Goal: Task Accomplishment & Management: Manage account settings

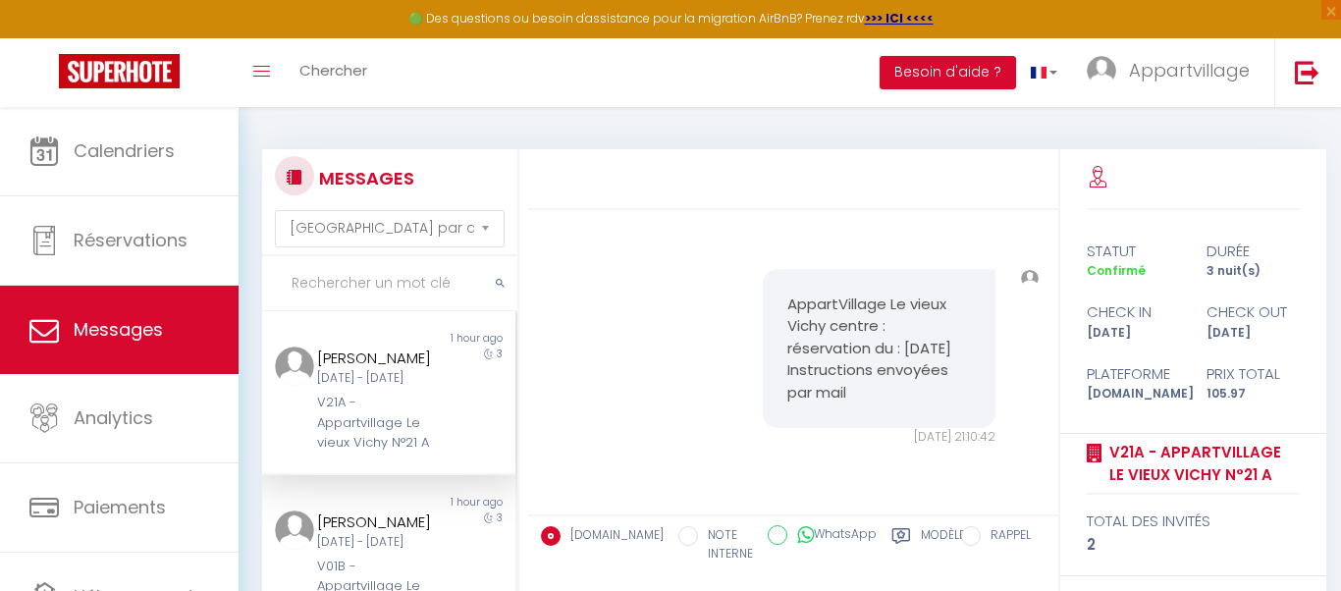
select select "message"
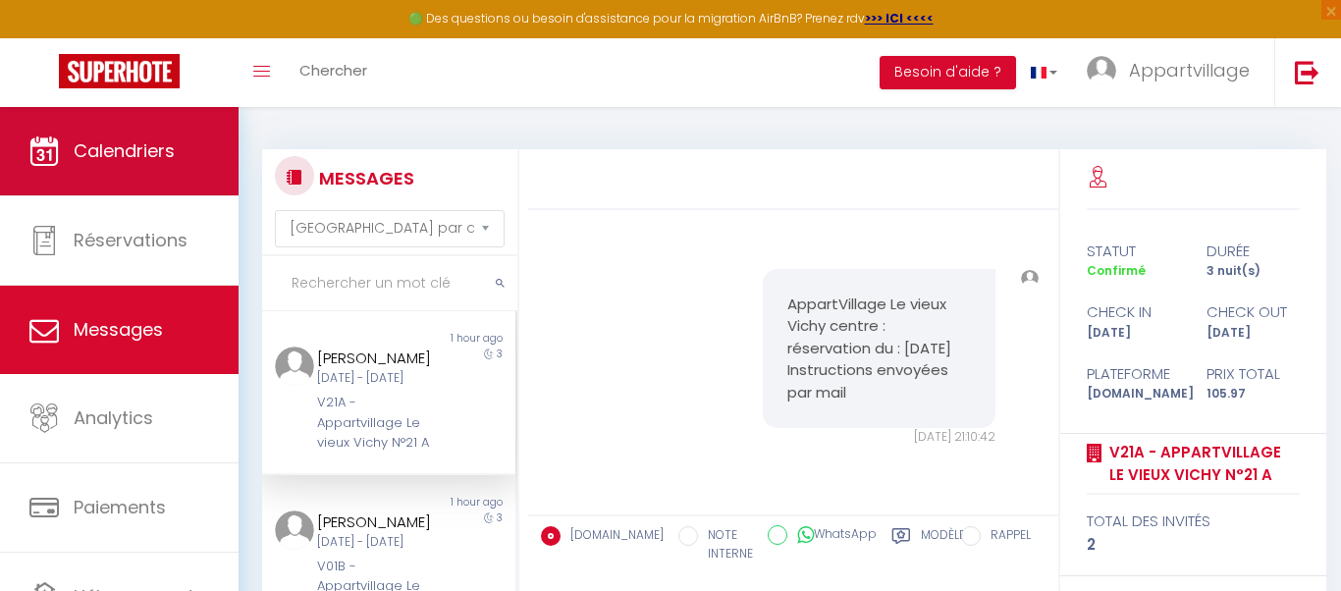
scroll to position [15526, 0]
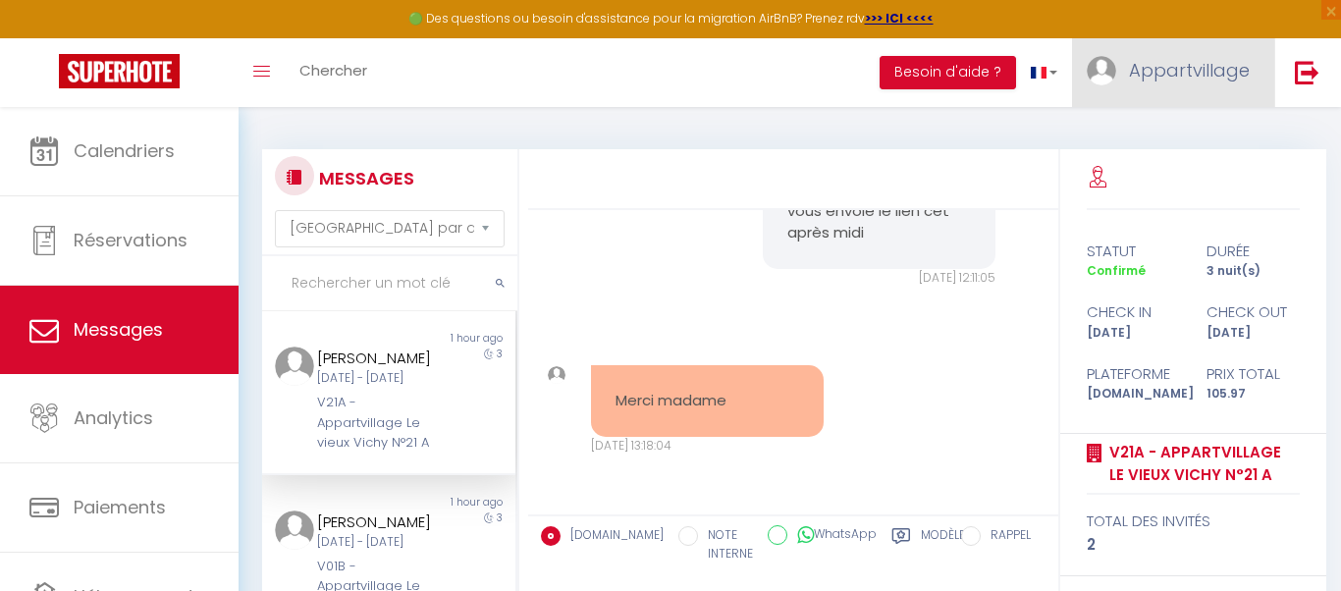
click at [1133, 58] on span "Appartvillage" at bounding box center [1189, 70] width 121 height 25
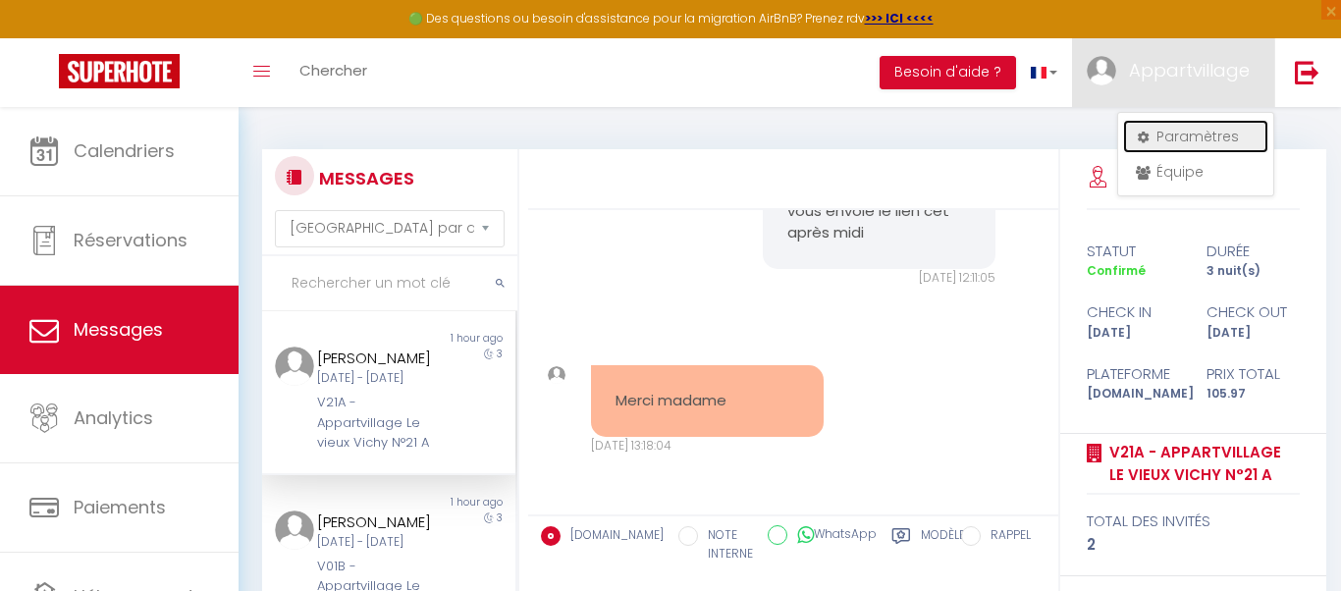
click at [1160, 132] on link "Paramètres" at bounding box center [1195, 136] width 145 height 33
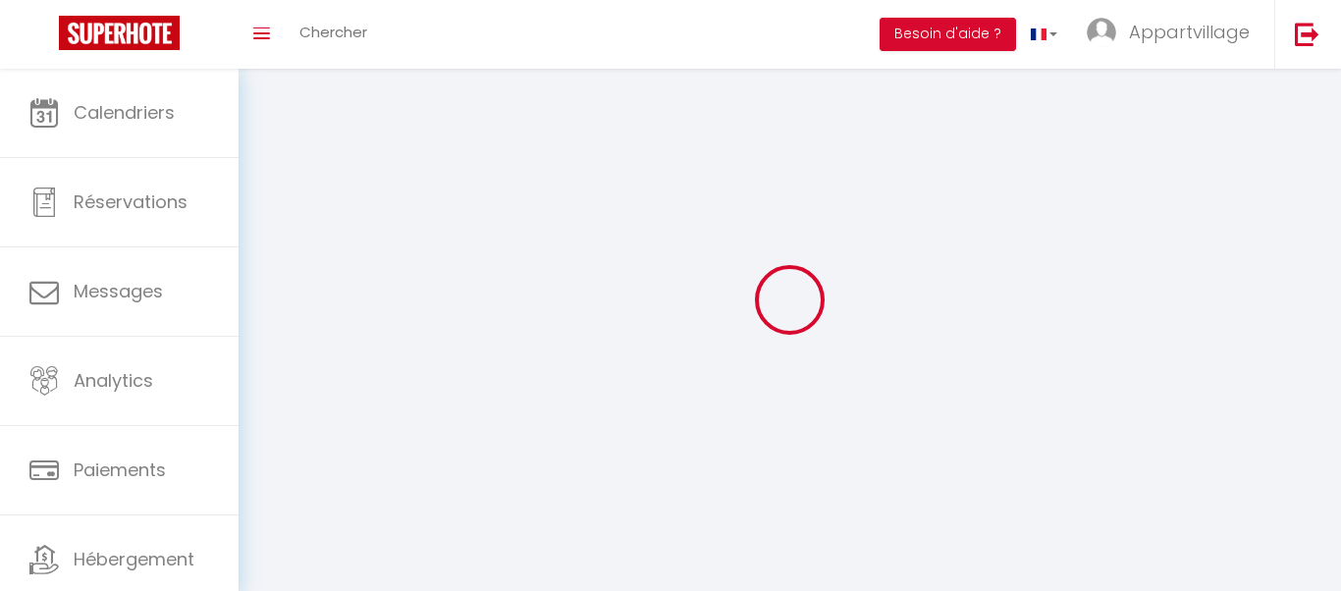
select select
type input "Appartvillage"
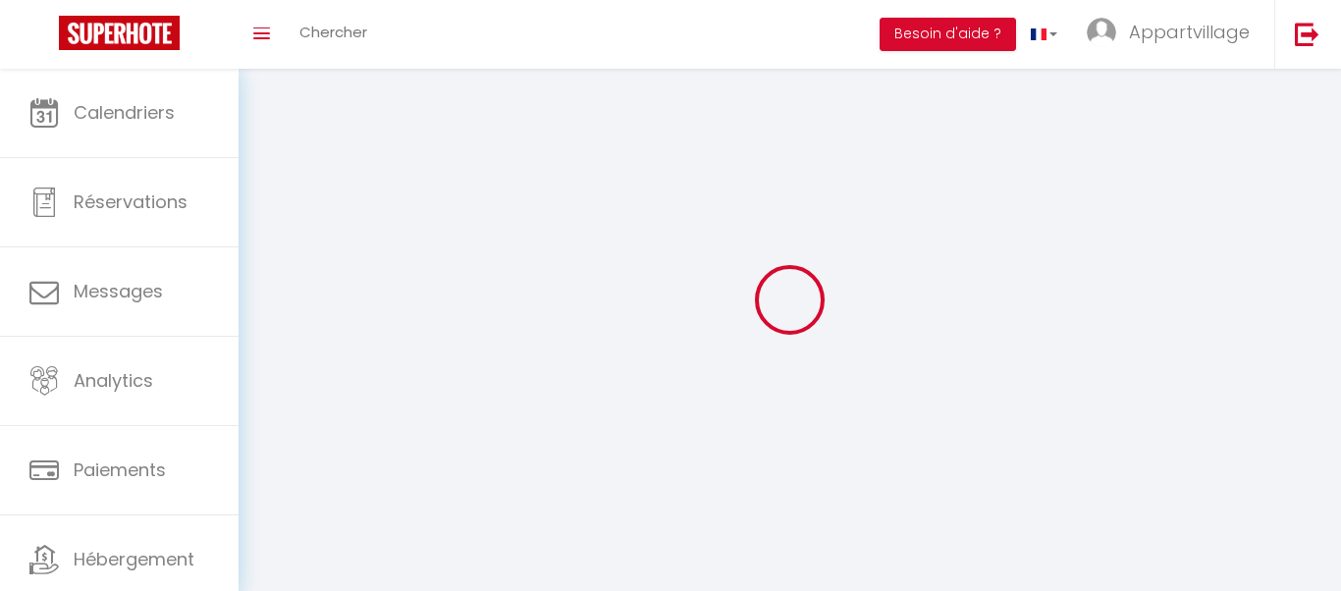
type input "Locations"
type input "0756969642"
type input "Appartvillage, 66 rue des quatre vents"
type input "56170"
type input "Quiberon"
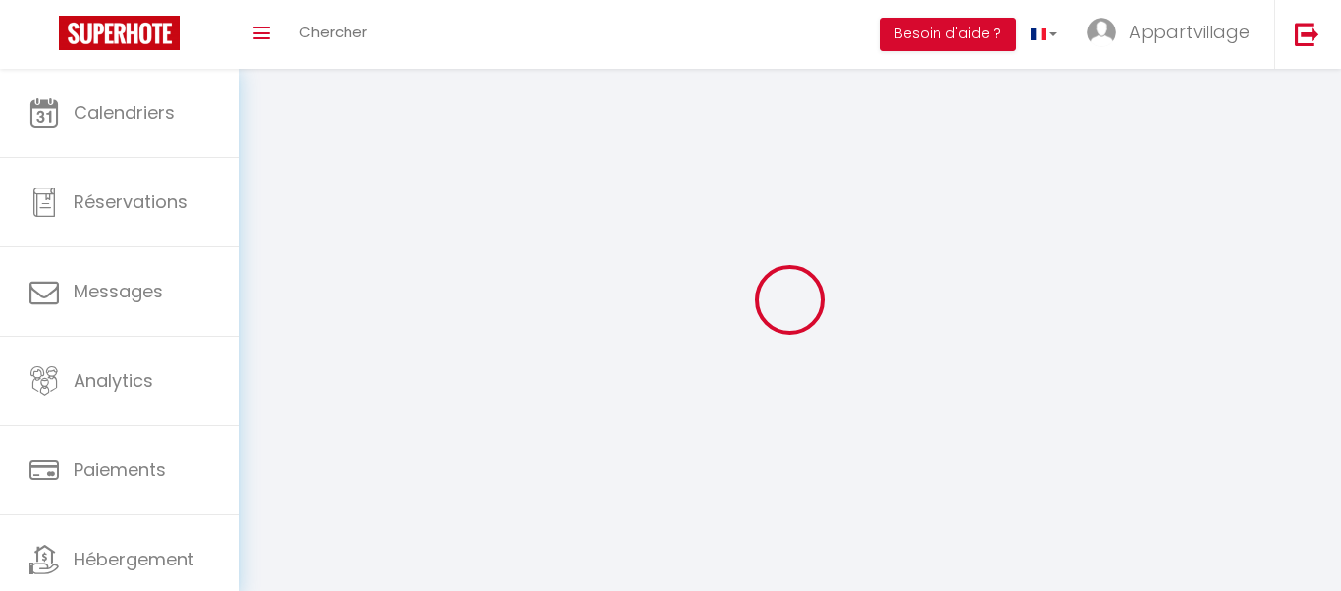
select select "28"
type input "ntzAFl2MEjIVZlqs2WqQ7V3vB"
type input "CvV3jVY4314fwIvmiCRgwV4q0"
select select "fr"
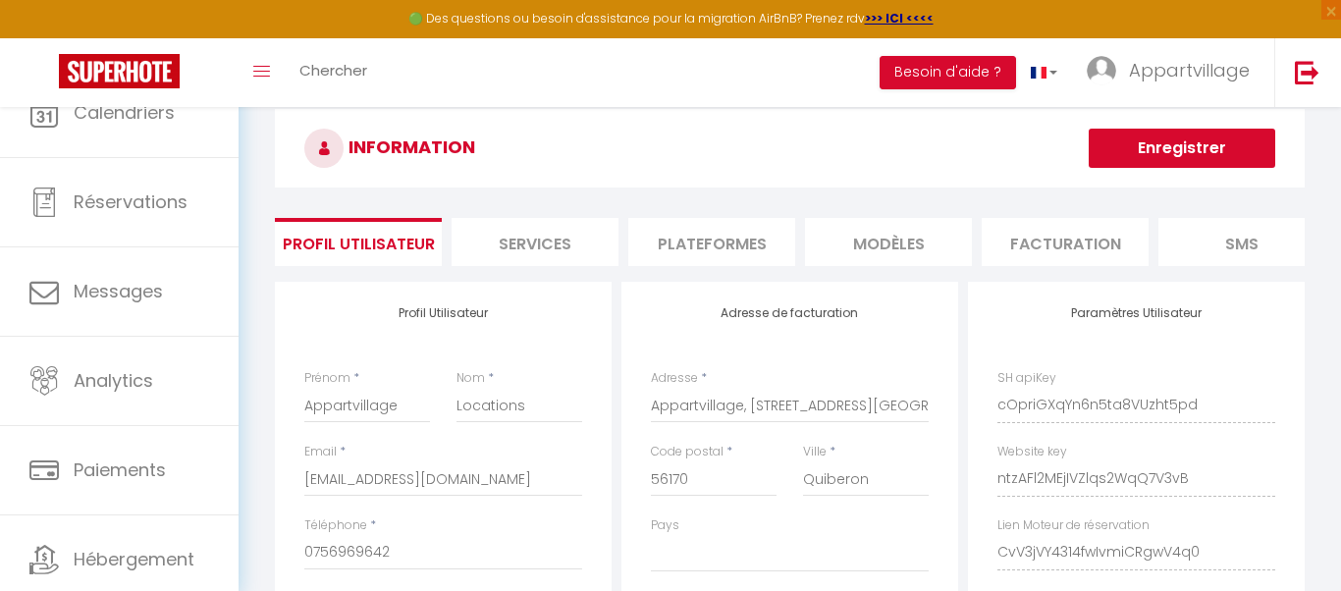
type input "ntzAFl2MEjIVZlqs2WqQ7V3vB"
type input "CvV3jVY4314fwIvmiCRgwV4q0"
type input "[URL][DOMAIN_NAME]"
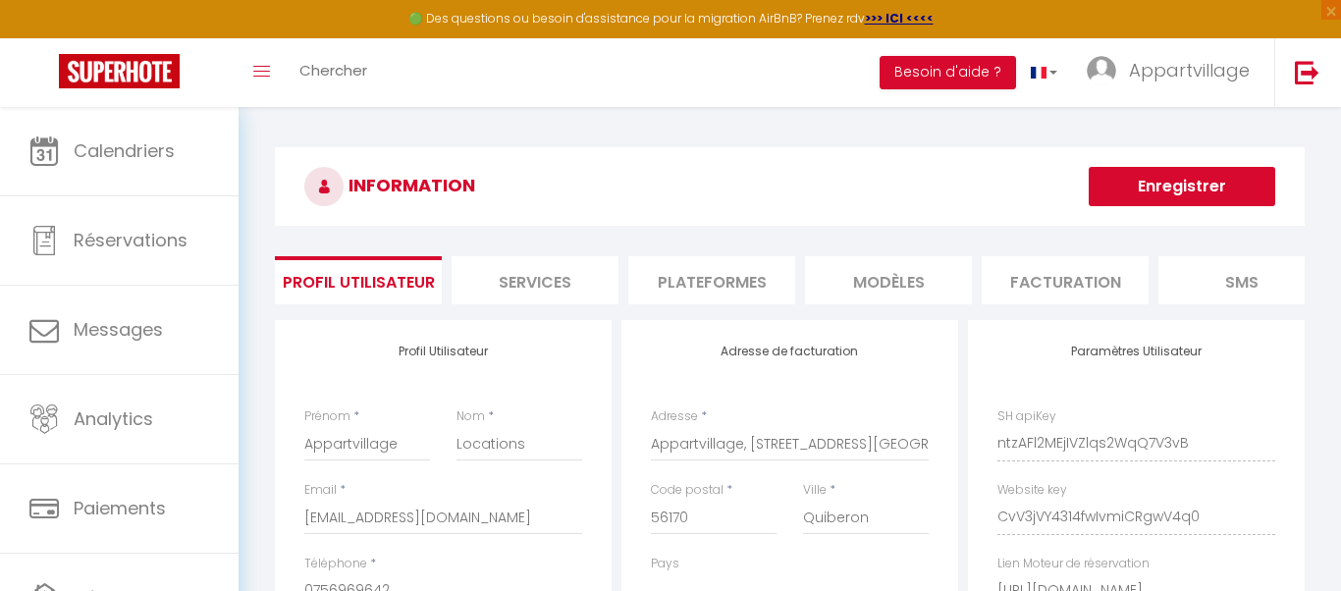
click at [947, 200] on h3 "INFORMATION" at bounding box center [790, 186] width 1030 height 79
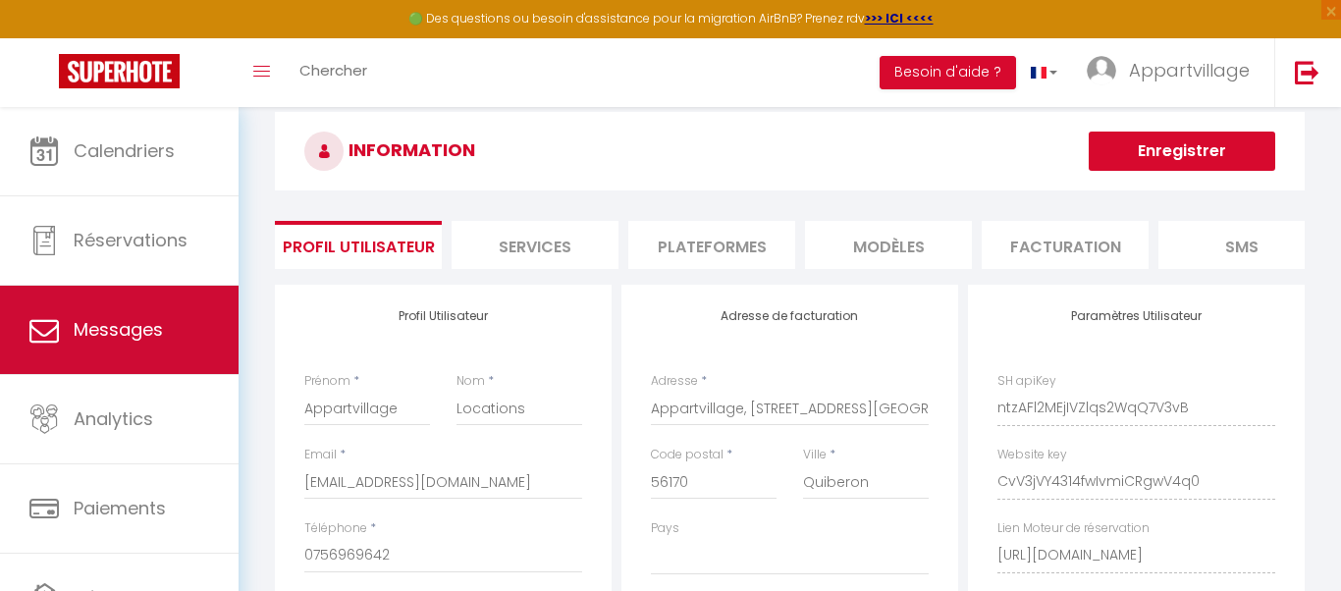
scroll to position [39, 0]
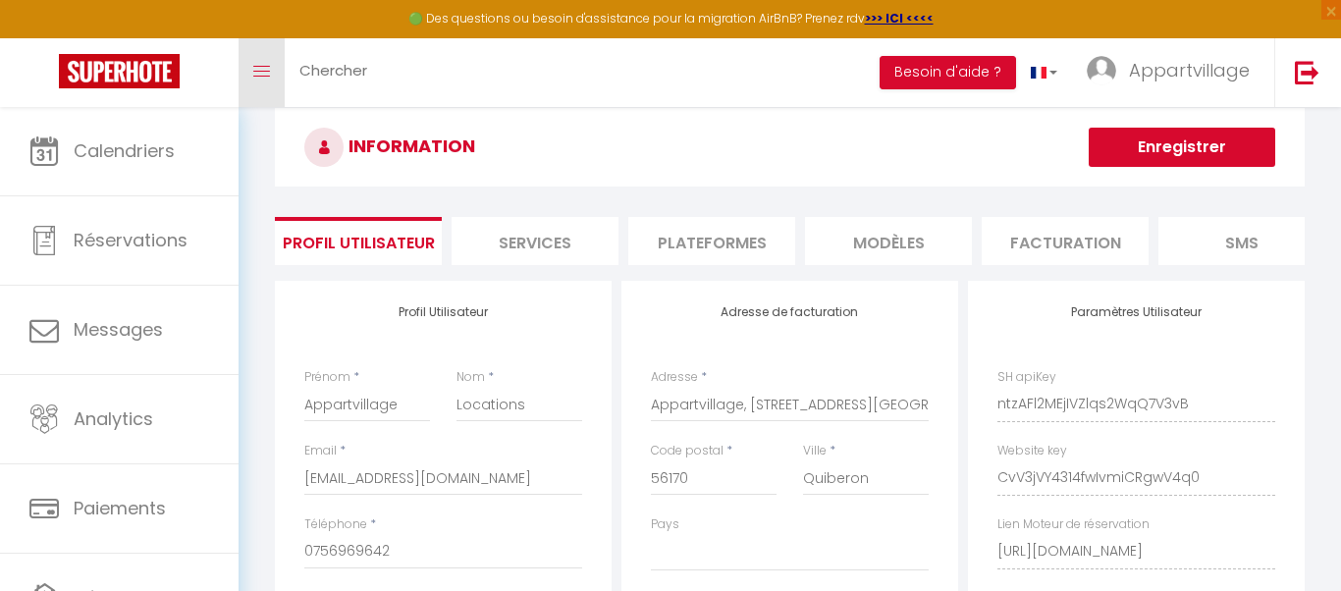
click at [269, 72] on span at bounding box center [261, 72] width 17 height 2
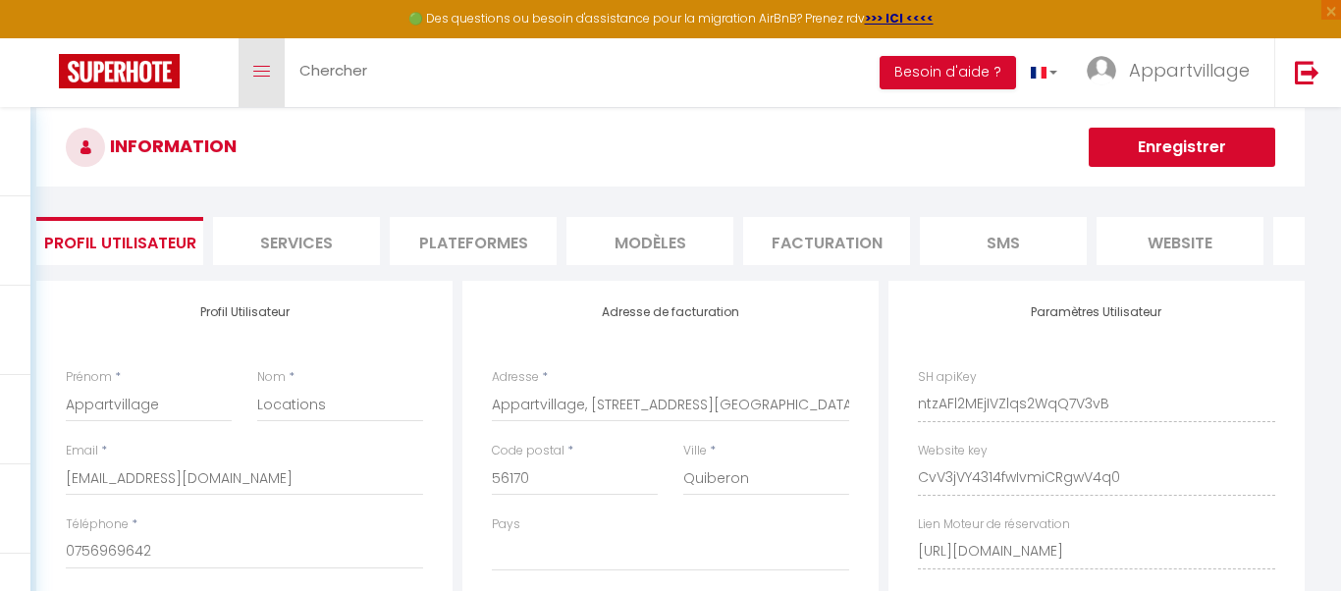
click at [269, 72] on span at bounding box center [261, 72] width 17 height 2
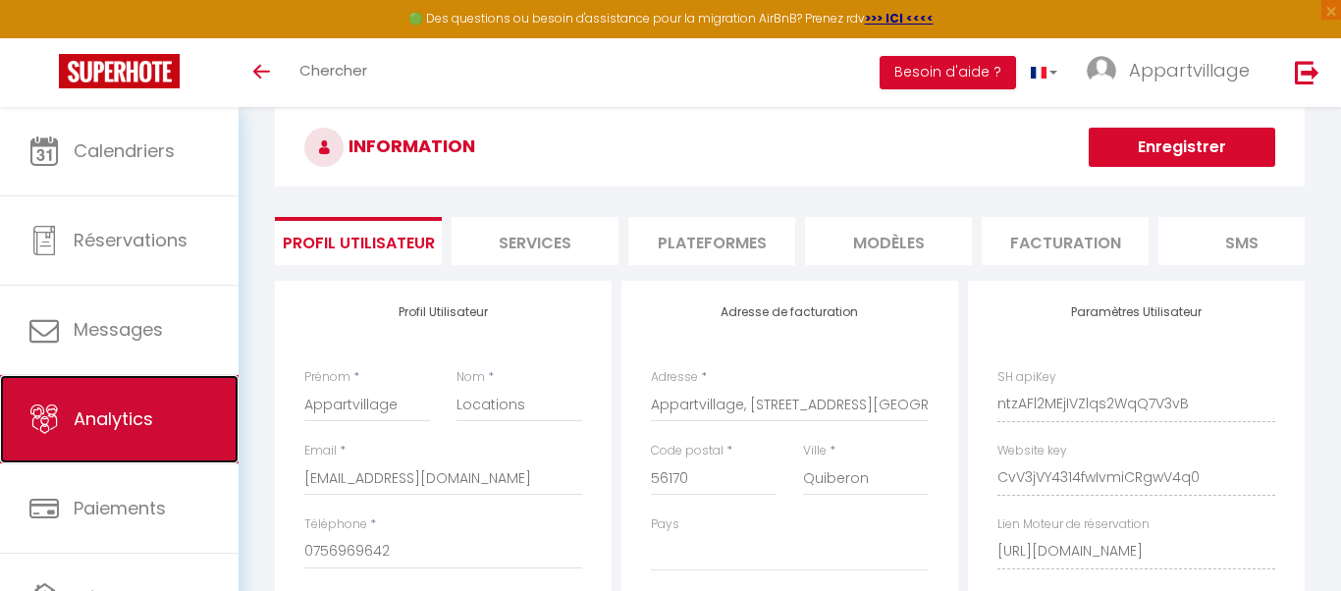
click at [102, 426] on span "Analytics" at bounding box center [114, 418] width 80 height 25
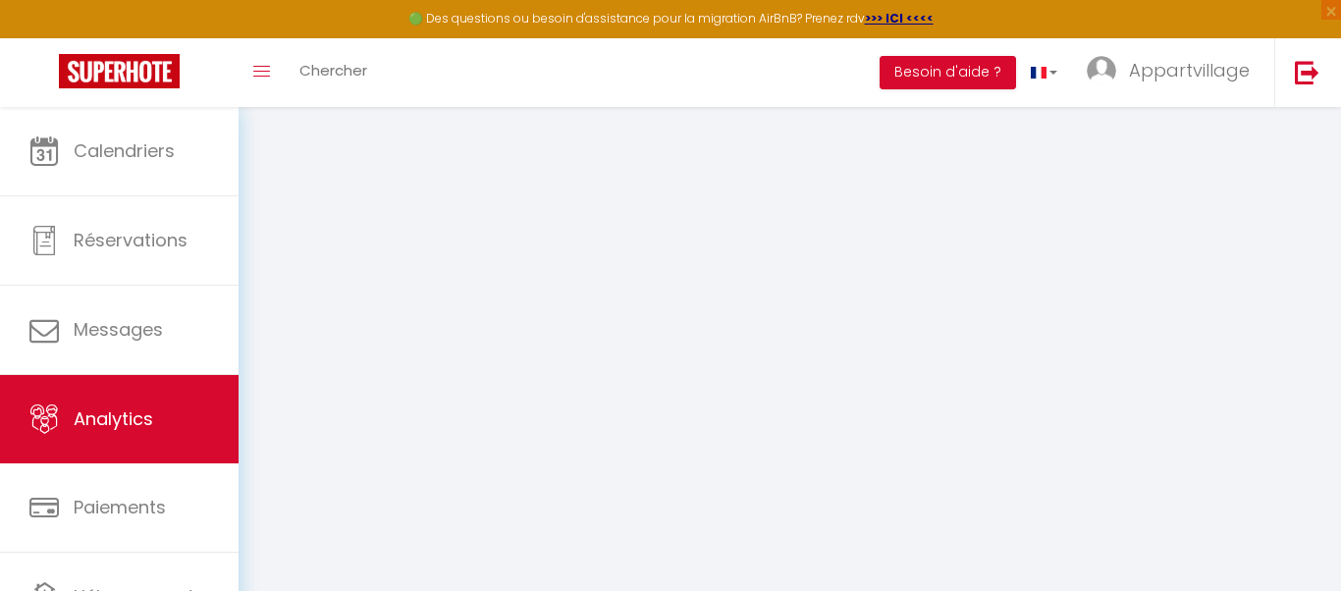
select select "2025"
select select "10"
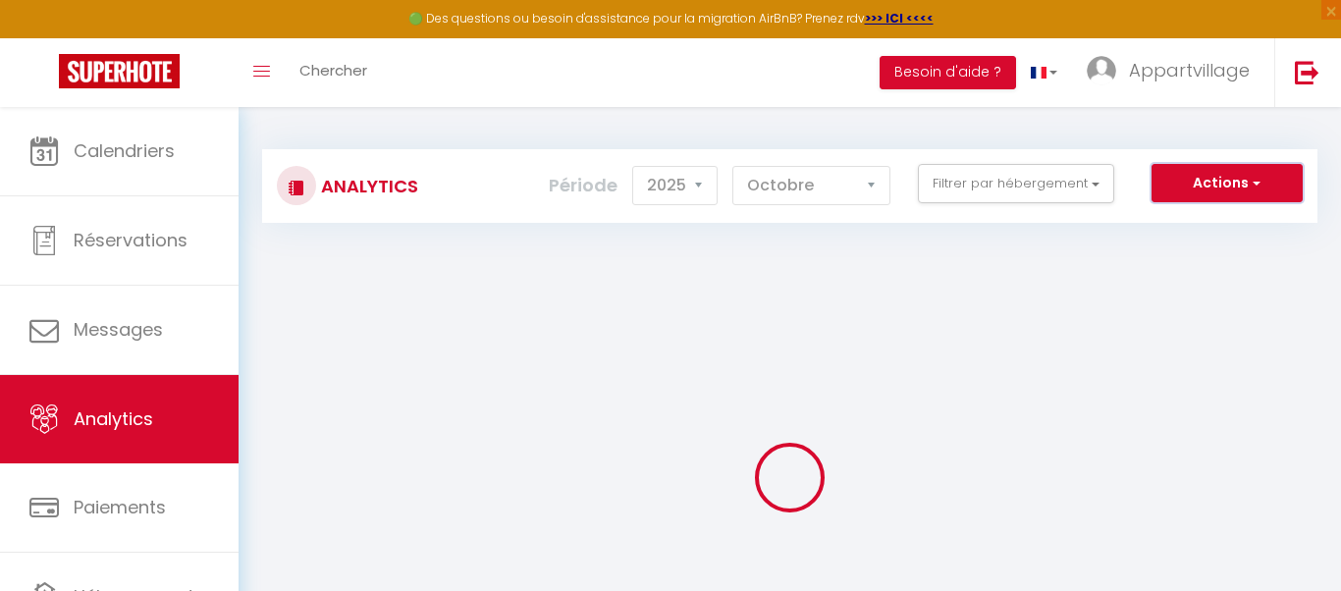
click at [1273, 180] on button "Actions" at bounding box center [1227, 183] width 151 height 39
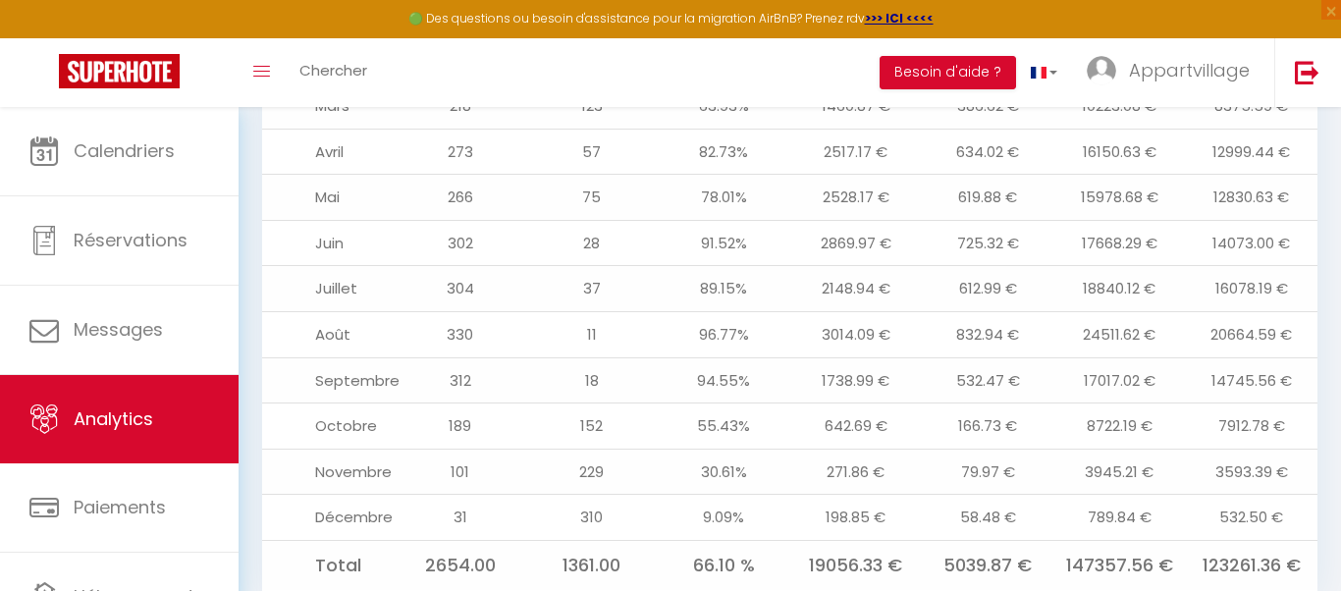
scroll to position [2435, 0]
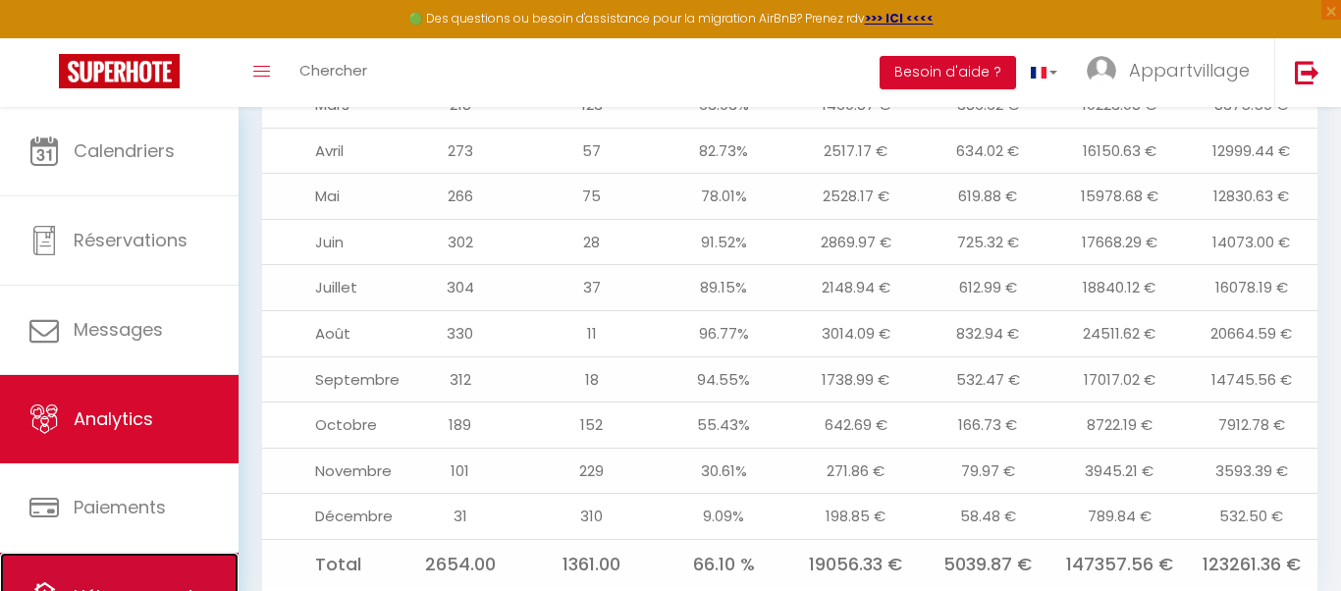
click at [92, 578] on link "Hébergement" at bounding box center [119, 597] width 239 height 88
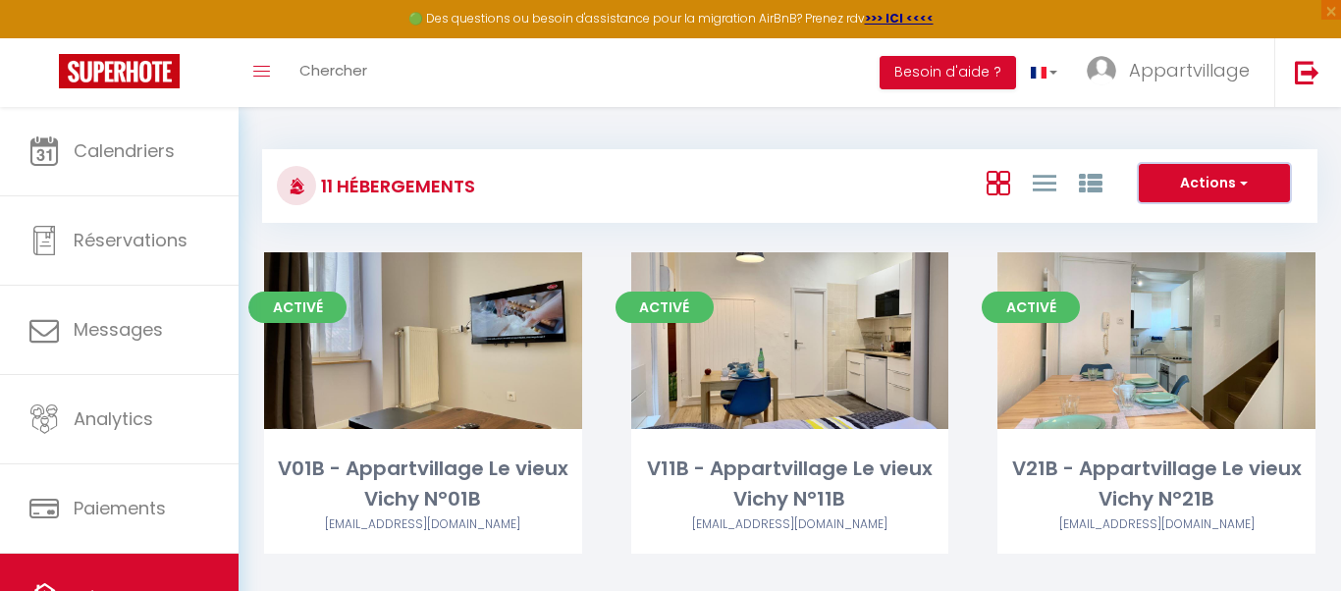
click at [1254, 174] on button "Actions" at bounding box center [1214, 183] width 151 height 39
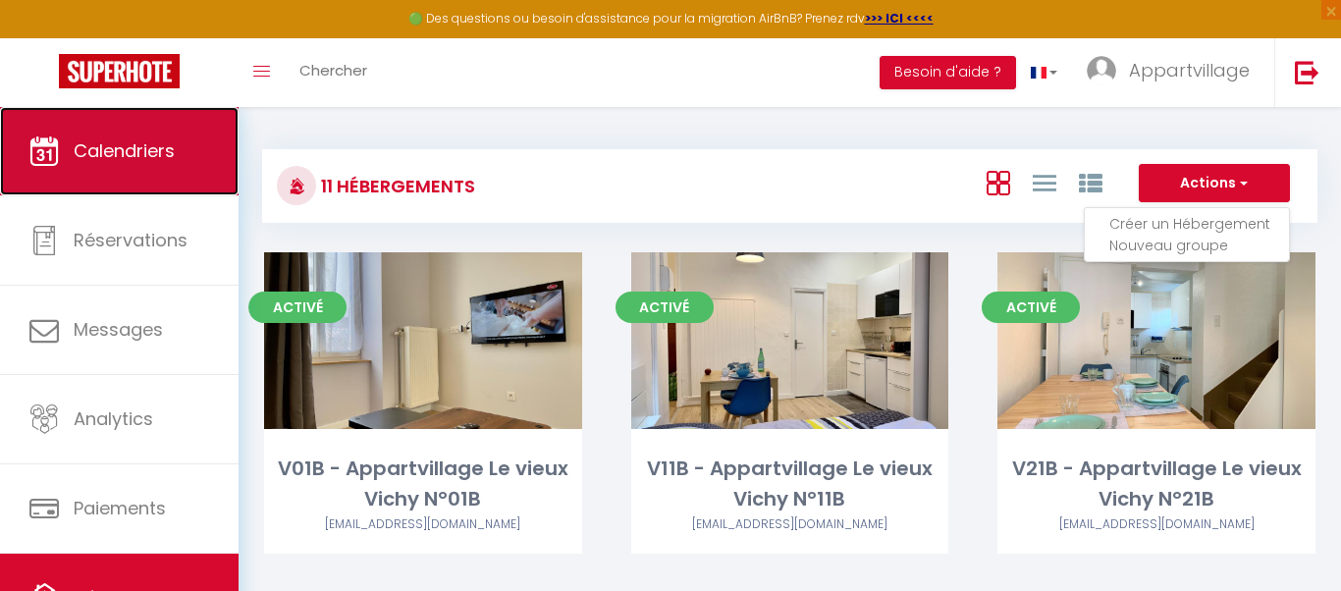
click at [98, 139] on span "Calendriers" at bounding box center [124, 150] width 101 height 25
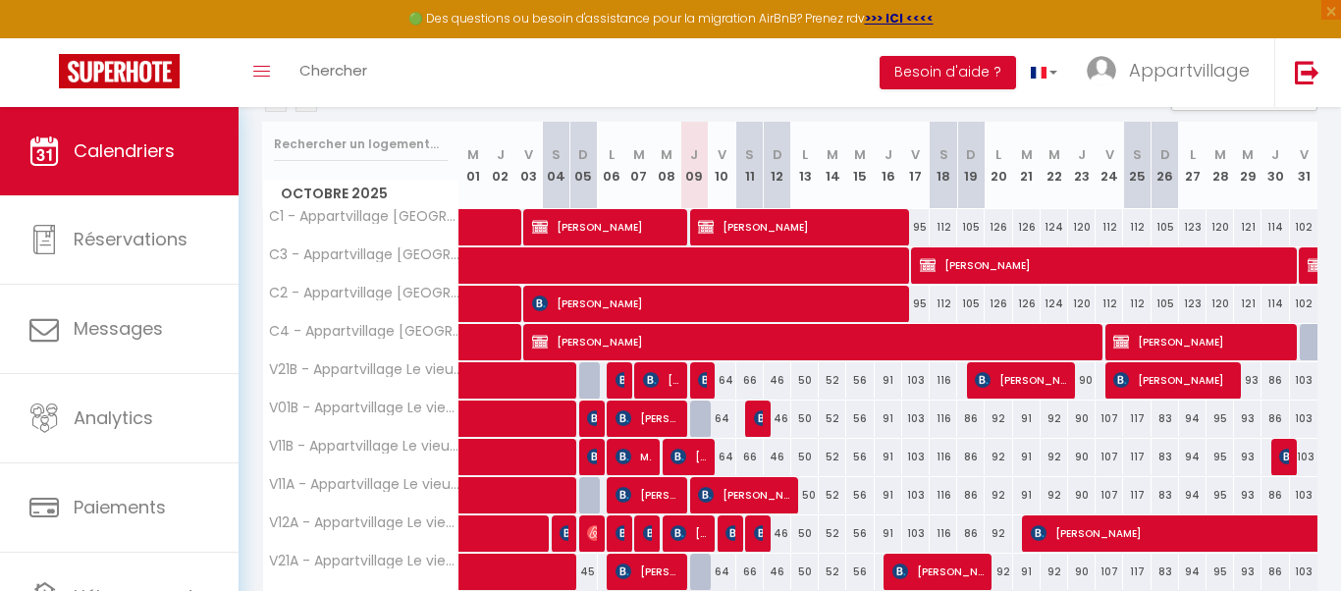
scroll to position [236, 0]
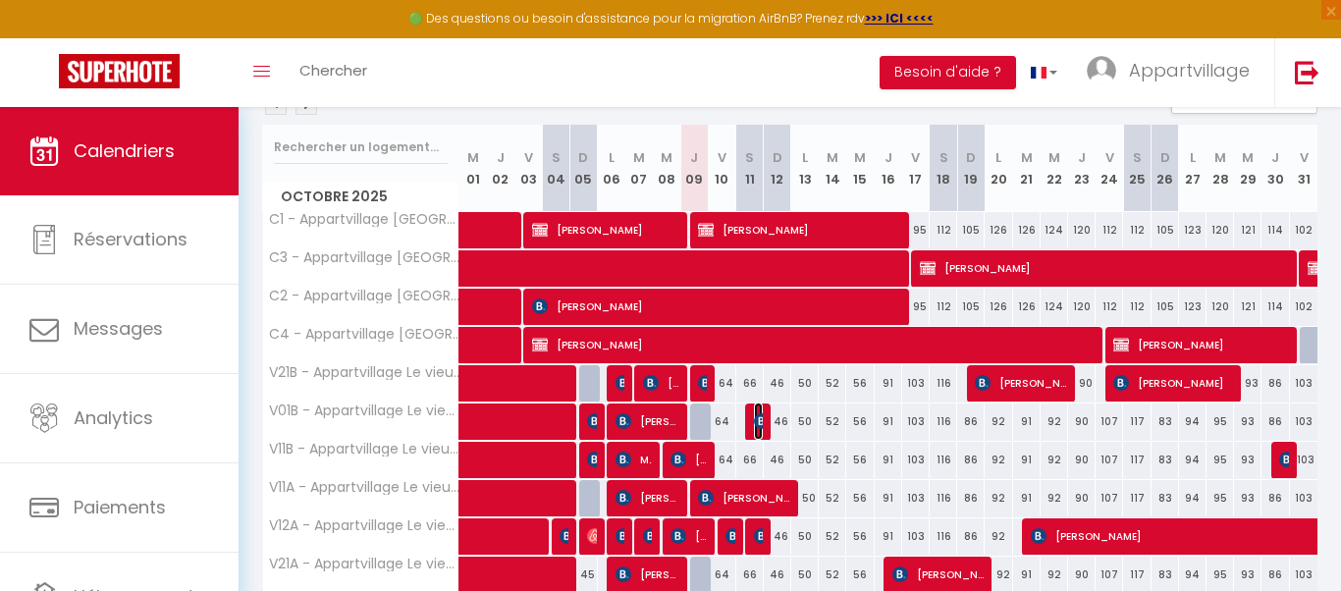
click at [759, 417] on img at bounding box center [762, 421] width 16 height 16
select select "OK"
select select "KO"
select select "0"
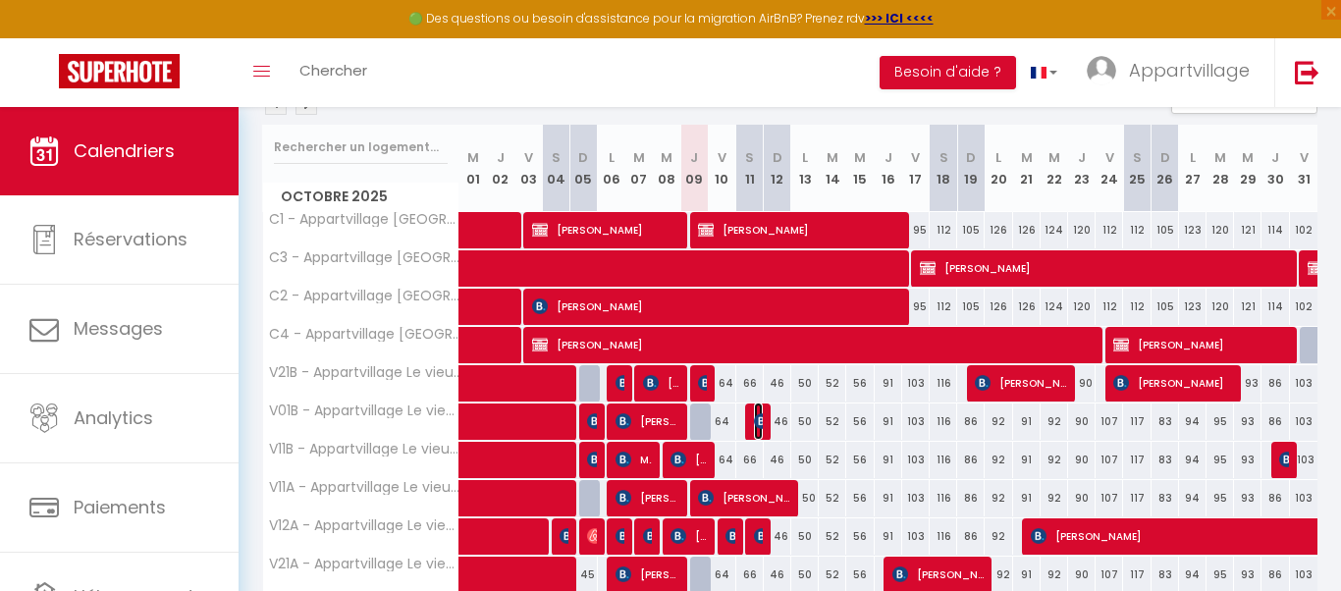
select select "1"
select select
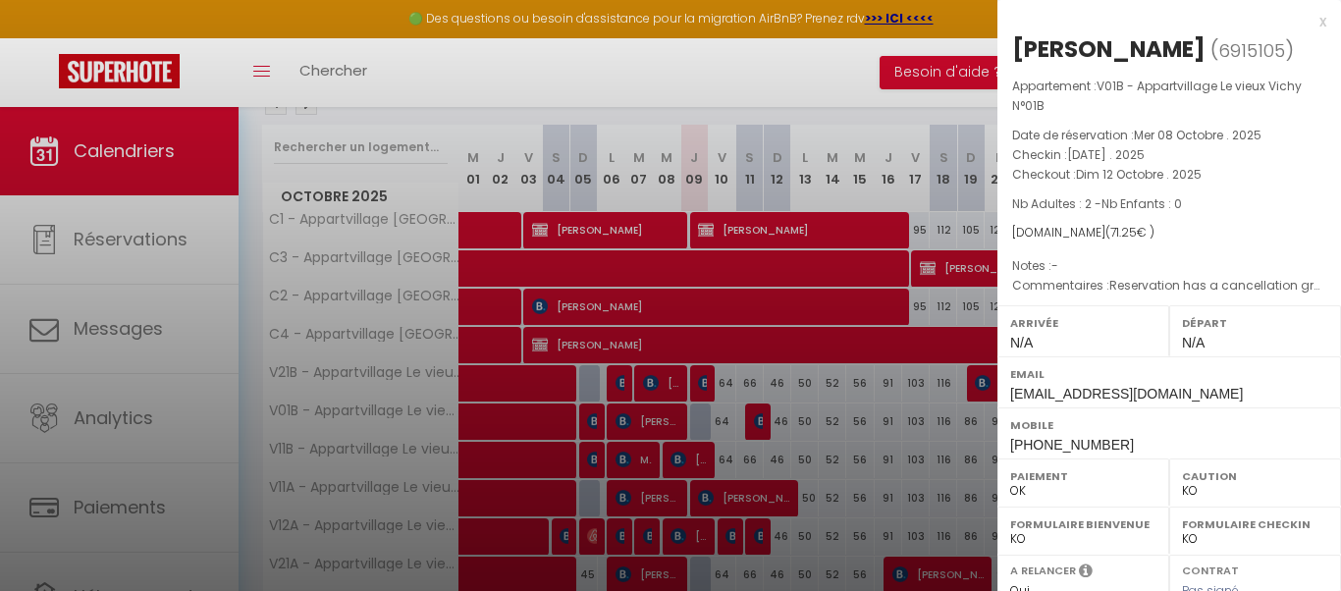
click at [1324, 21] on div "x" at bounding box center [1162, 22] width 329 height 24
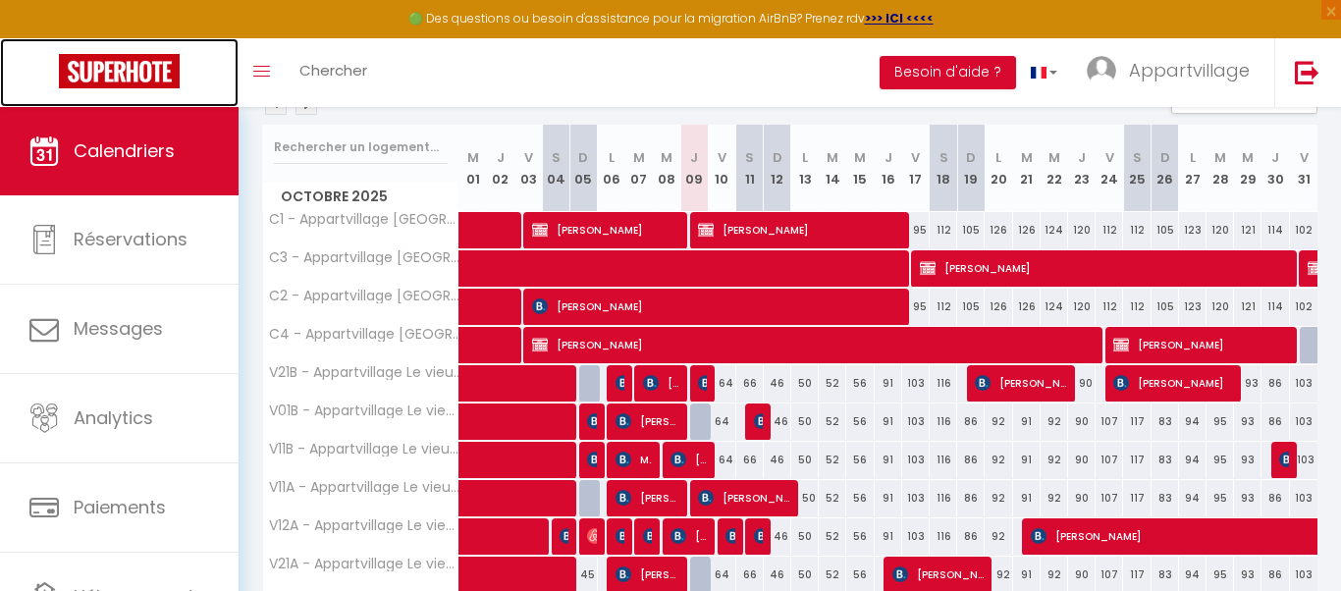
click at [156, 67] on img at bounding box center [119, 71] width 121 height 34
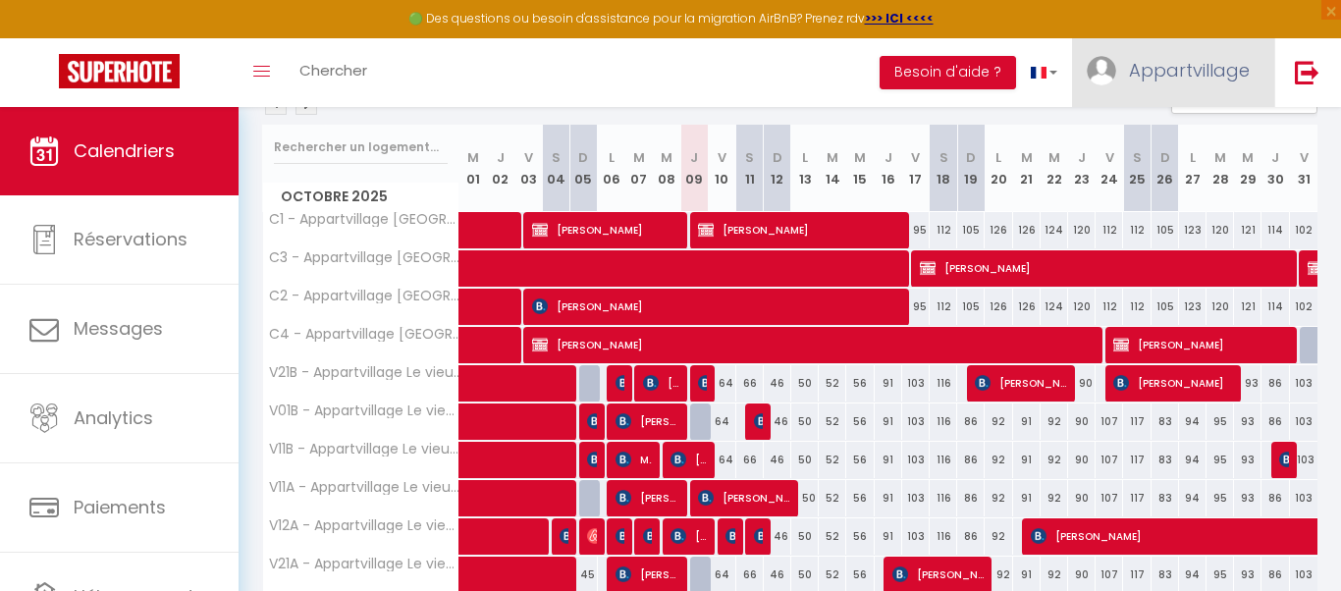
click at [1105, 77] on img at bounding box center [1101, 70] width 29 height 29
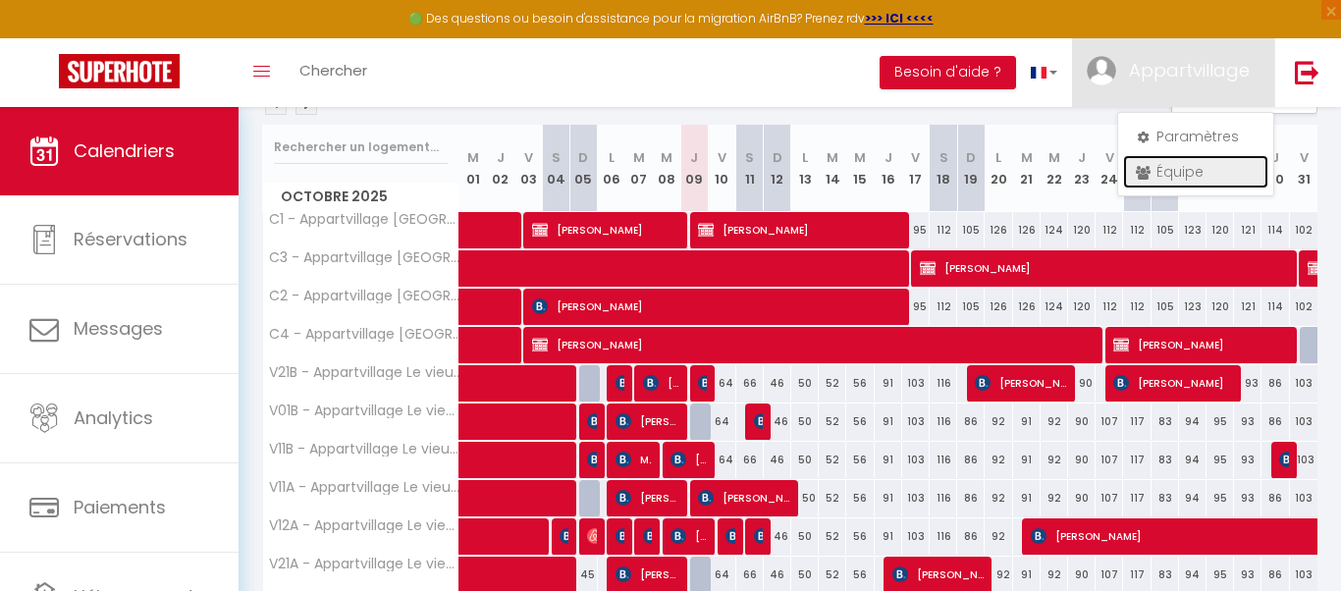
click at [1176, 173] on link "Équipe" at bounding box center [1195, 171] width 145 height 33
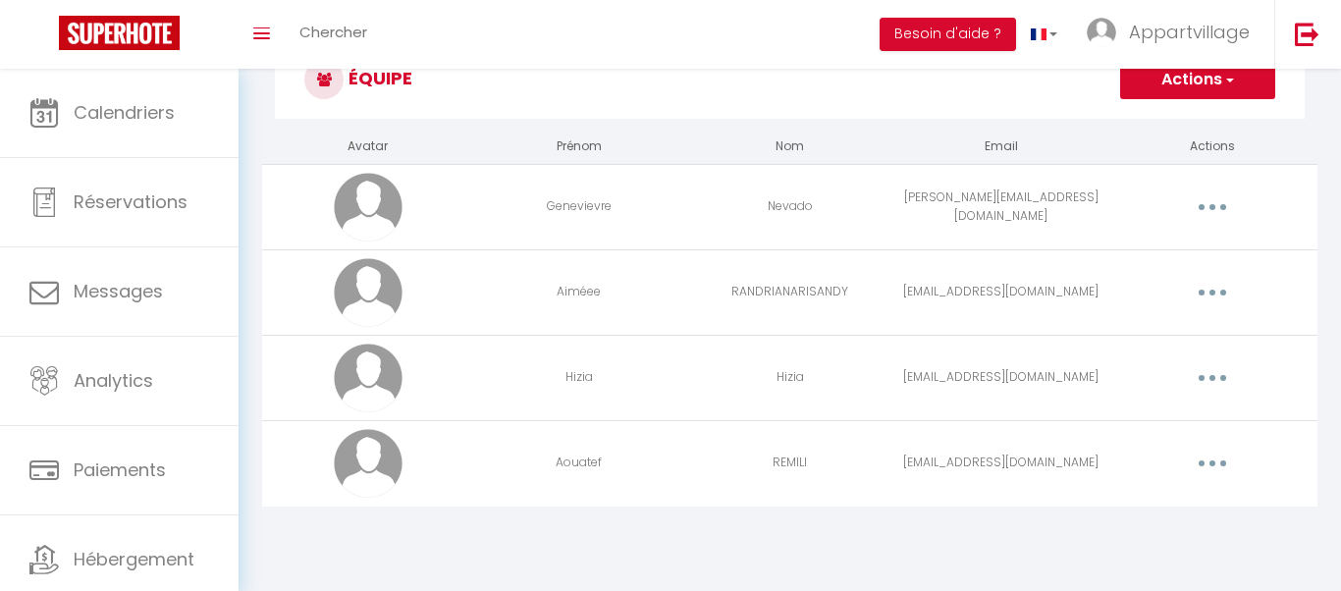
scroll to position [107, 0]
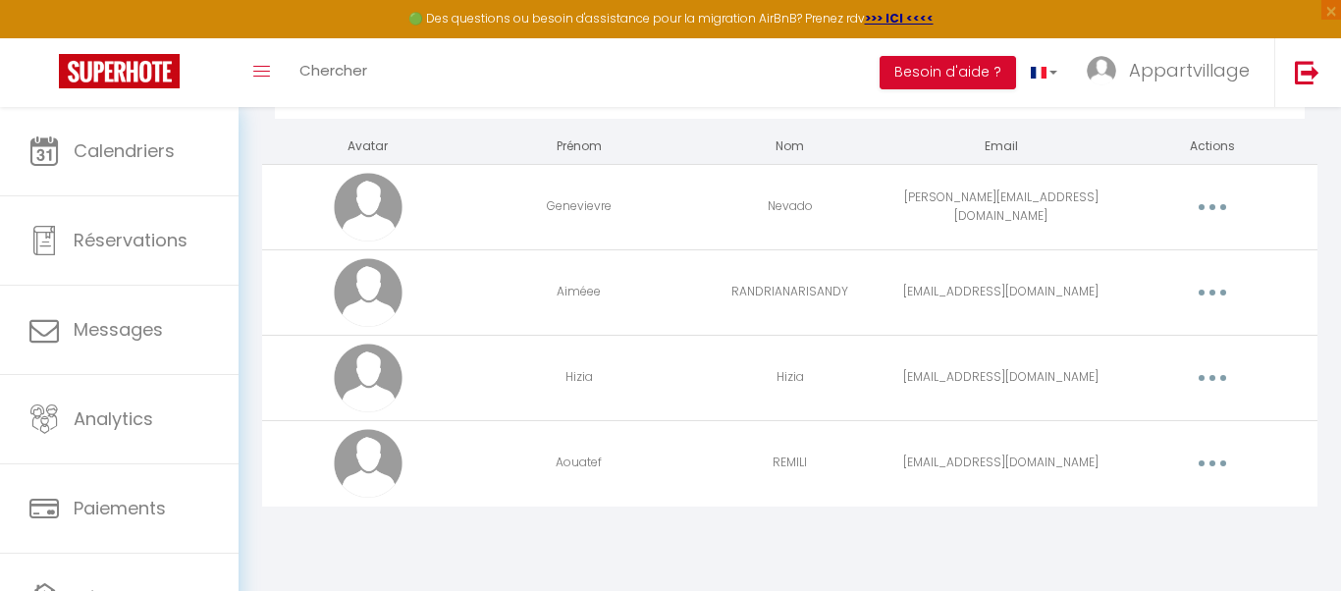
click at [1205, 285] on button "button" at bounding box center [1212, 292] width 55 height 31
click at [1155, 375] on link "Supprimer" at bounding box center [1161, 372] width 145 height 33
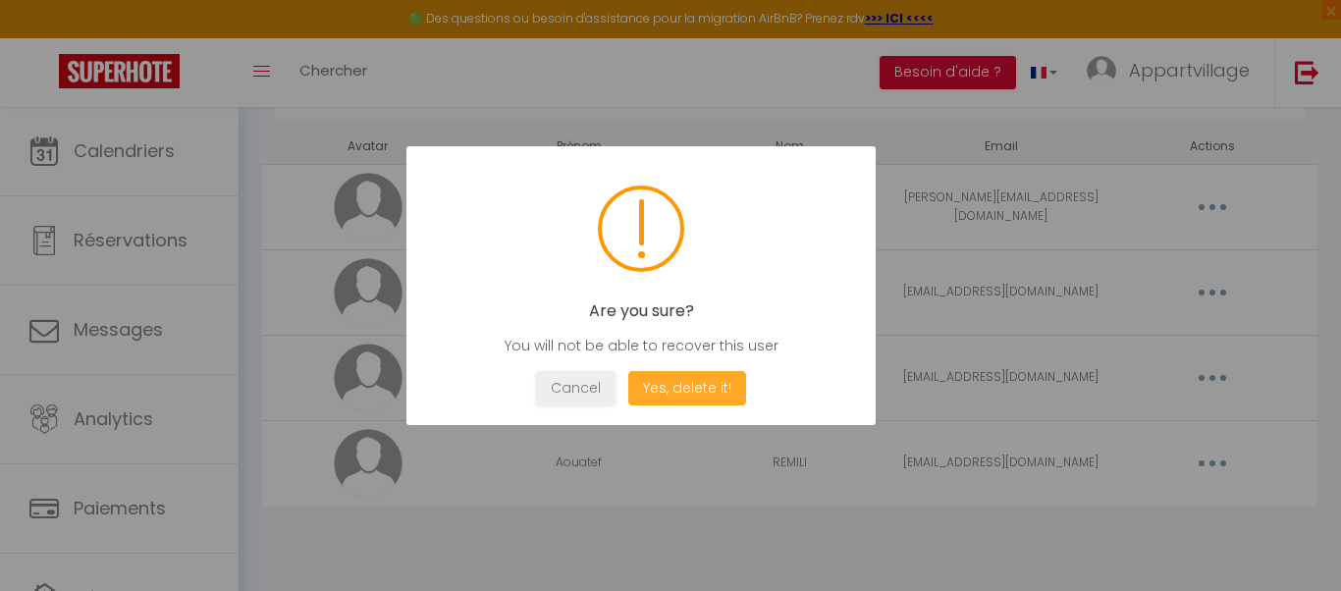
click at [655, 381] on button "Yes, delete it!" at bounding box center [687, 388] width 118 height 34
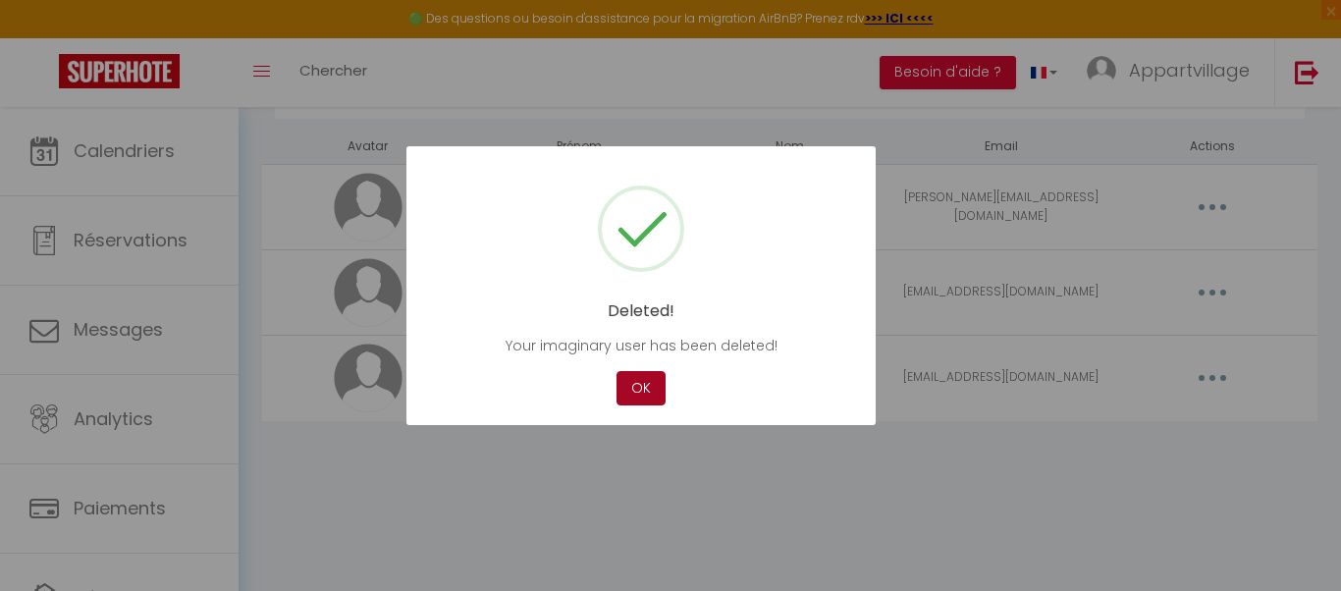
click at [645, 386] on button "OK" at bounding box center [641, 388] width 49 height 34
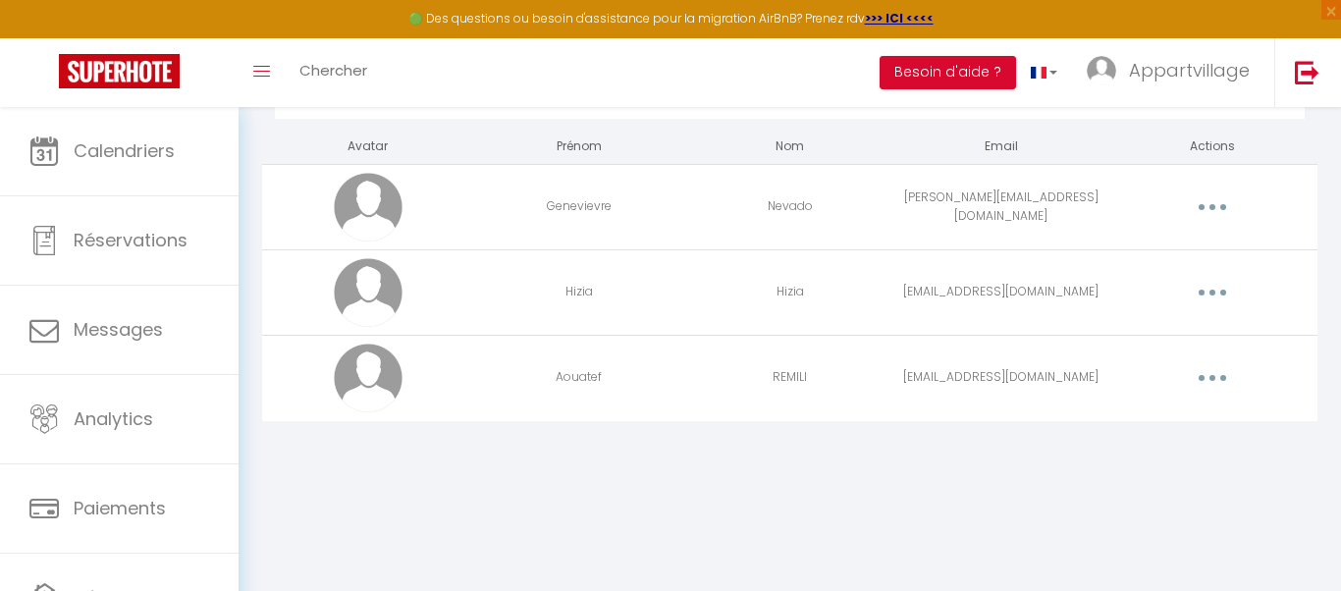
click at [1024, 464] on div "Équipe Actions Ajouter un nouvel utilisateur Avatar Prénom Nom Email Actions Ge…" at bounding box center [790, 242] width 1103 height 484
click at [1330, 149] on div "Équipe Actions Ajouter un nouvel utilisateur Avatar Prénom Nom Email Actions Ge…" at bounding box center [790, 242] width 1103 height 484
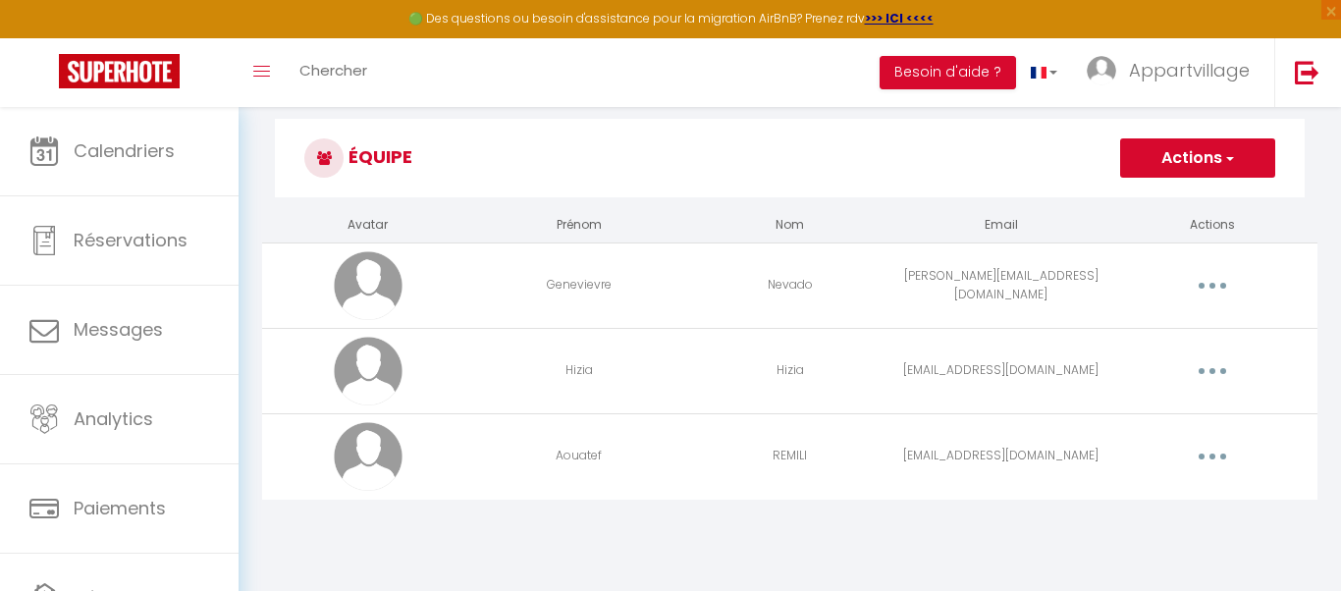
scroll to position [0, 0]
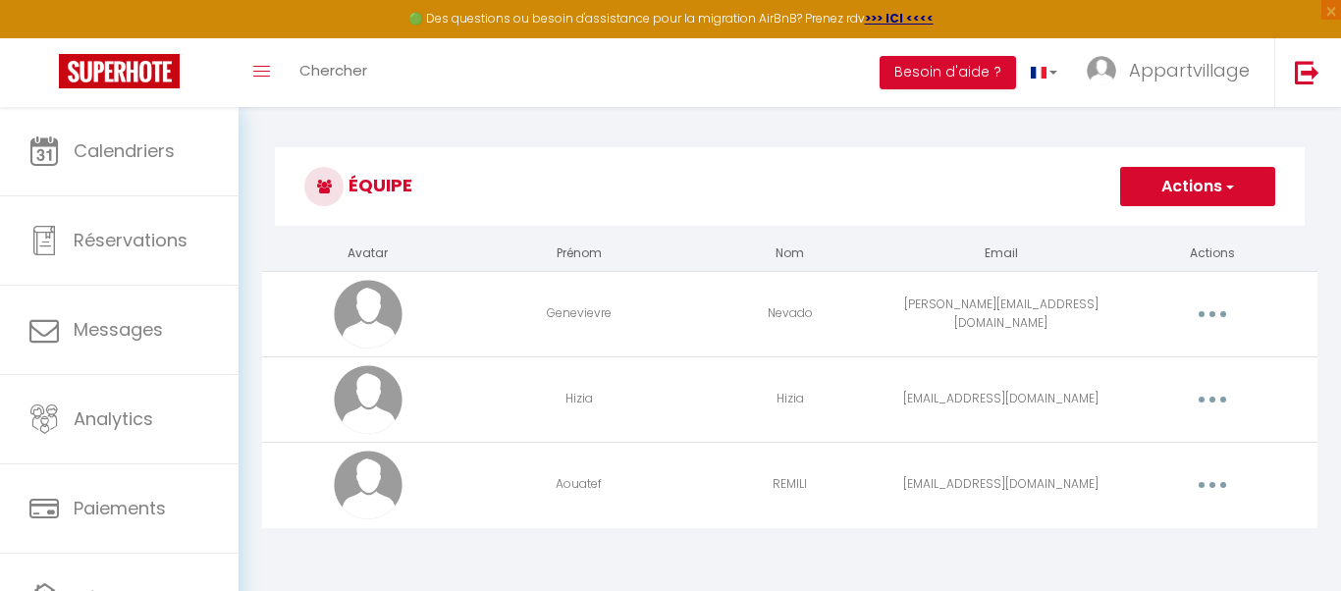
click at [1229, 189] on span "button" at bounding box center [1228, 187] width 13 height 20
click at [1164, 233] on link "Ajouter un nouvel utilisateur" at bounding box center [1159, 230] width 232 height 26
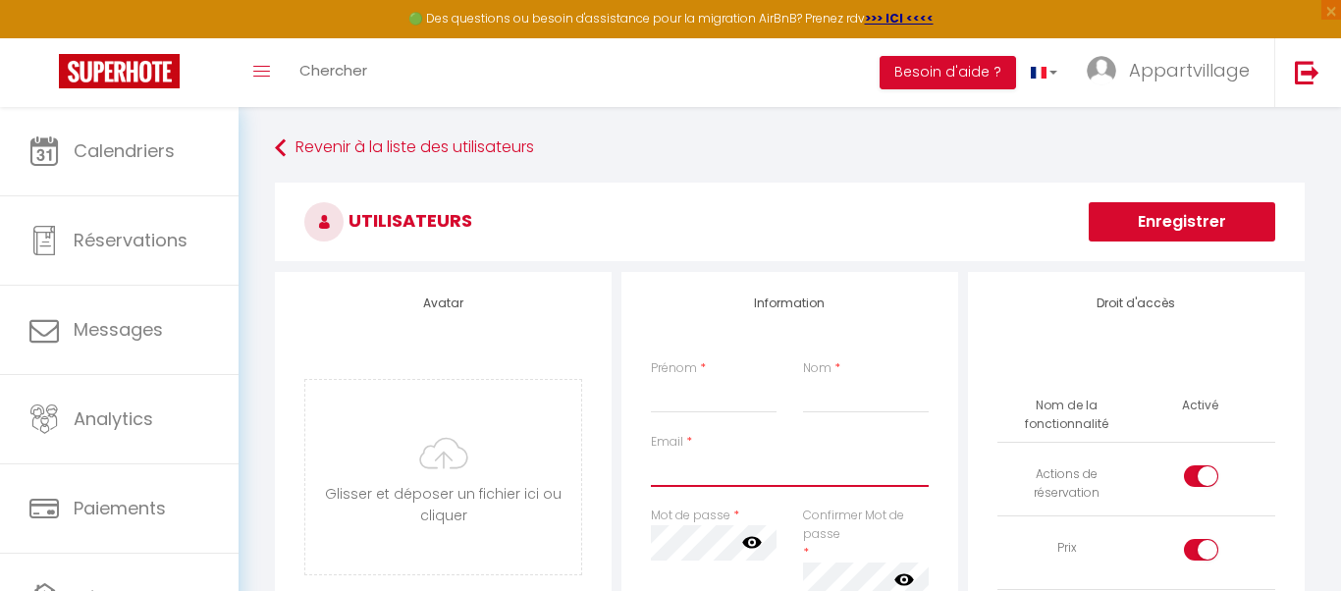
click at [691, 469] on input "Email" at bounding box center [790, 469] width 278 height 35
type input "remilitoufik@gmail.com"
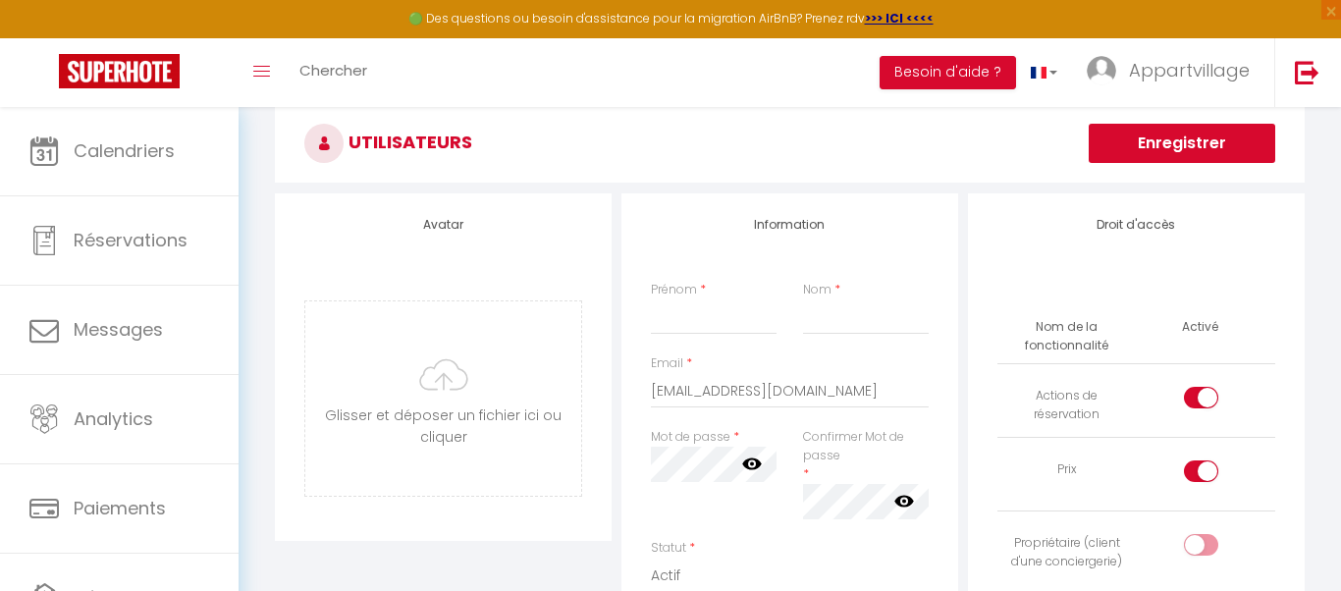
scroll to position [118, 0]
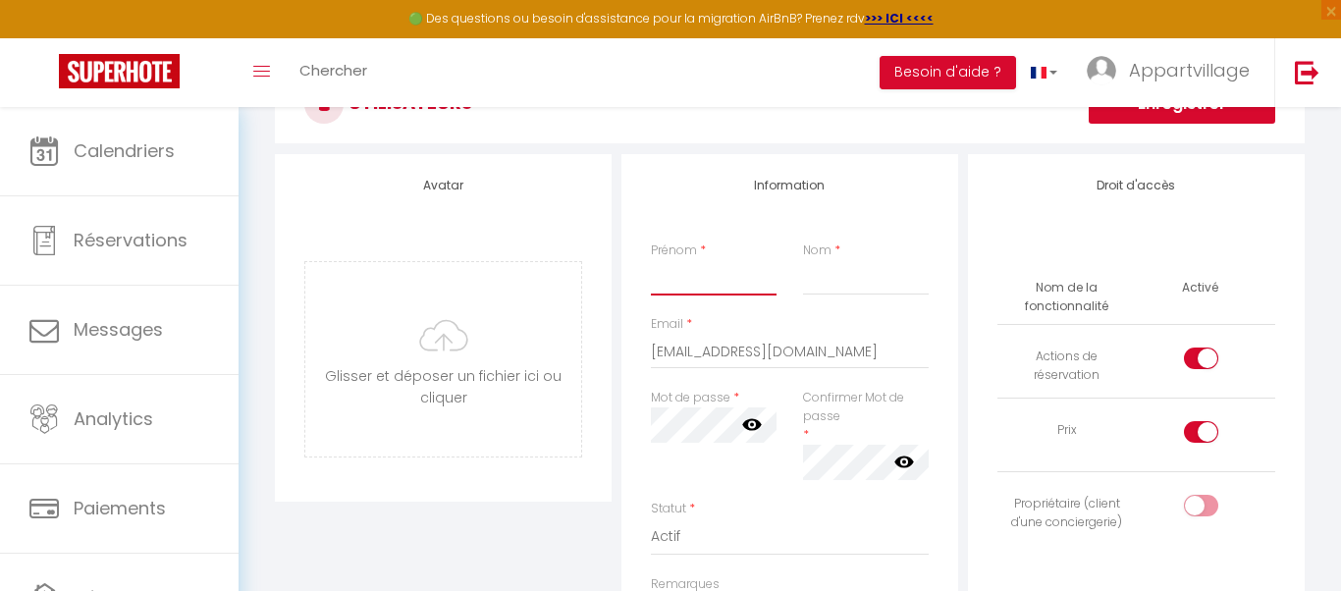
click at [706, 280] on input "Prénom" at bounding box center [714, 277] width 126 height 35
type input "Toufik"
click at [828, 279] on input "Nom" at bounding box center [866, 277] width 126 height 35
type input "Remili"
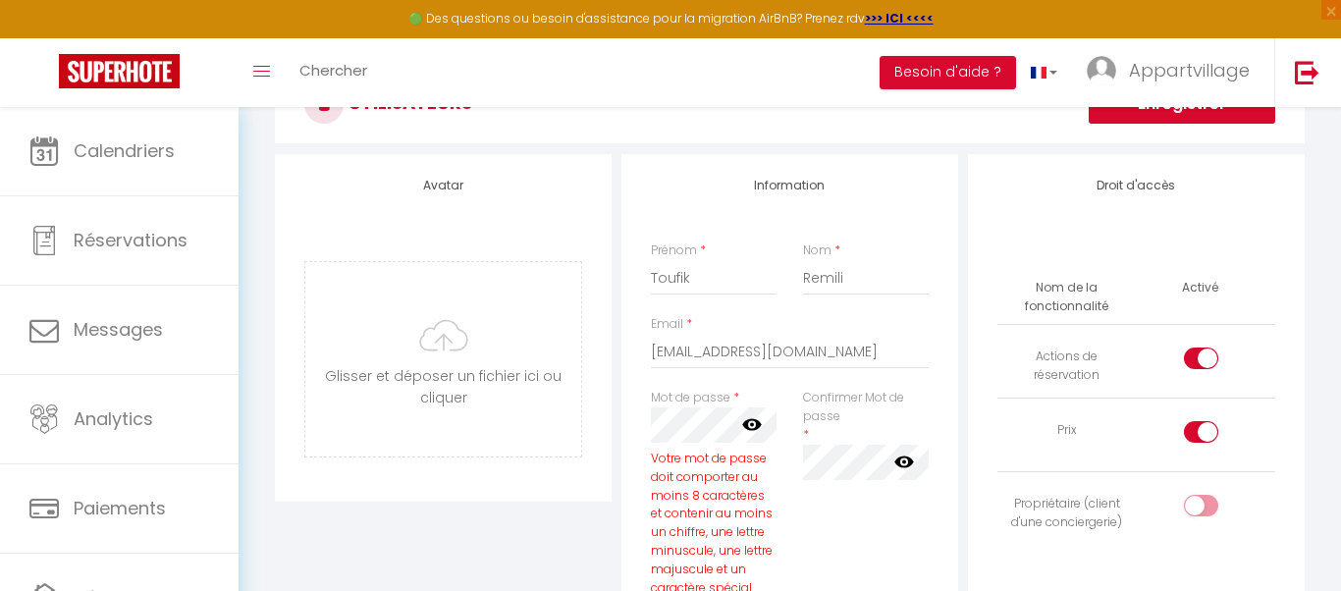
click at [756, 421] on icon at bounding box center [752, 425] width 20 height 12
click at [756, 421] on icon at bounding box center [752, 425] width 20 height 16
click at [752, 421] on icon at bounding box center [752, 424] width 20 height 20
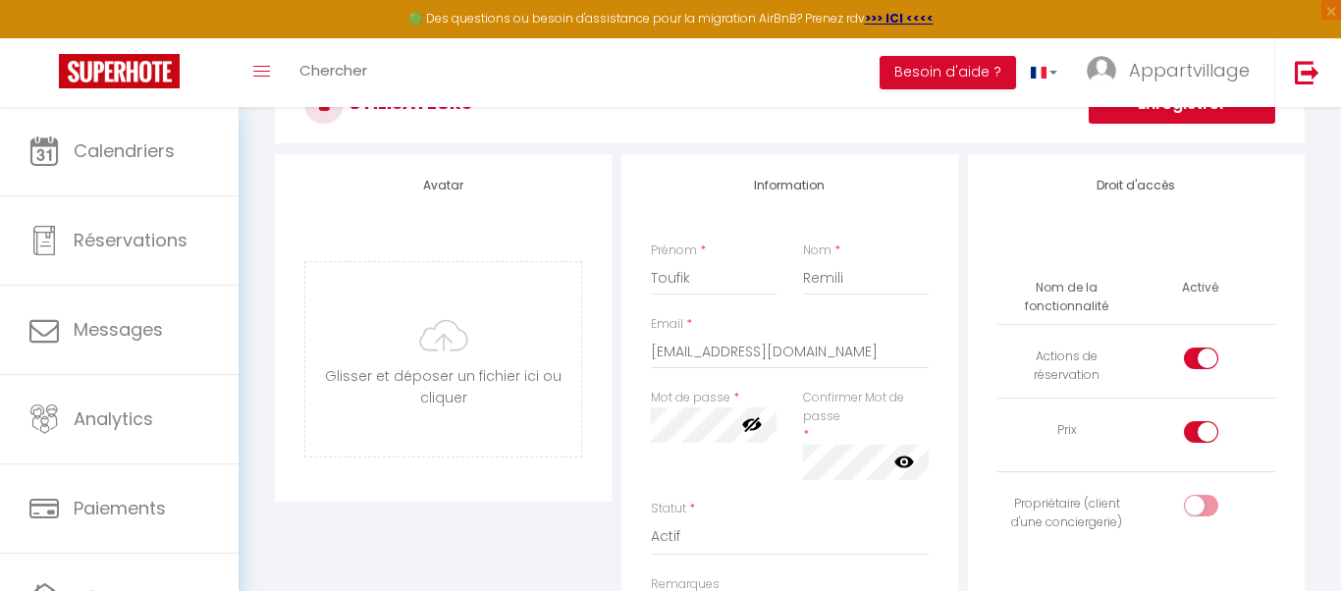
click at [824, 417] on label "Confirmer Mot de passe" at bounding box center [866, 407] width 126 height 37
click at [841, 433] on div "Confirmer Mot de passe * false" at bounding box center [866, 434] width 126 height 91
click at [823, 439] on div "Confirmer Mot de passe * false" at bounding box center [866, 434] width 126 height 91
click at [558, 549] on div "Avatar Glisser et déposer un fichier ici ou cliquer Ooops, something wrong happ…" at bounding box center [443, 511] width 347 height 715
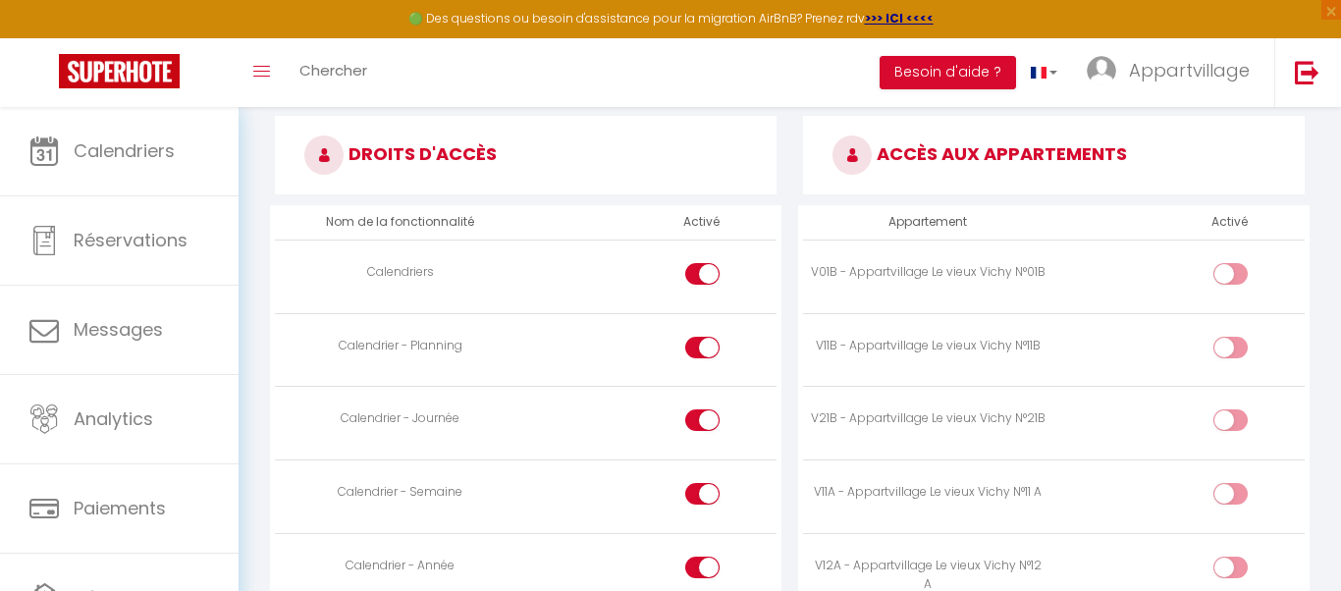
scroll to position [903, 0]
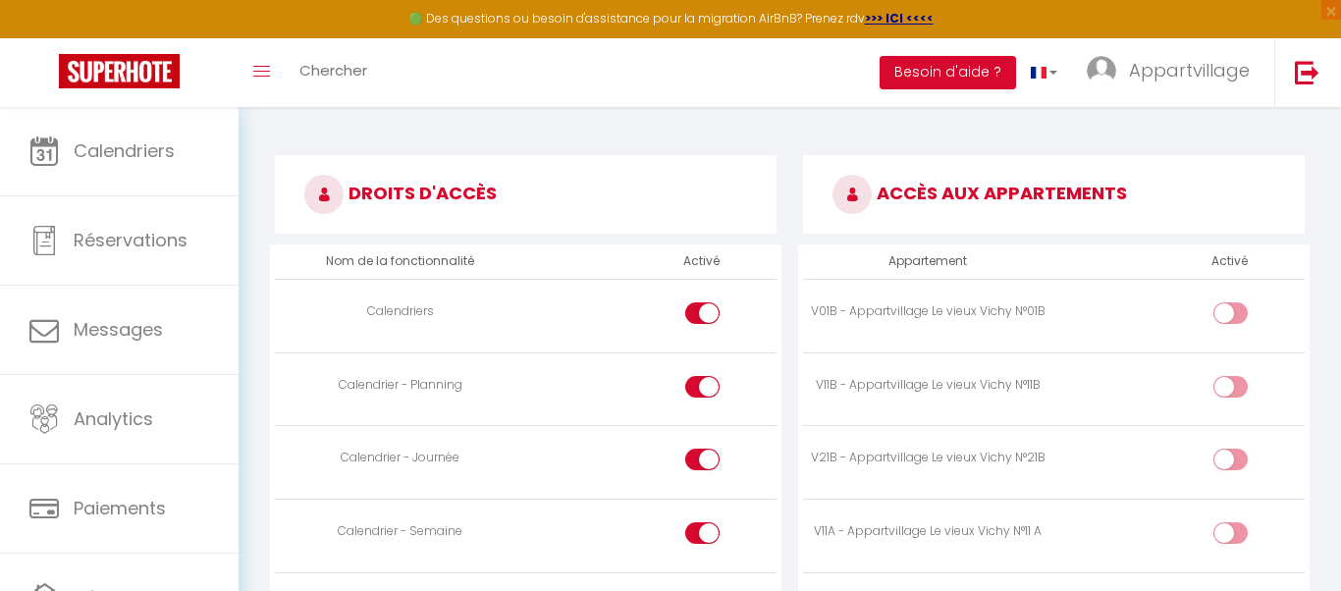
click at [1228, 317] on div at bounding box center [1231, 313] width 34 height 22
click at [1230, 317] on input "checkbox" at bounding box center [1247, 316] width 34 height 29
checkbox input "true"
click at [1230, 378] on input "checkbox" at bounding box center [1247, 390] width 34 height 29
checkbox input "true"
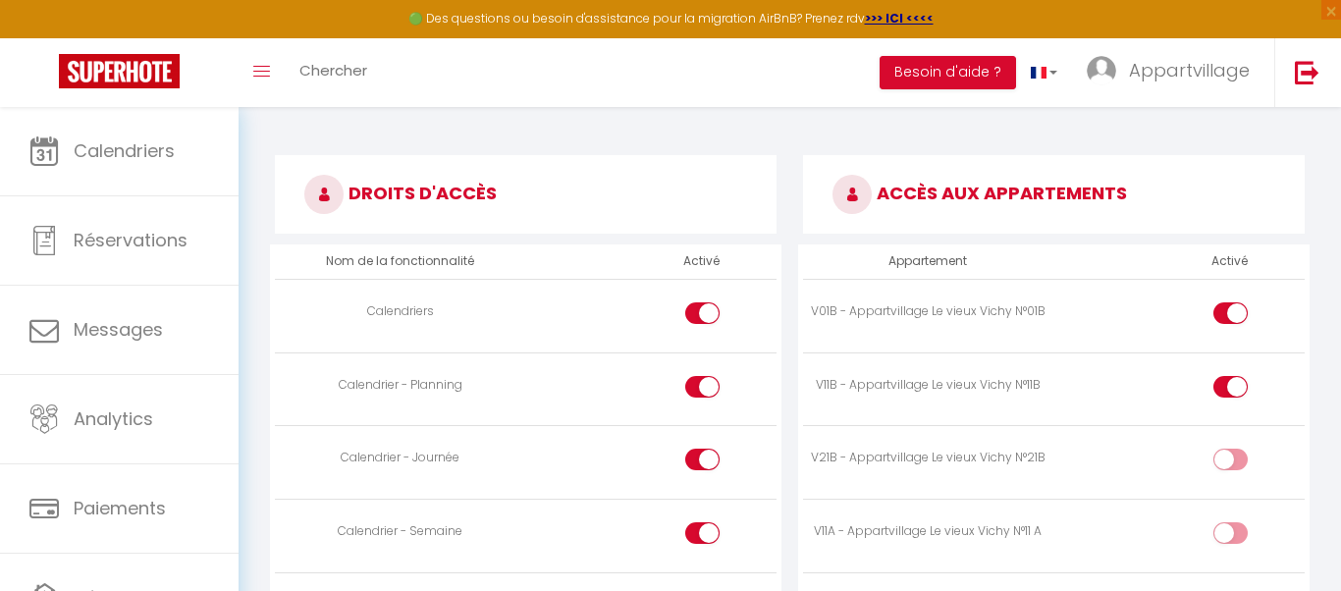
click at [1228, 461] on div at bounding box center [1231, 460] width 34 height 22
click at [1230, 461] on input "checkbox" at bounding box center [1247, 463] width 34 height 29
checkbox input "true"
click at [1228, 532] on div at bounding box center [1231, 533] width 34 height 22
click at [1230, 532] on input "checkbox" at bounding box center [1247, 536] width 34 height 29
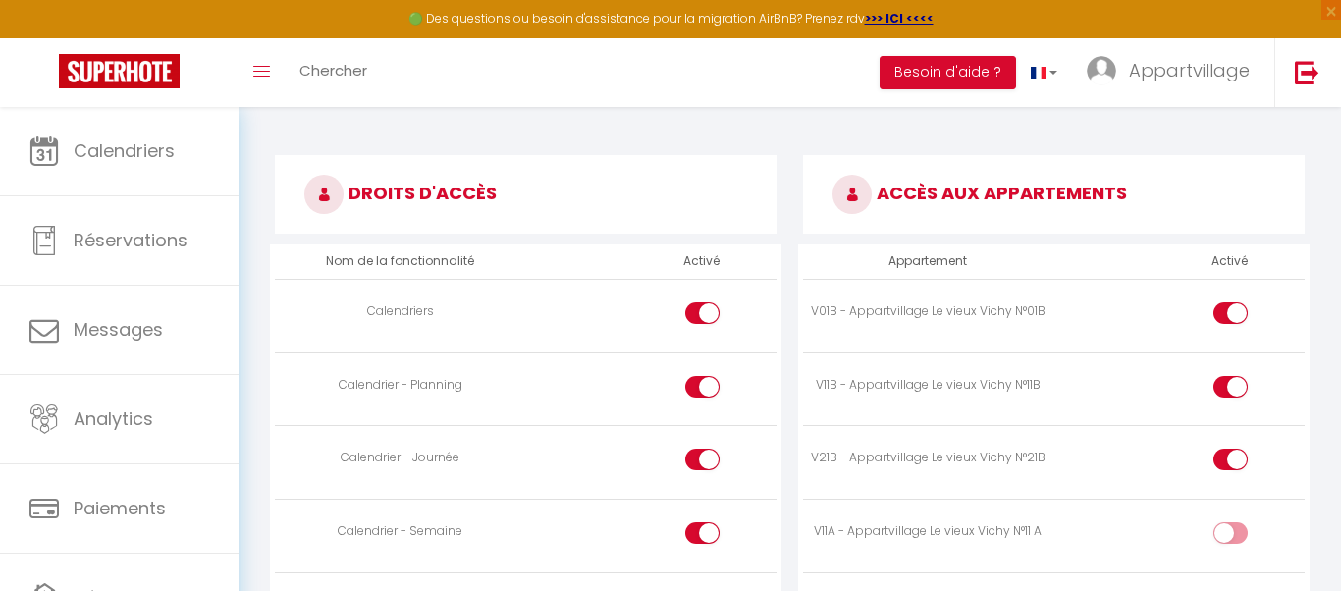
checkbox input "true"
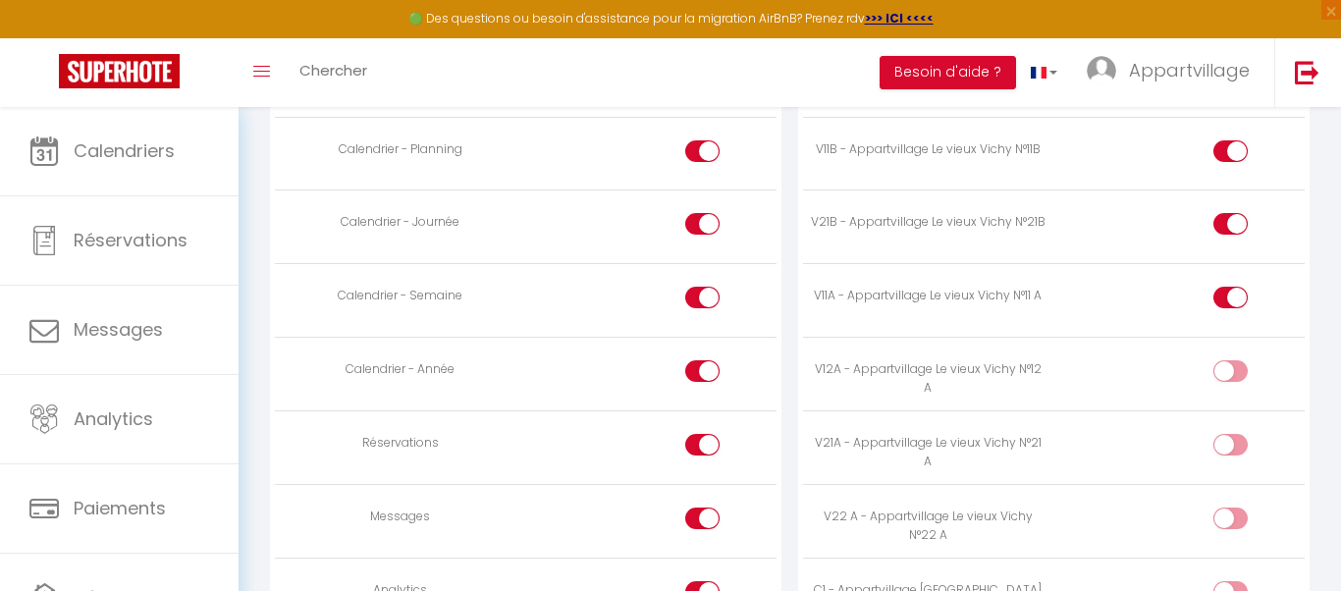
scroll to position [1178, 0]
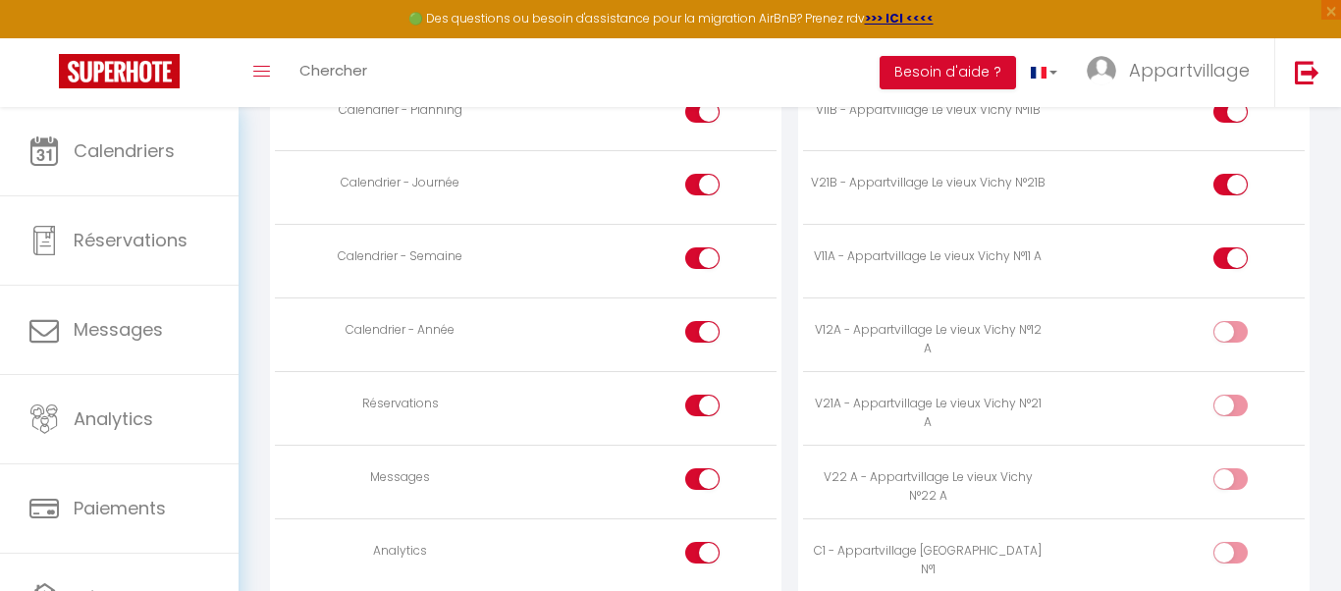
click at [1228, 321] on div at bounding box center [1231, 332] width 34 height 22
click at [1230, 321] on input "checkbox" at bounding box center [1247, 335] width 34 height 29
checkbox input "true"
click at [1227, 404] on div at bounding box center [1231, 406] width 34 height 22
click at [1230, 404] on input "checkbox" at bounding box center [1247, 409] width 34 height 29
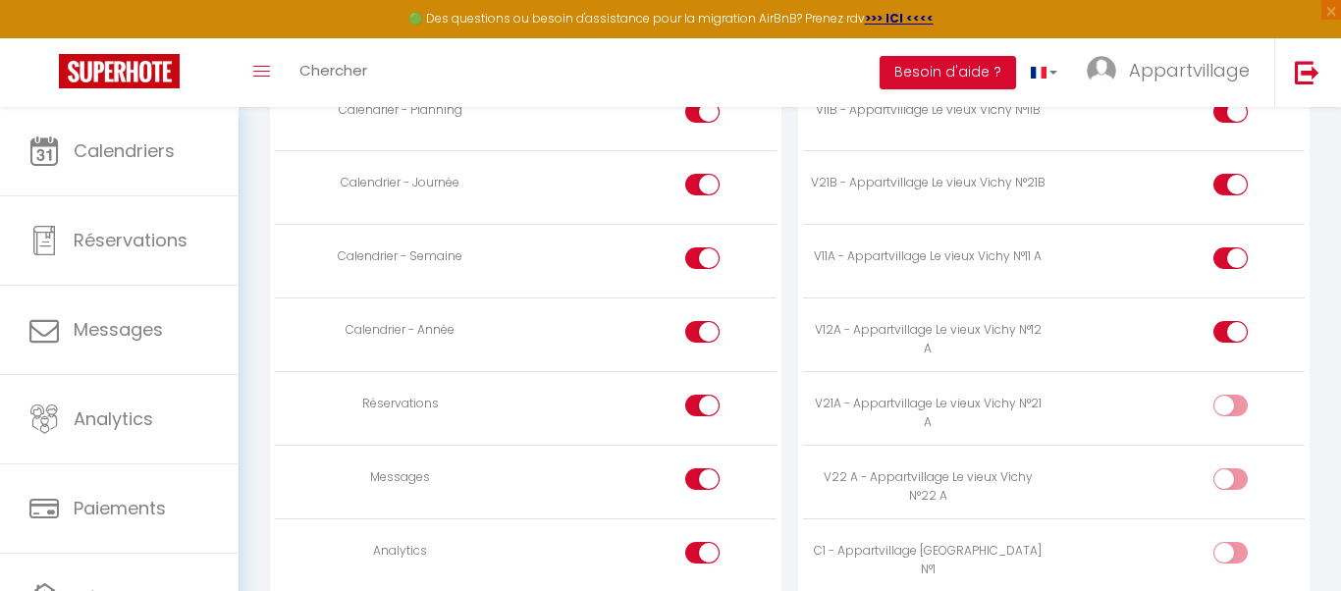
checkbox input "true"
click at [1222, 476] on div at bounding box center [1231, 479] width 34 height 22
click at [1230, 476] on input "checkbox" at bounding box center [1247, 482] width 34 height 29
checkbox input "true"
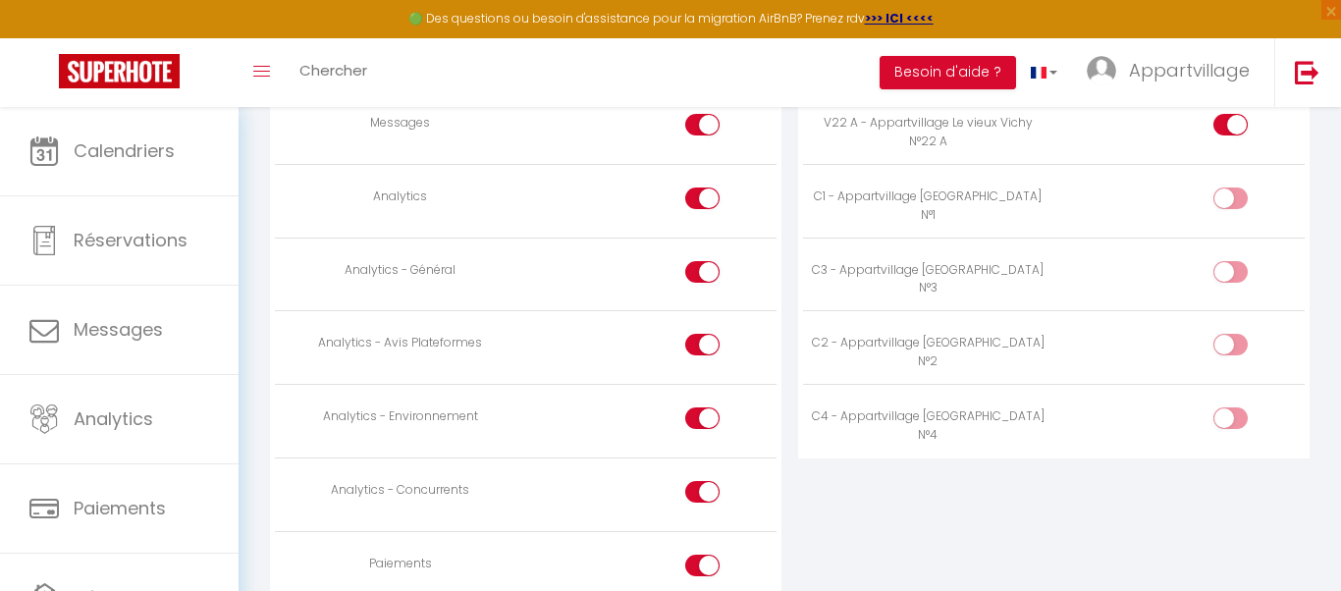
scroll to position [1571, 0]
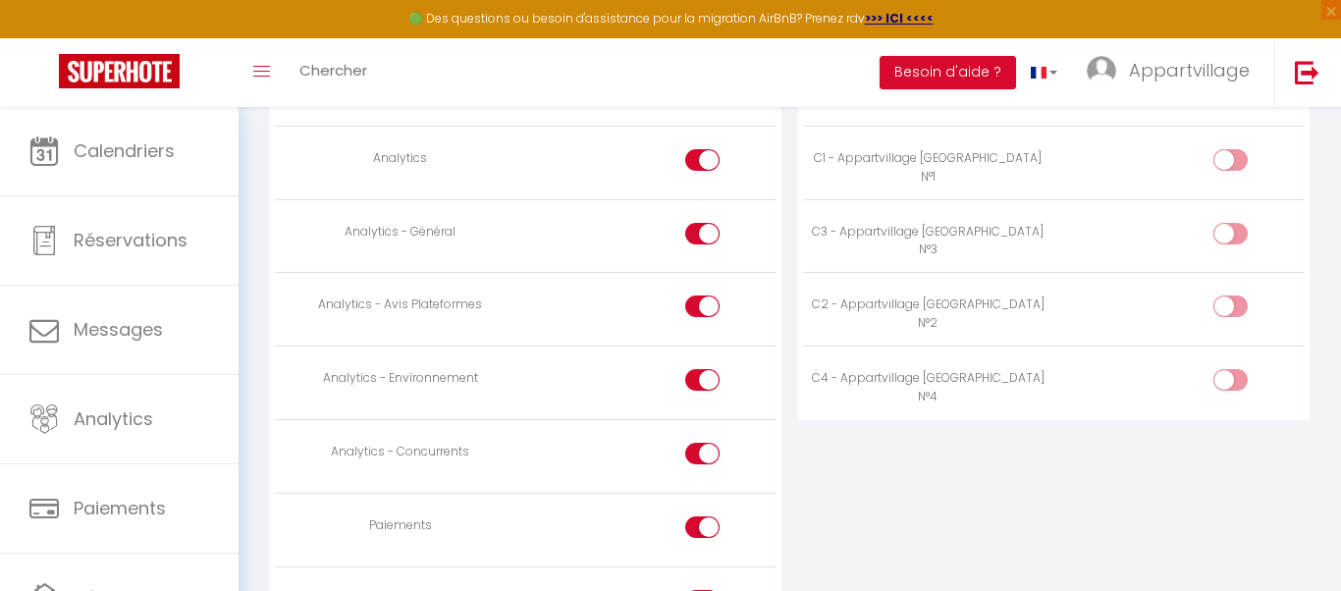
click at [683, 161] on td at bounding box center [651, 163] width 251 height 74
click at [701, 161] on div at bounding box center [702, 160] width 34 height 22
click at [703, 161] on input "checkbox" at bounding box center [720, 163] width 34 height 29
checkbox input "false"
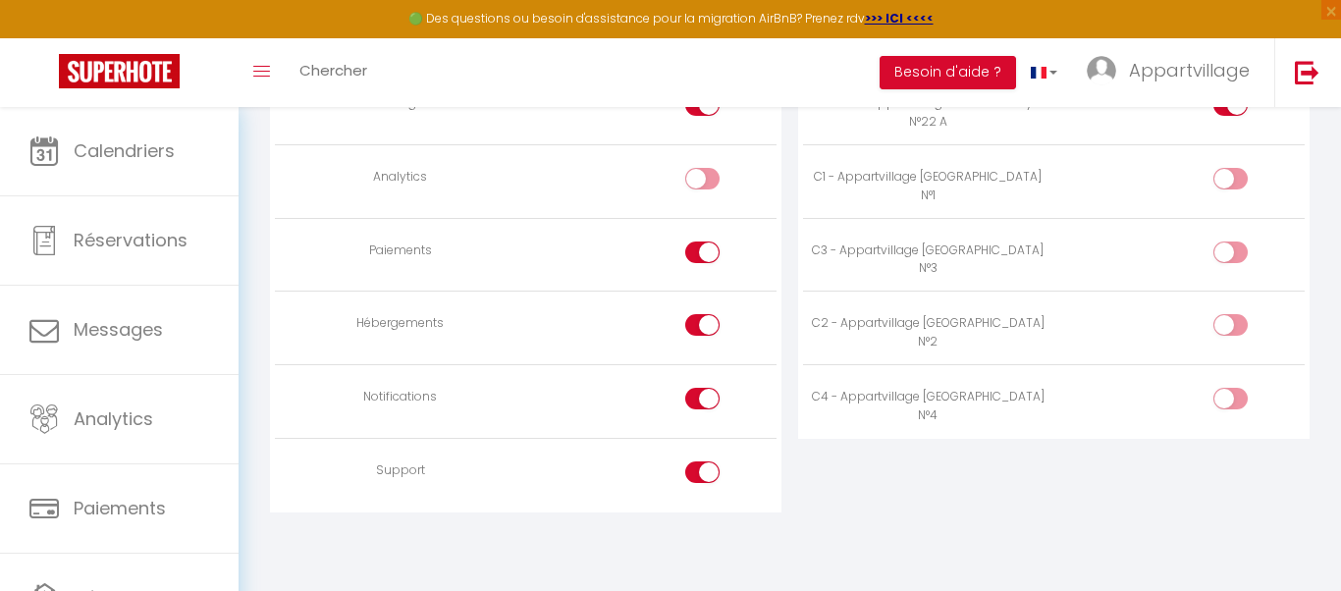
click at [694, 258] on div at bounding box center [702, 253] width 34 height 22
click at [703, 258] on input "checkbox" at bounding box center [720, 256] width 34 height 29
checkbox input "false"
click at [694, 320] on div at bounding box center [702, 325] width 34 height 22
click at [703, 320] on input "checkbox" at bounding box center [720, 328] width 34 height 29
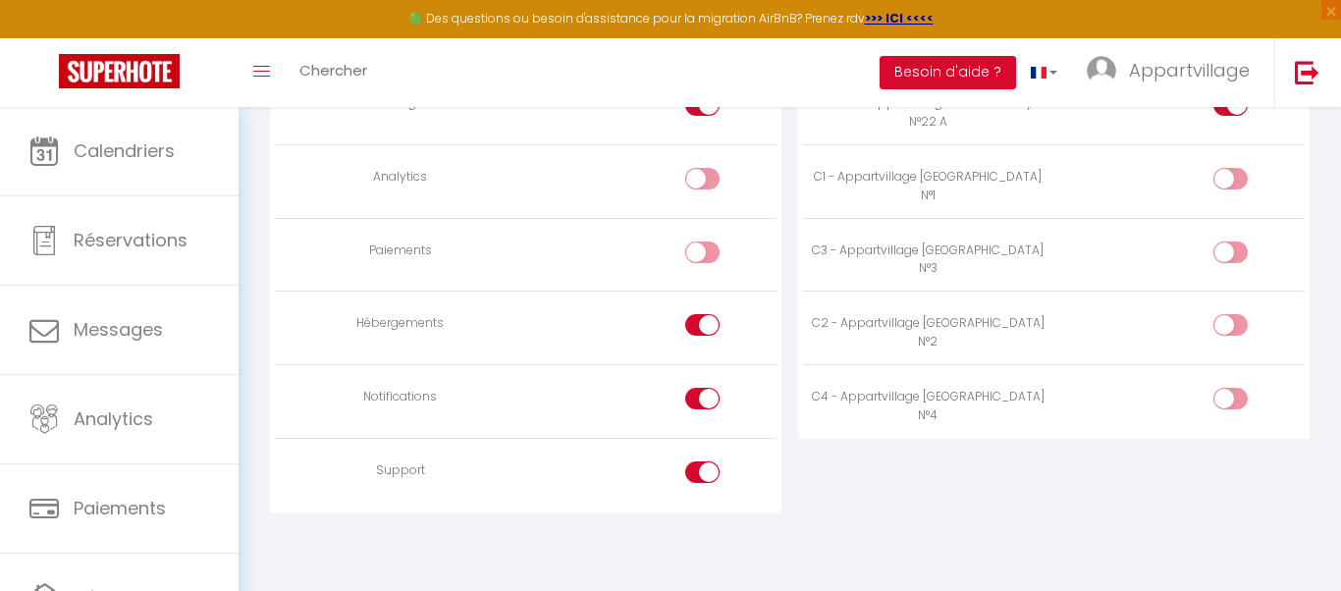
checkbox input "false"
click at [1000, 476] on div "ACCÈS AUX APPARTEMENTS Appartement Activé V01B - Appartvillage Le vieux Vichy N…" at bounding box center [1054, 28] width 528 height 1078
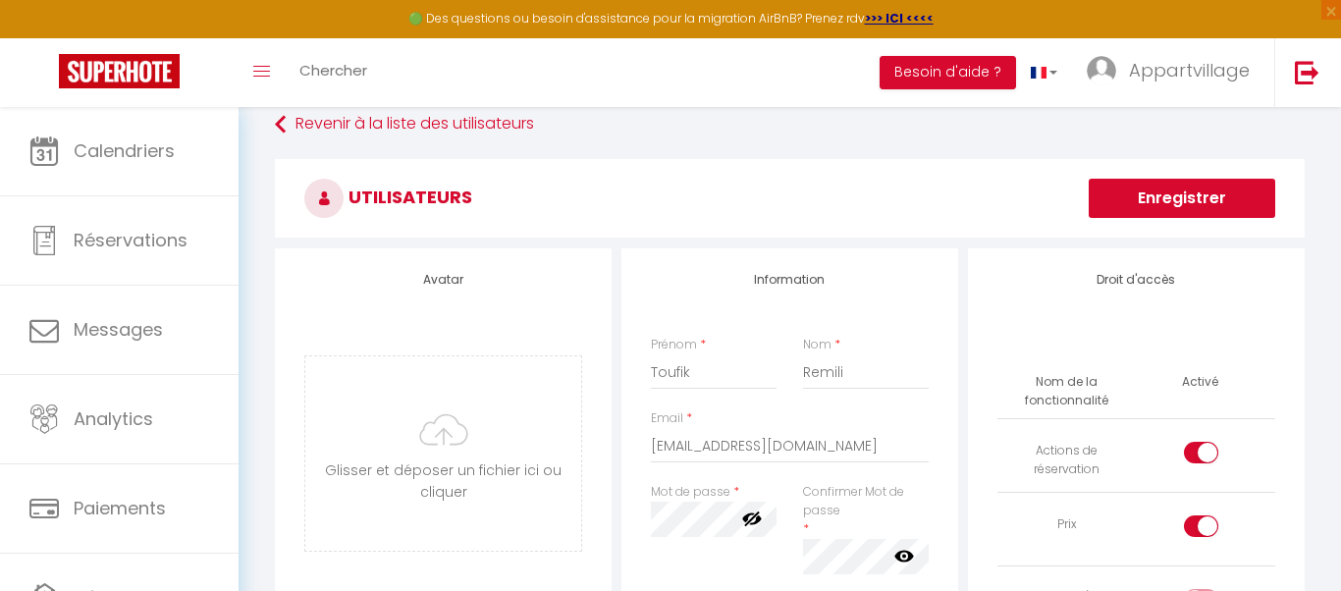
scroll to position [21, 0]
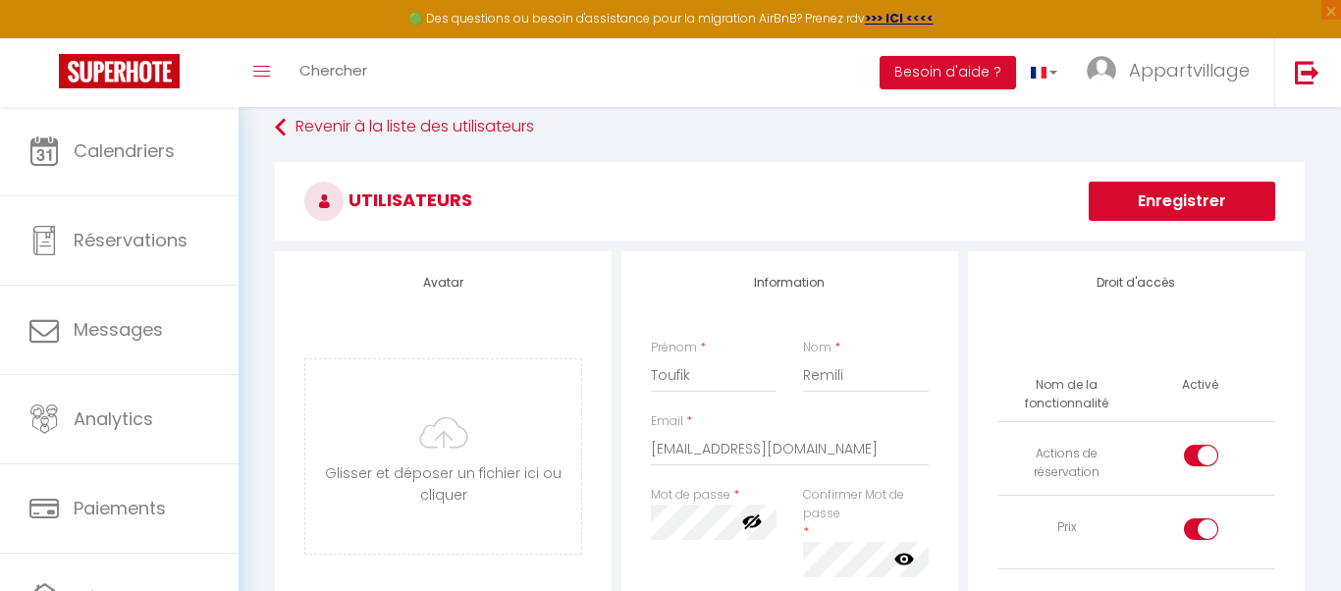
click at [1158, 206] on button "Enregistrer" at bounding box center [1182, 201] width 187 height 39
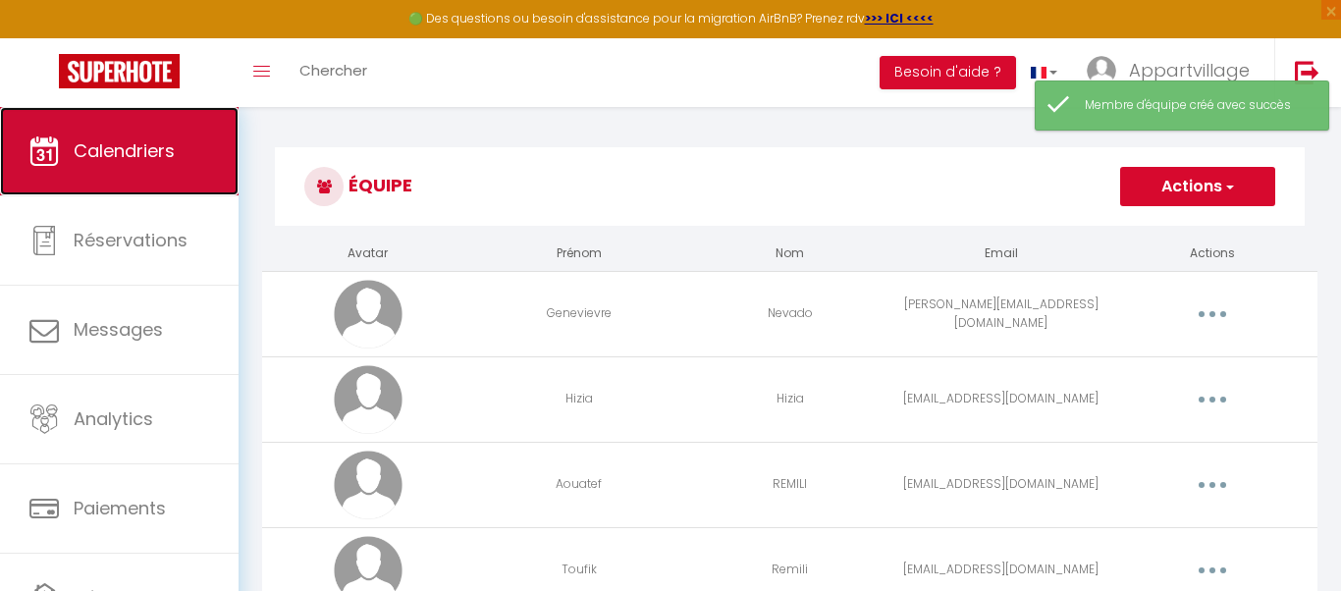
click at [83, 159] on span "Calendriers" at bounding box center [124, 150] width 101 height 25
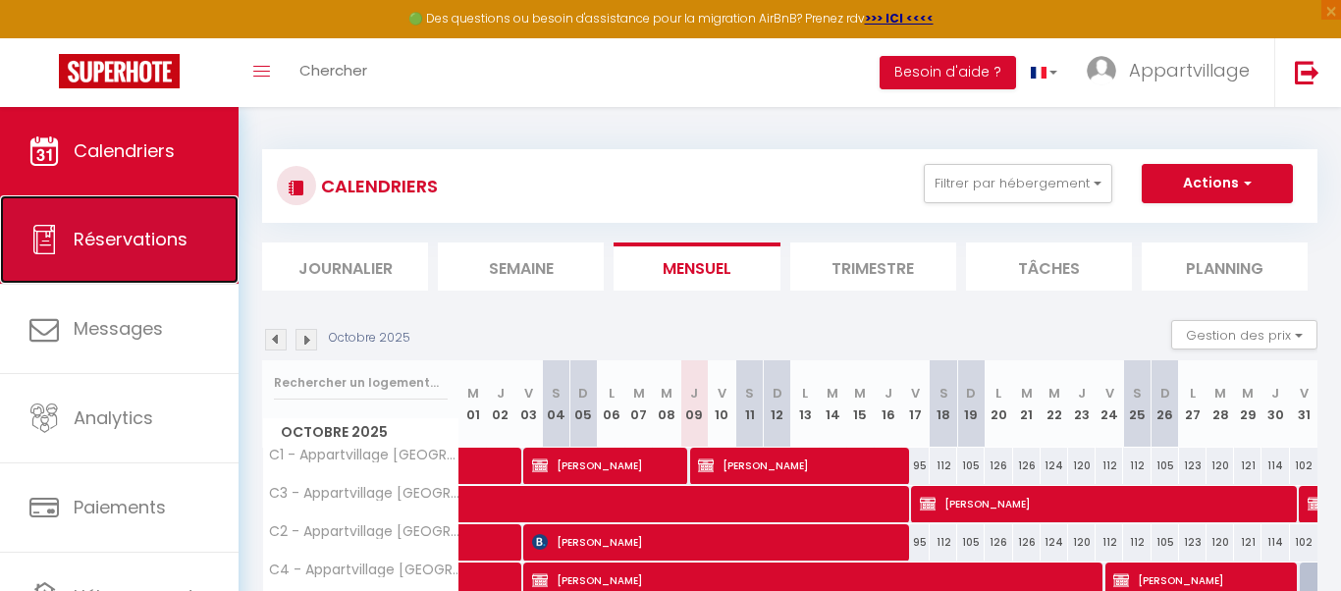
click at [160, 247] on span "Réservations" at bounding box center [131, 239] width 114 height 25
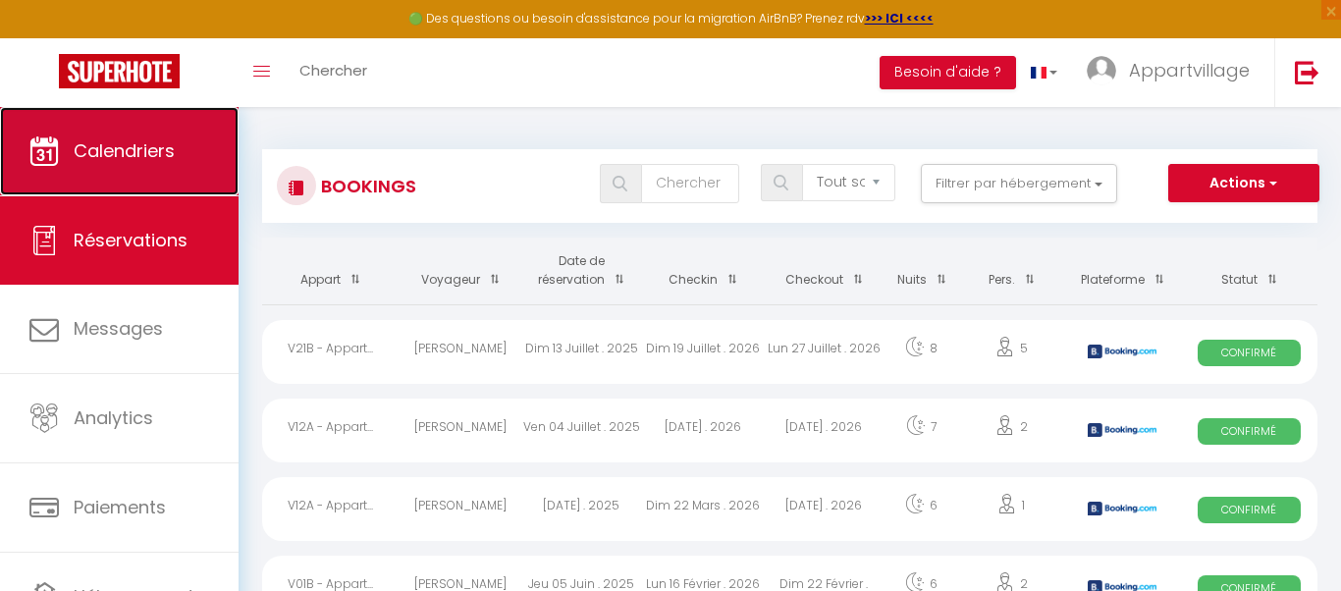
click at [165, 168] on link "Calendriers" at bounding box center [119, 151] width 239 height 88
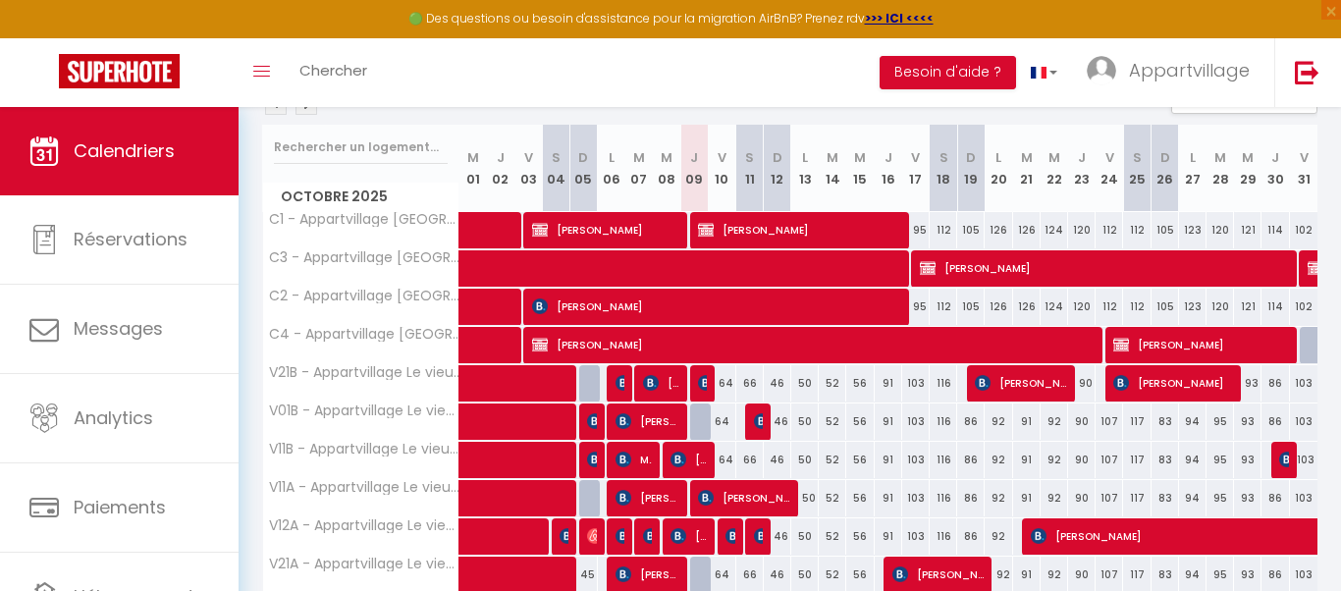
scroll to position [196, 0]
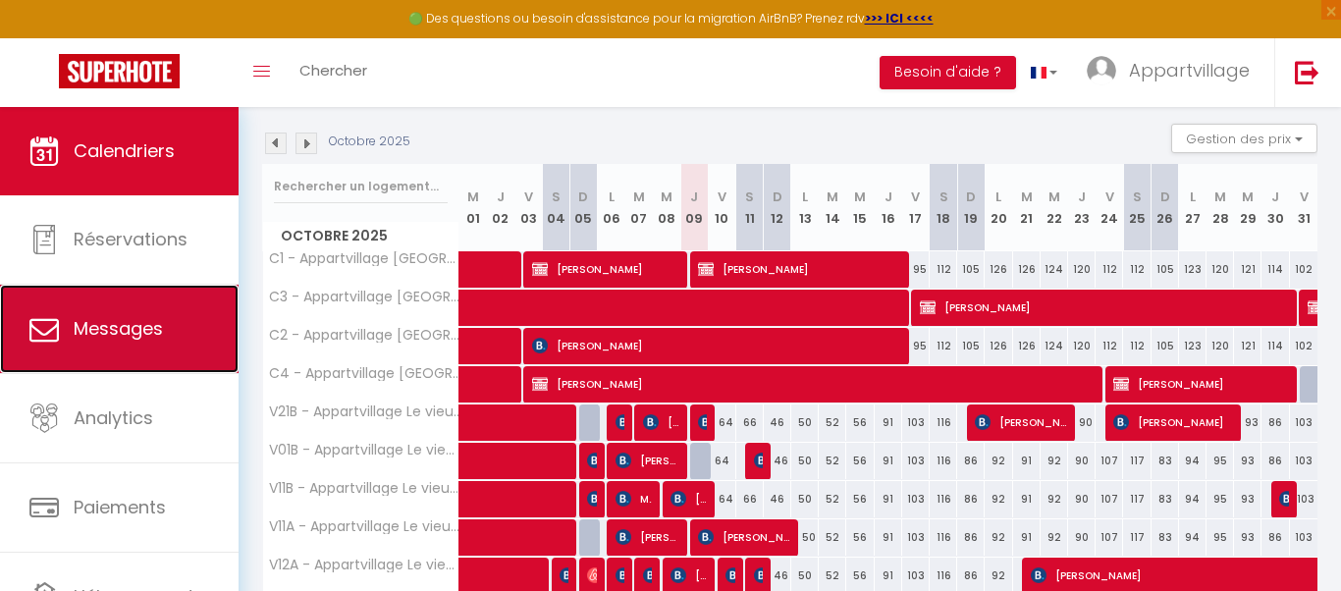
click at [118, 296] on link "Messages" at bounding box center [119, 329] width 239 height 88
select select "message"
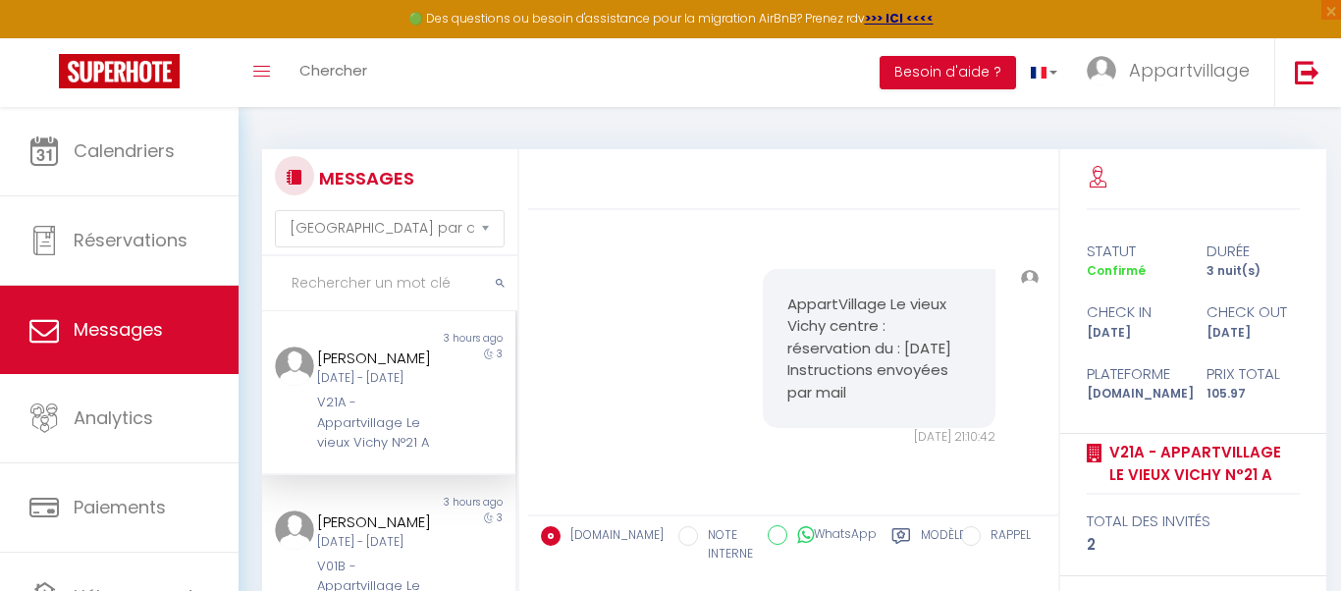
scroll to position [16626, 0]
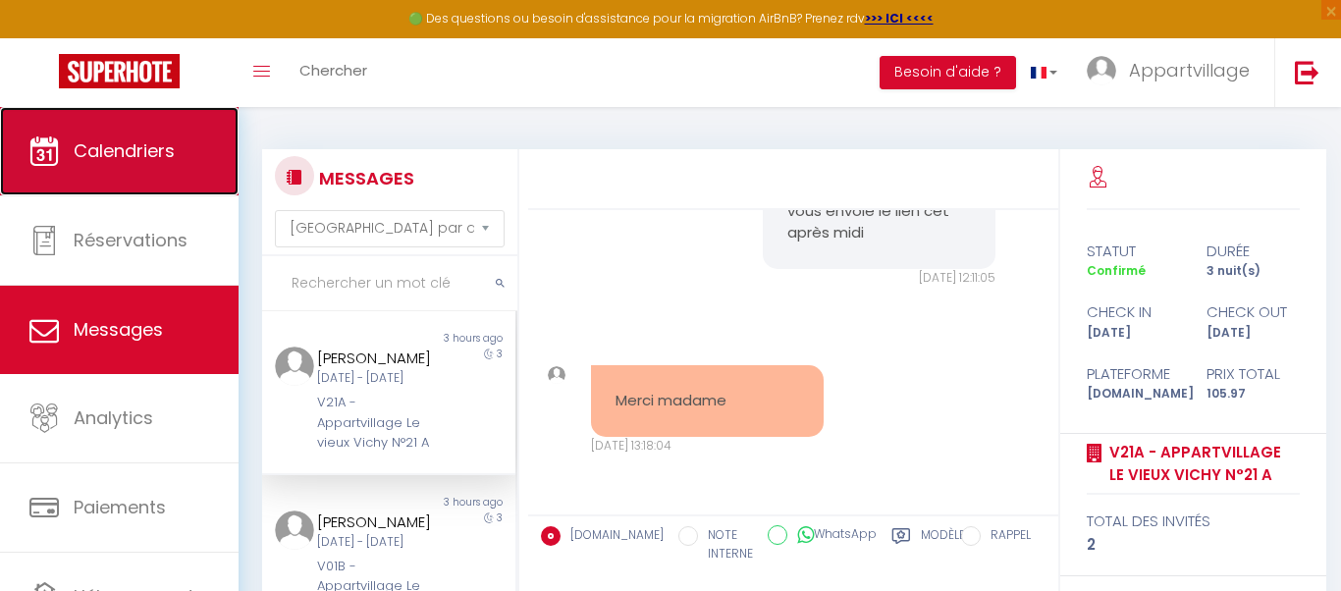
click at [124, 145] on span "Calendriers" at bounding box center [124, 150] width 101 height 25
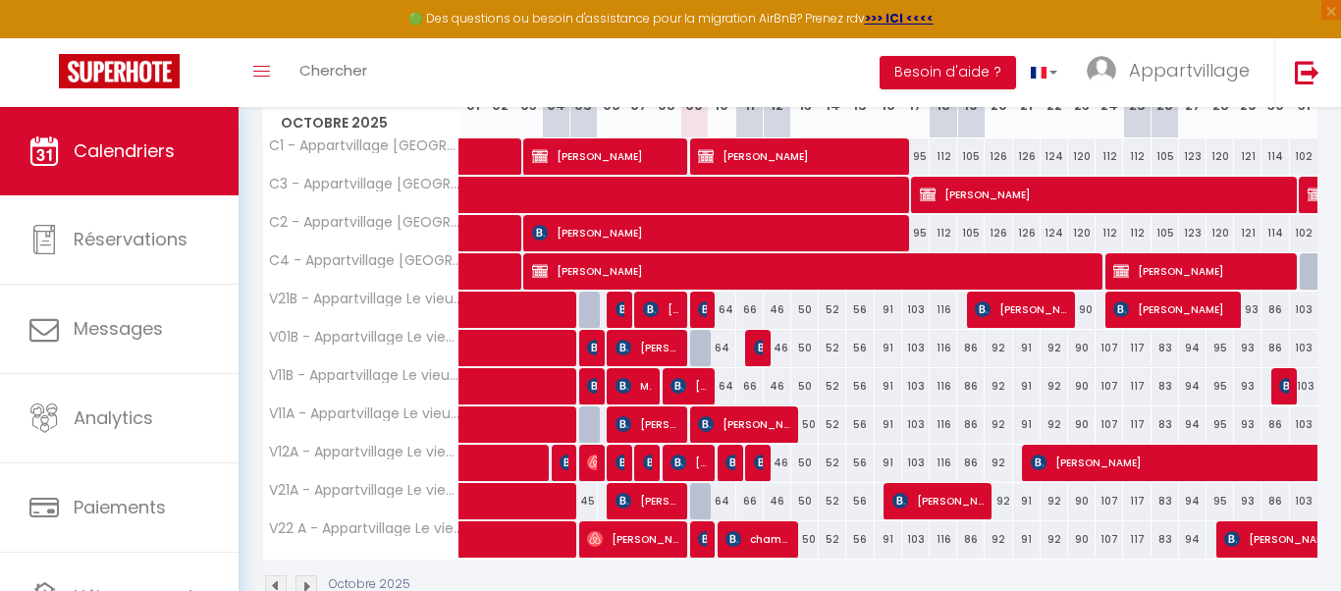
scroll to position [314, 0]
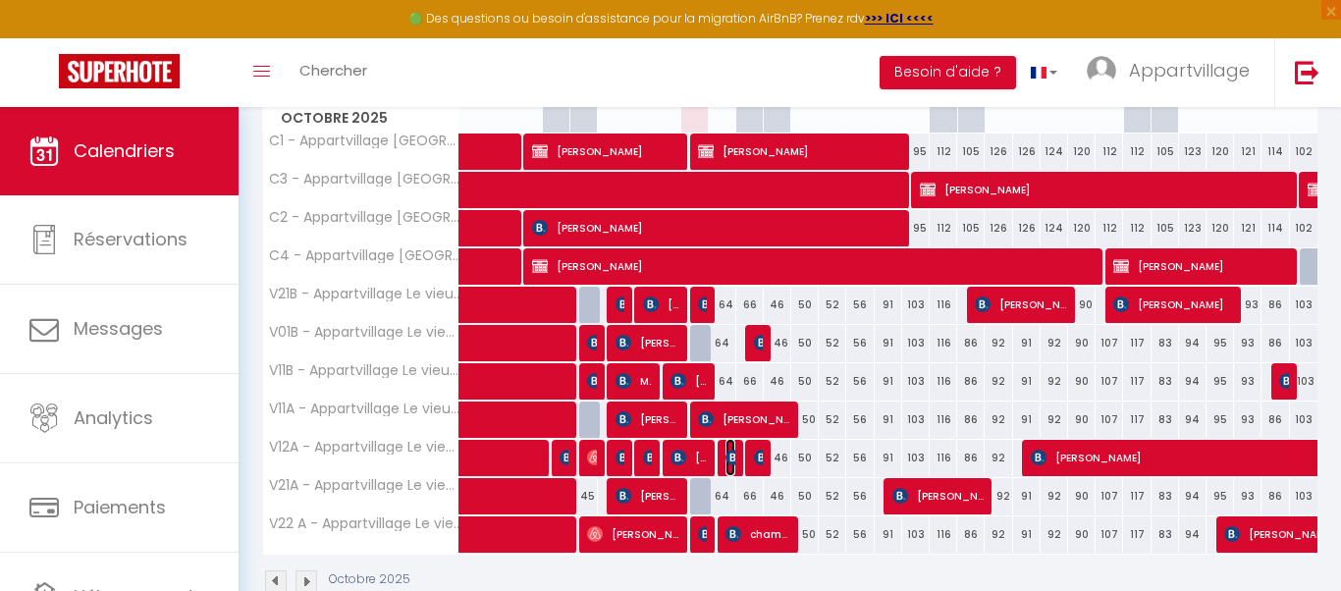
click at [734, 459] on img at bounding box center [734, 458] width 16 height 16
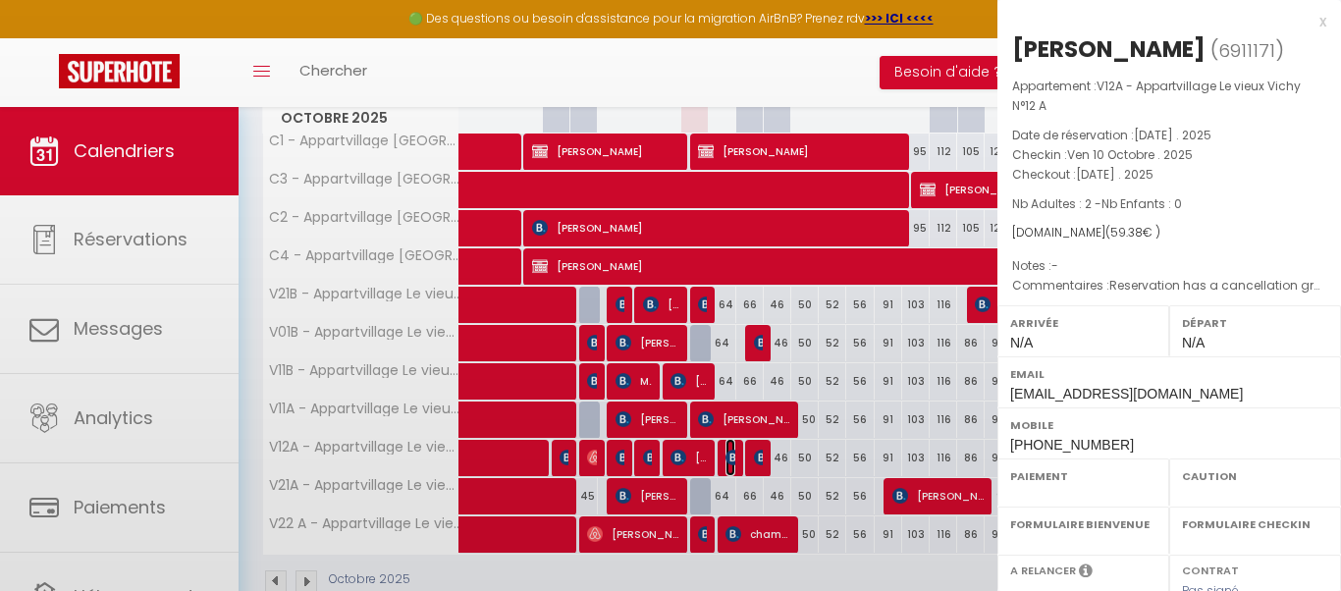
select select "OK"
select select "0"
select select "1"
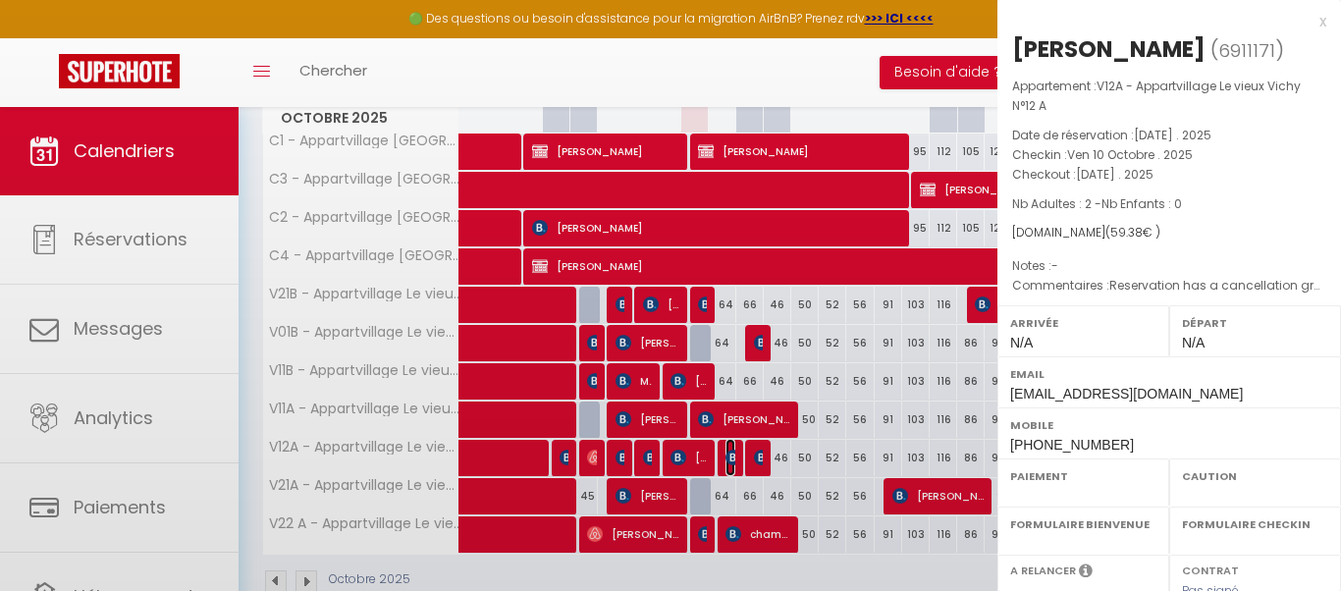
select select
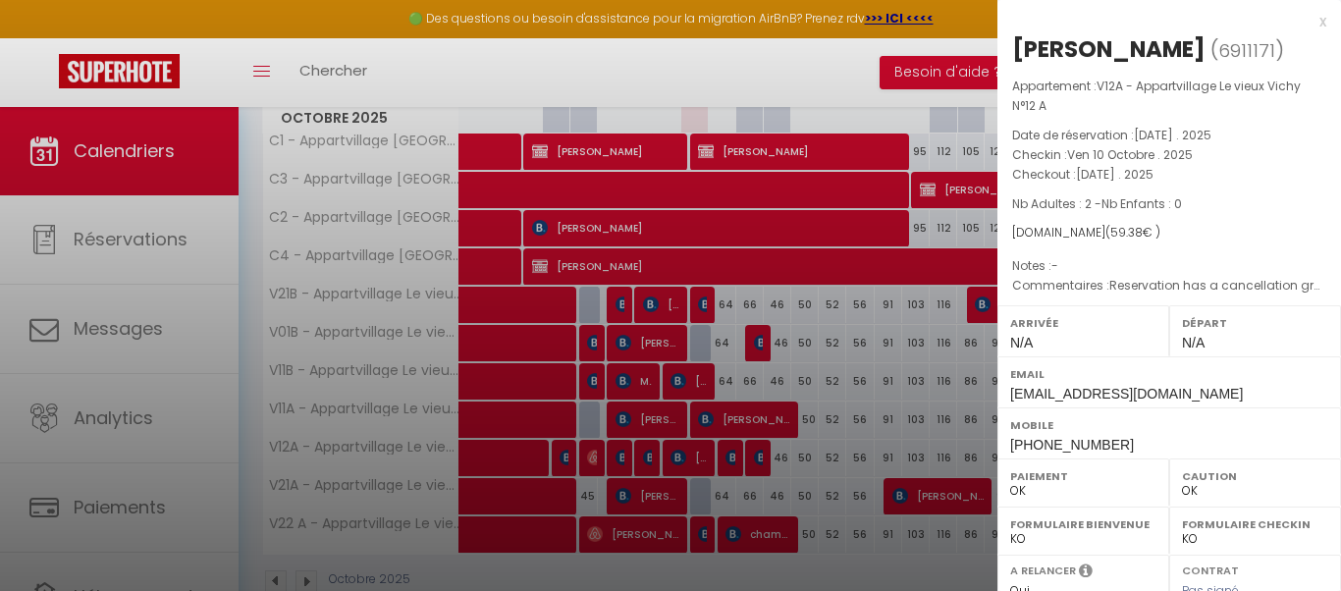
click at [726, 457] on div at bounding box center [670, 295] width 1341 height 591
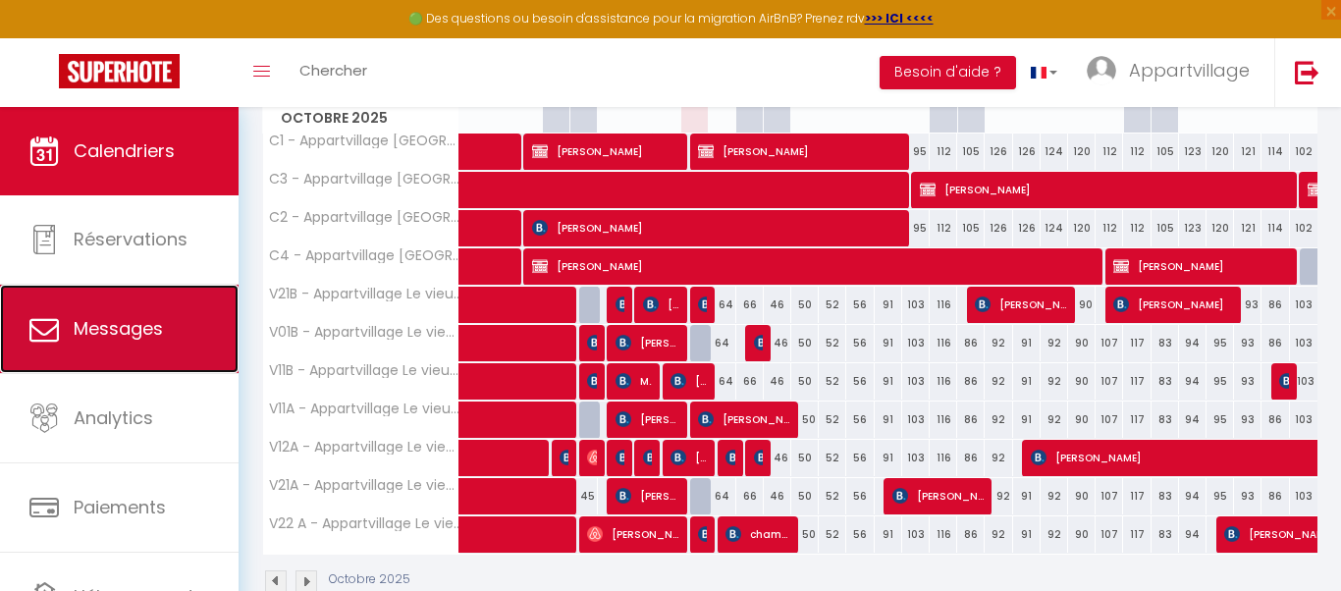
click at [168, 329] on link "Messages" at bounding box center [119, 329] width 239 height 88
select select "message"
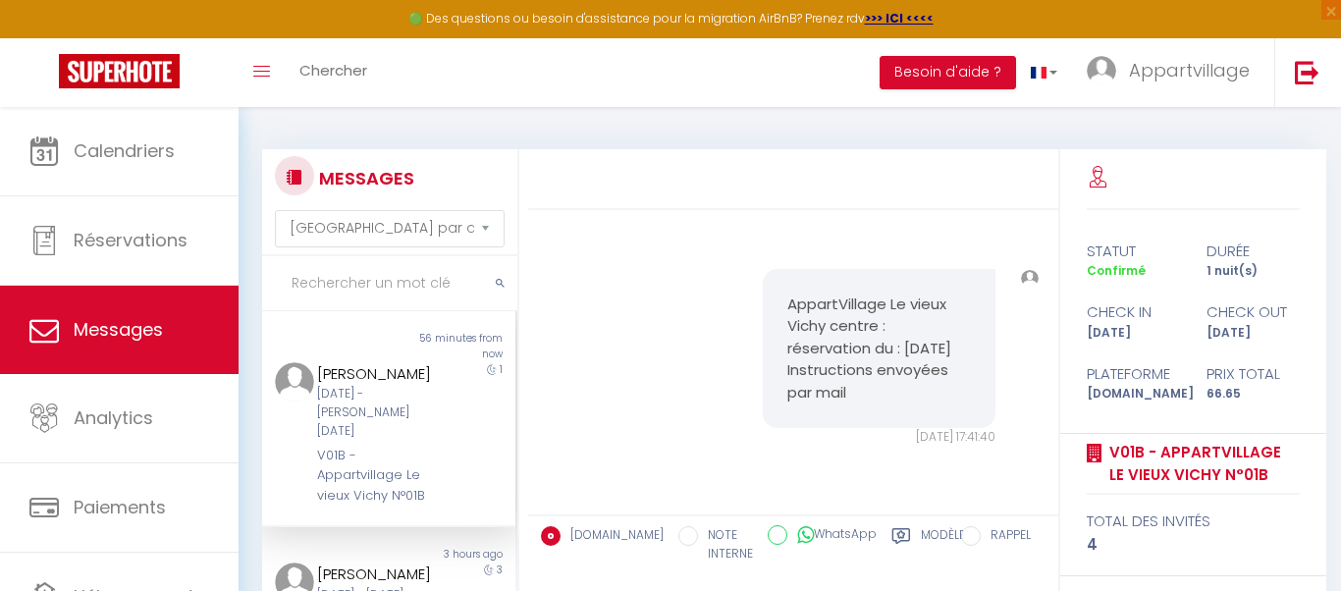
click at [352, 270] on input "text" at bounding box center [389, 283] width 255 height 55
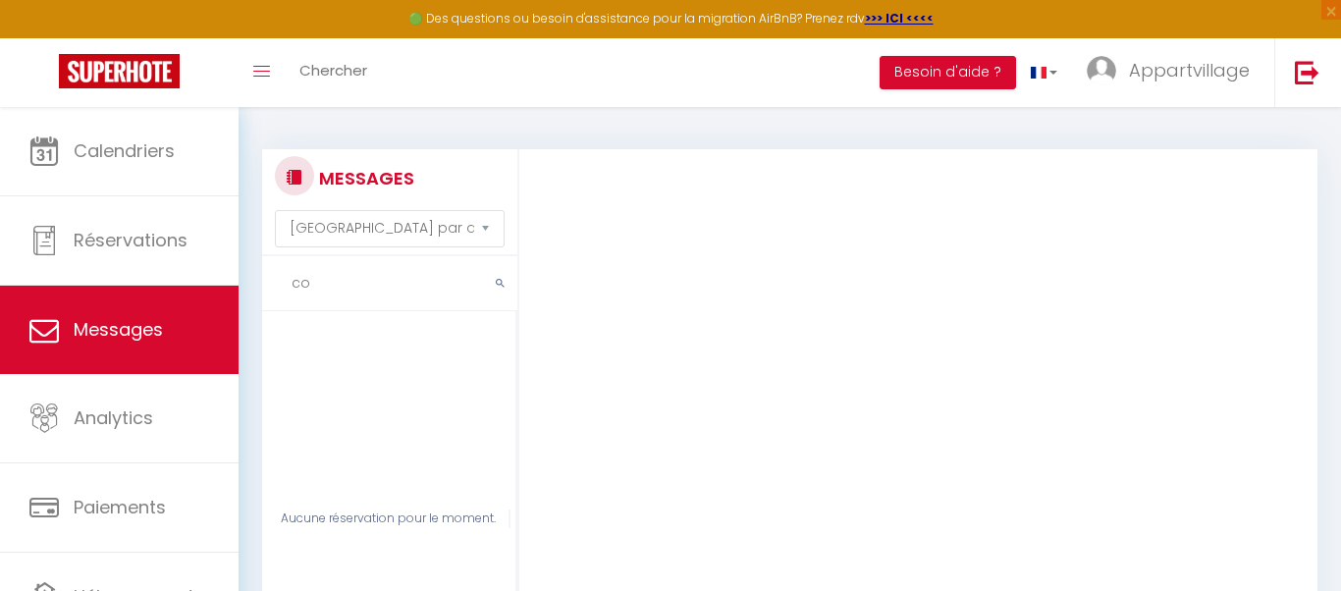
type input "c"
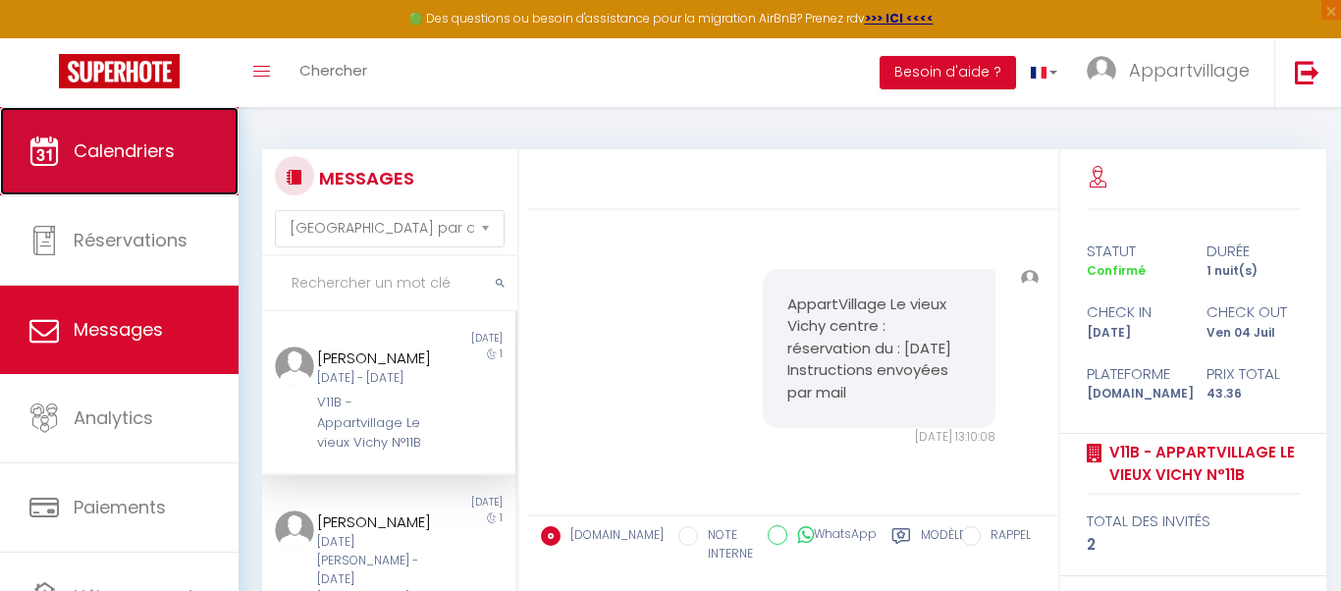
click at [101, 130] on link "Calendriers" at bounding box center [119, 151] width 239 height 88
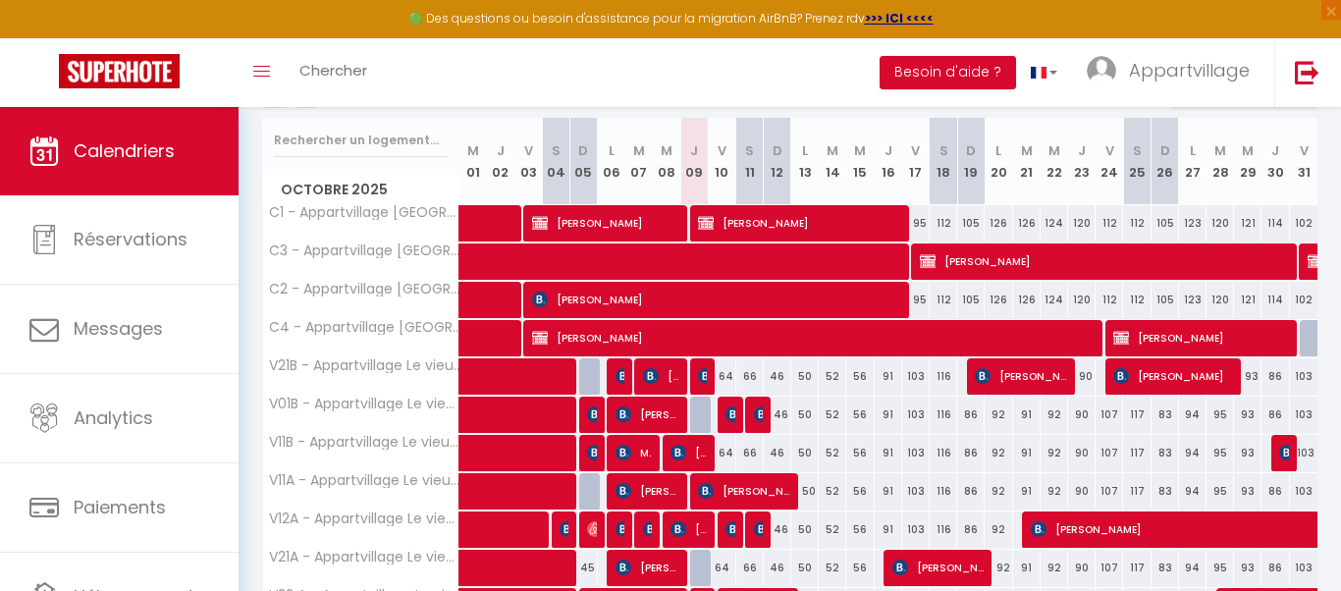
scroll to position [314, 0]
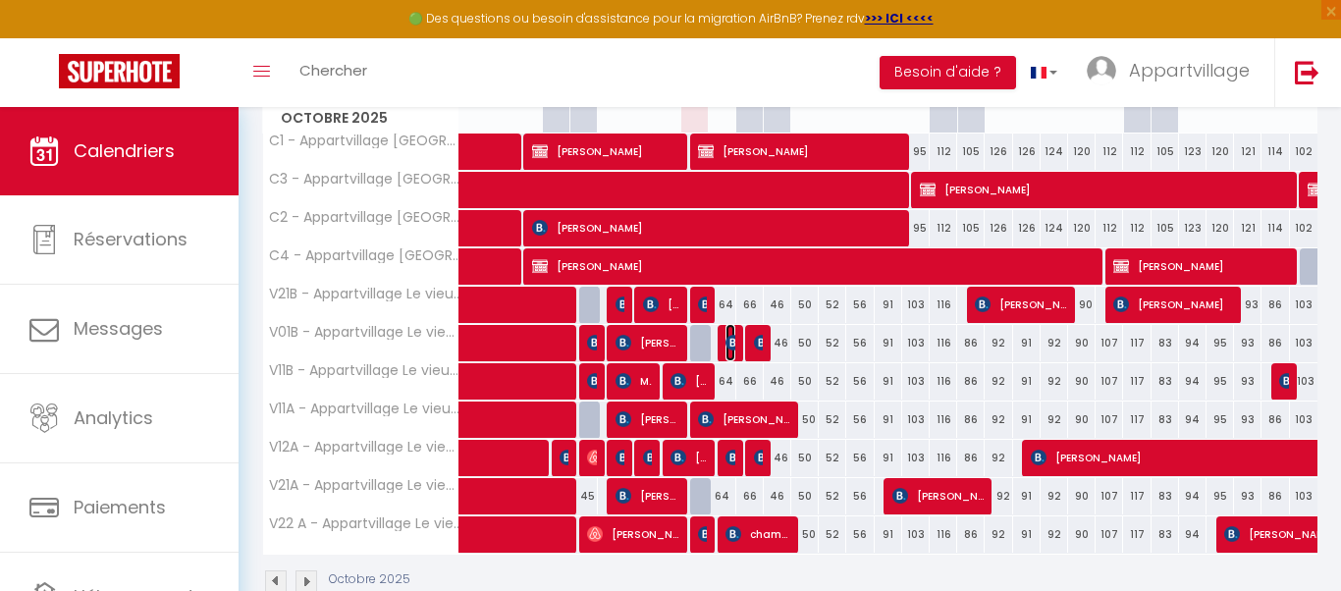
click at [730, 338] on img at bounding box center [734, 343] width 16 height 16
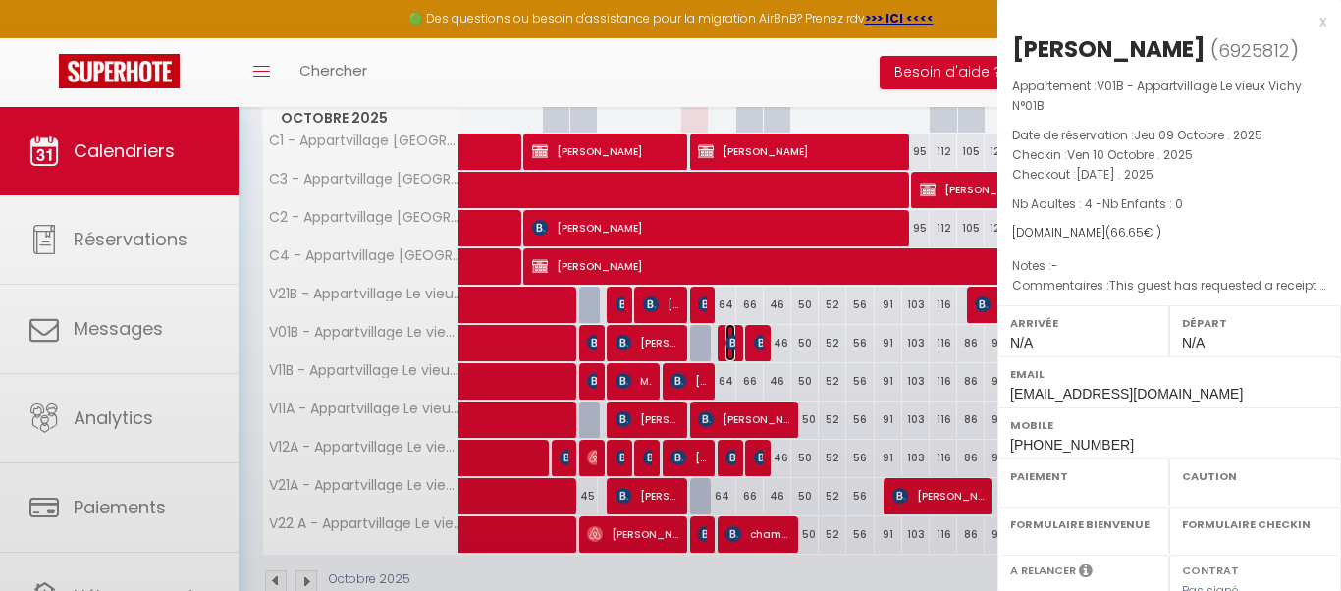
select select "OK"
select select "KO"
select select "0"
select select "1"
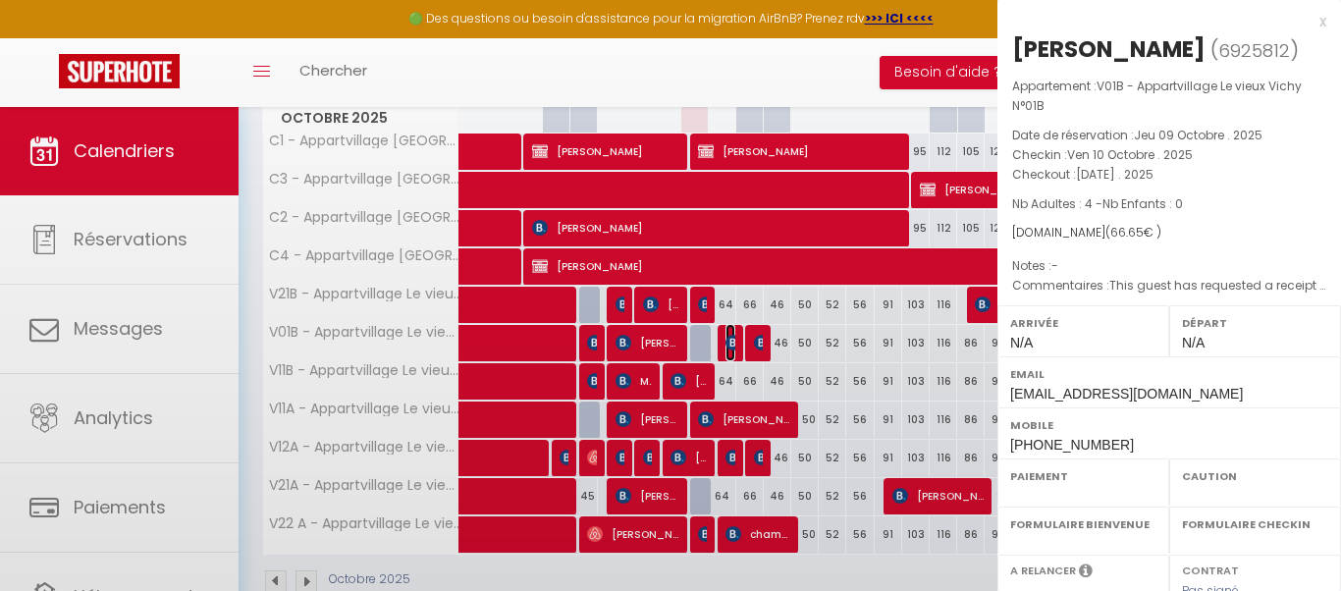
select select
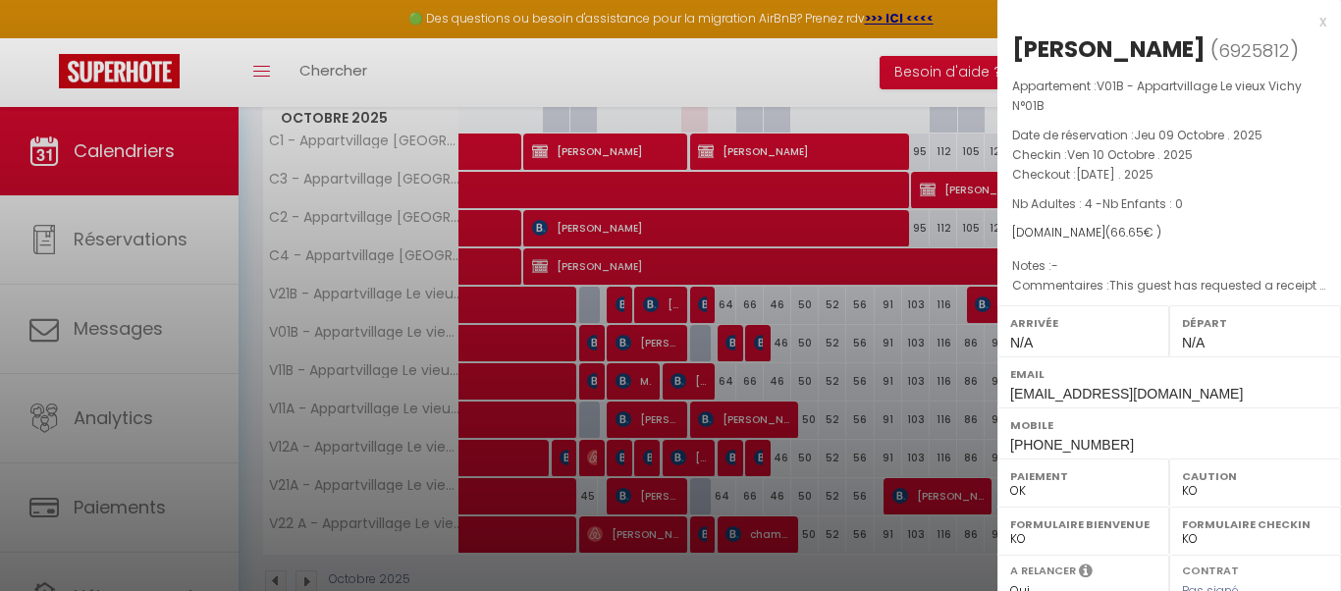
click at [1322, 21] on div "x" at bounding box center [1162, 22] width 329 height 24
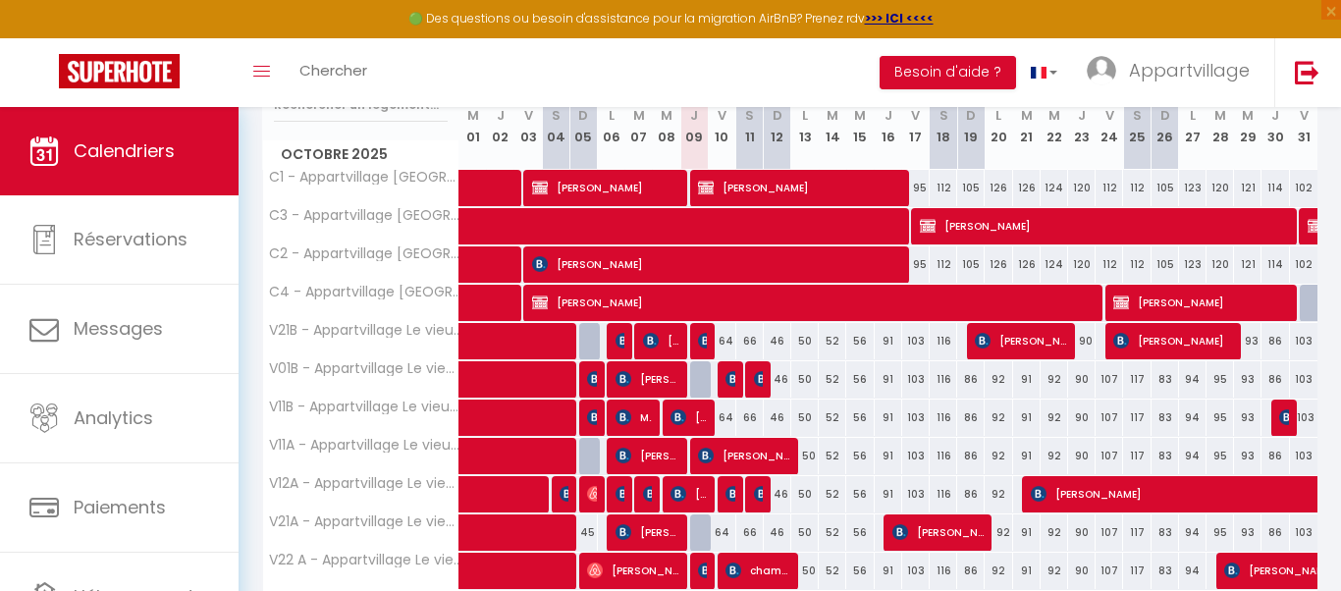
scroll to position [275, 0]
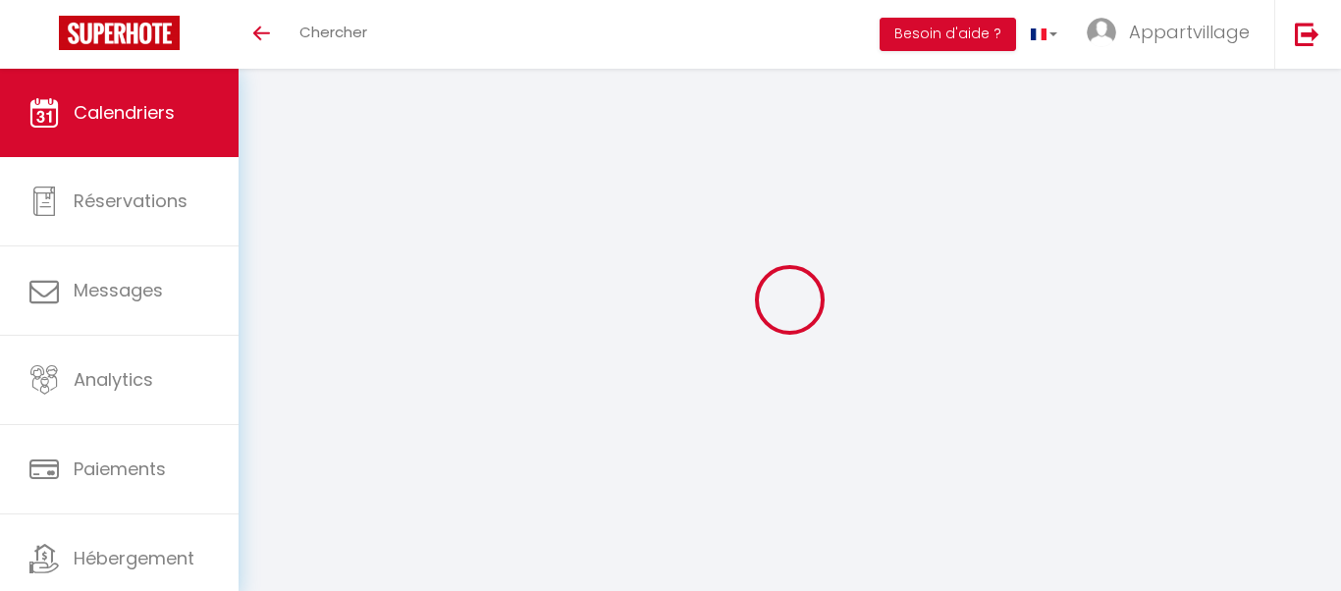
select select
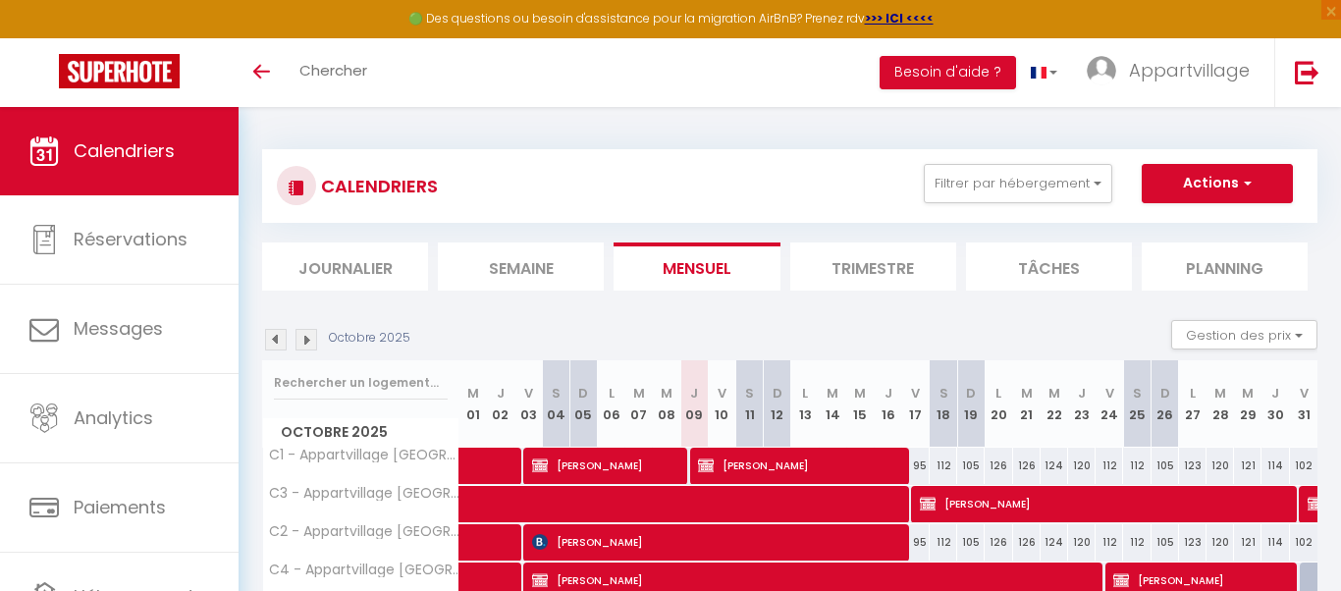
scroll to position [222, 0]
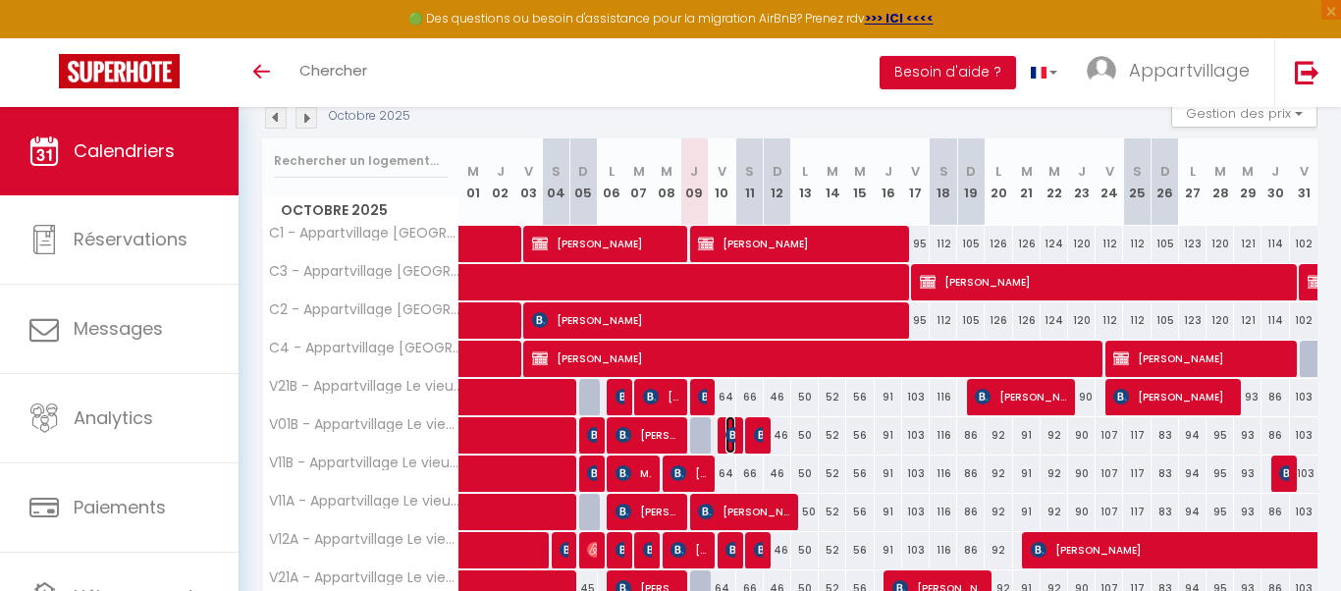
click at [733, 435] on img at bounding box center [734, 435] width 16 height 16
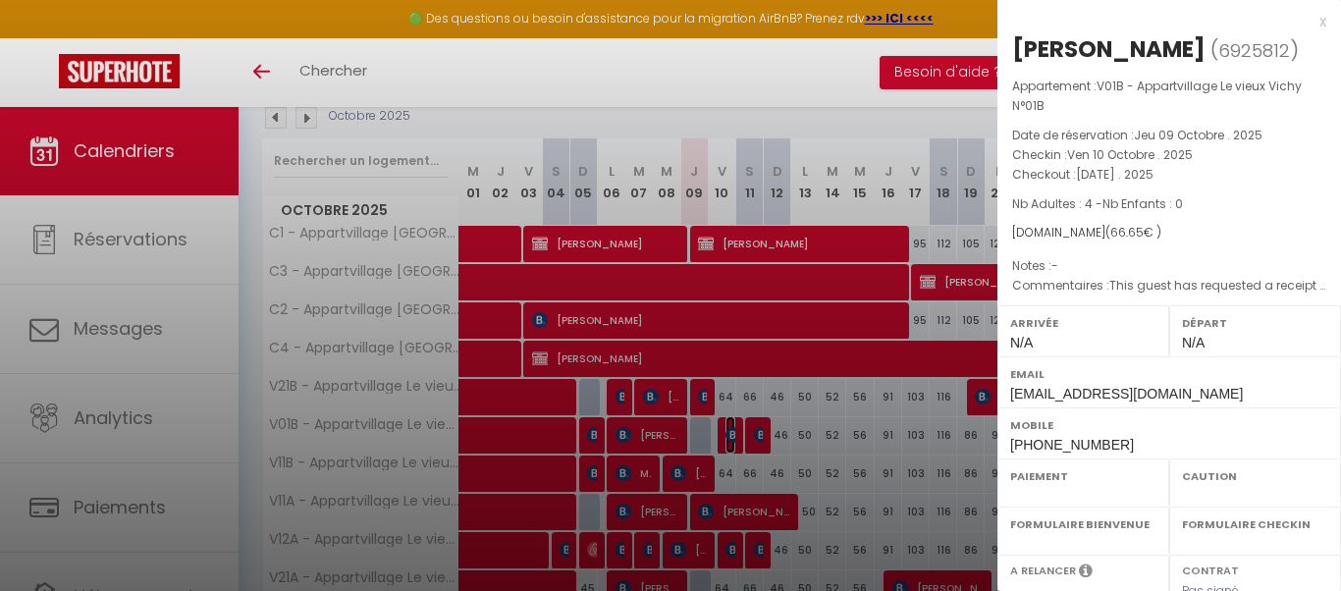
select select "OK"
select select "KO"
select select "0"
select select "1"
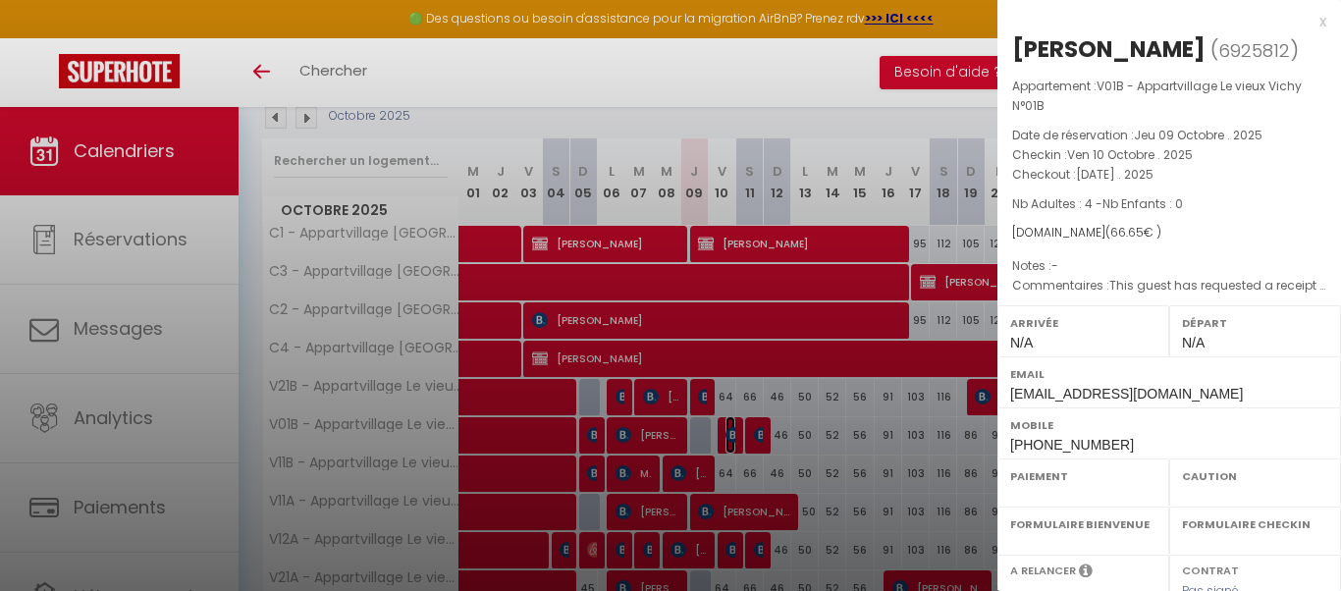
select select
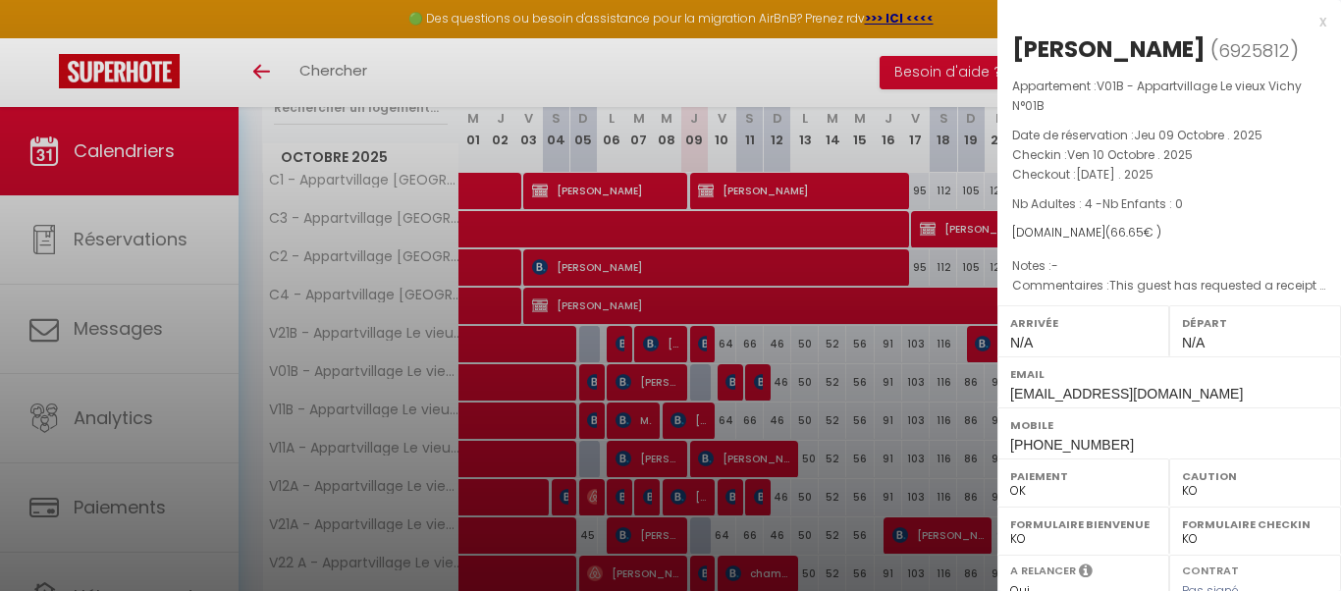
click at [1324, 22] on div "x" at bounding box center [1162, 22] width 329 height 24
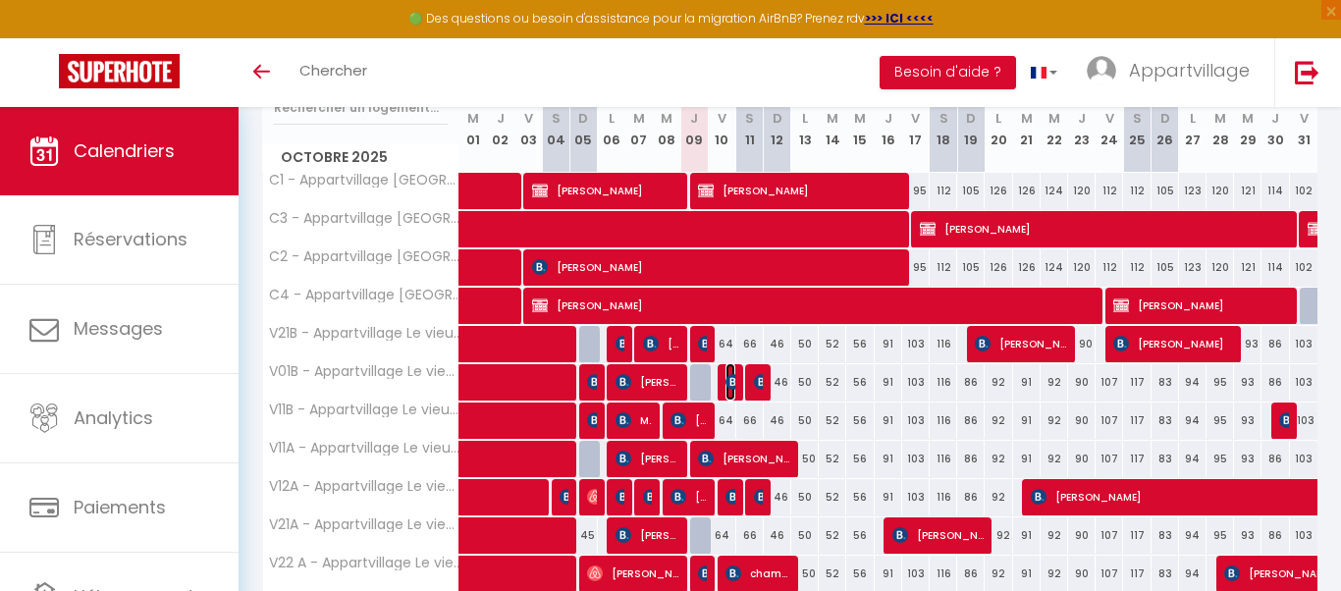
click at [728, 376] on img at bounding box center [734, 382] width 16 height 16
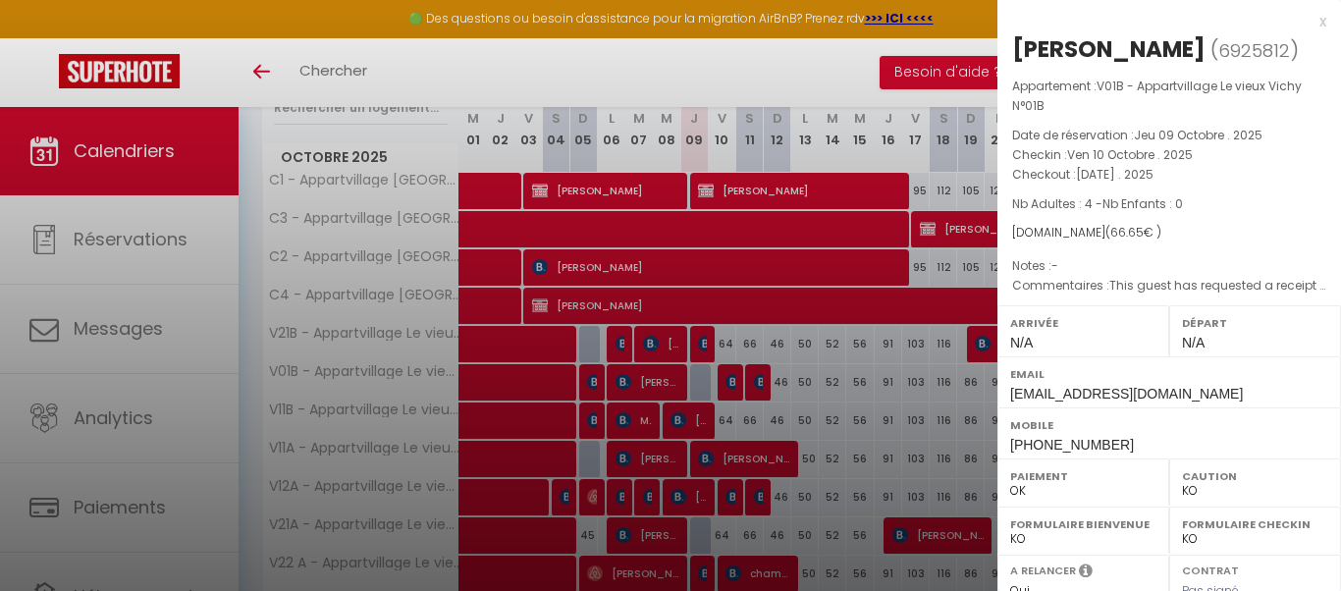
click at [130, 322] on div at bounding box center [670, 295] width 1341 height 591
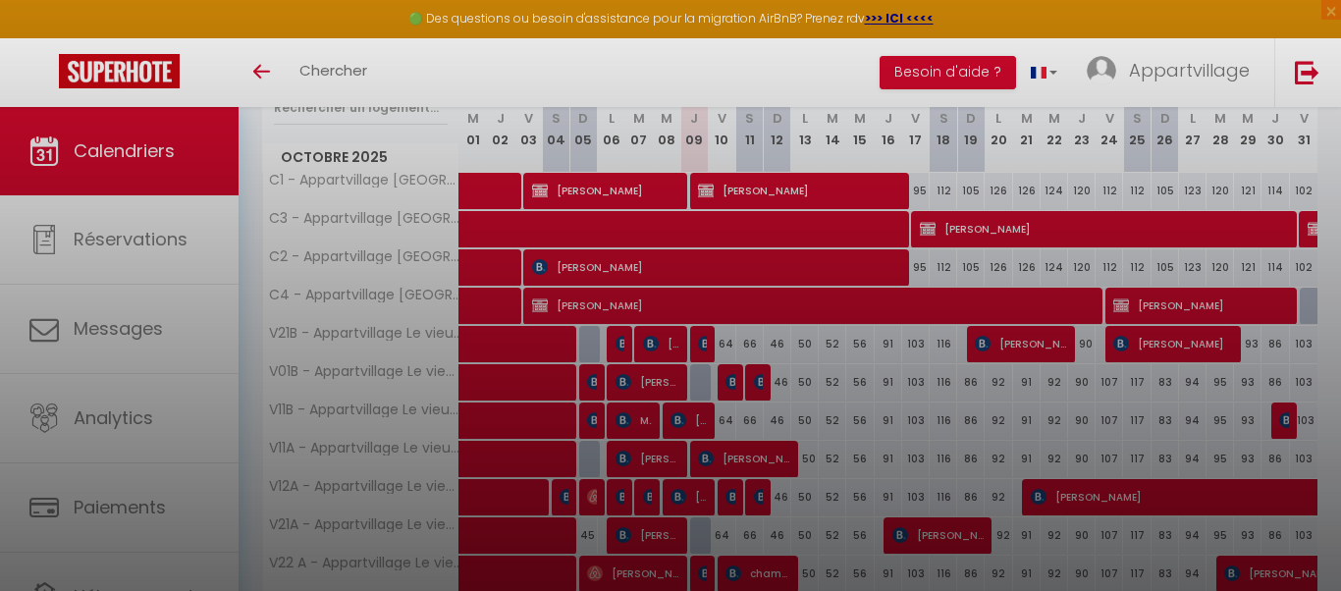
click at [130, 322] on div at bounding box center [670, 295] width 1341 height 591
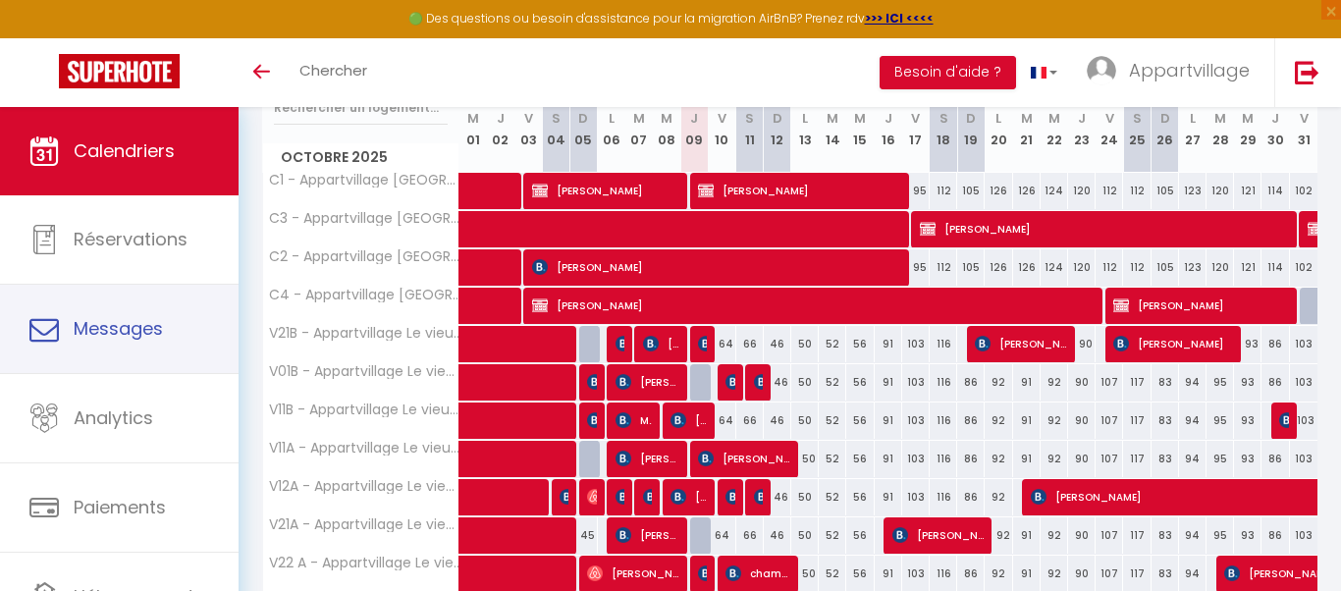
click at [130, 322] on span "Messages" at bounding box center [118, 328] width 89 height 25
select select "message"
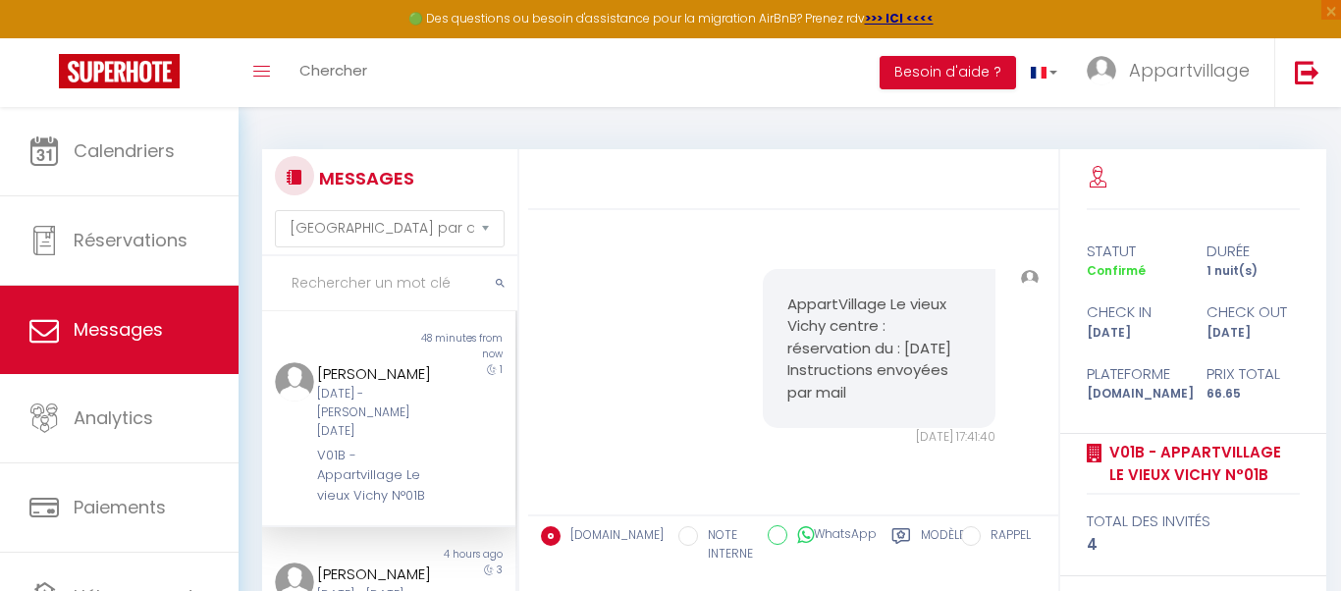
scroll to position [9290, 0]
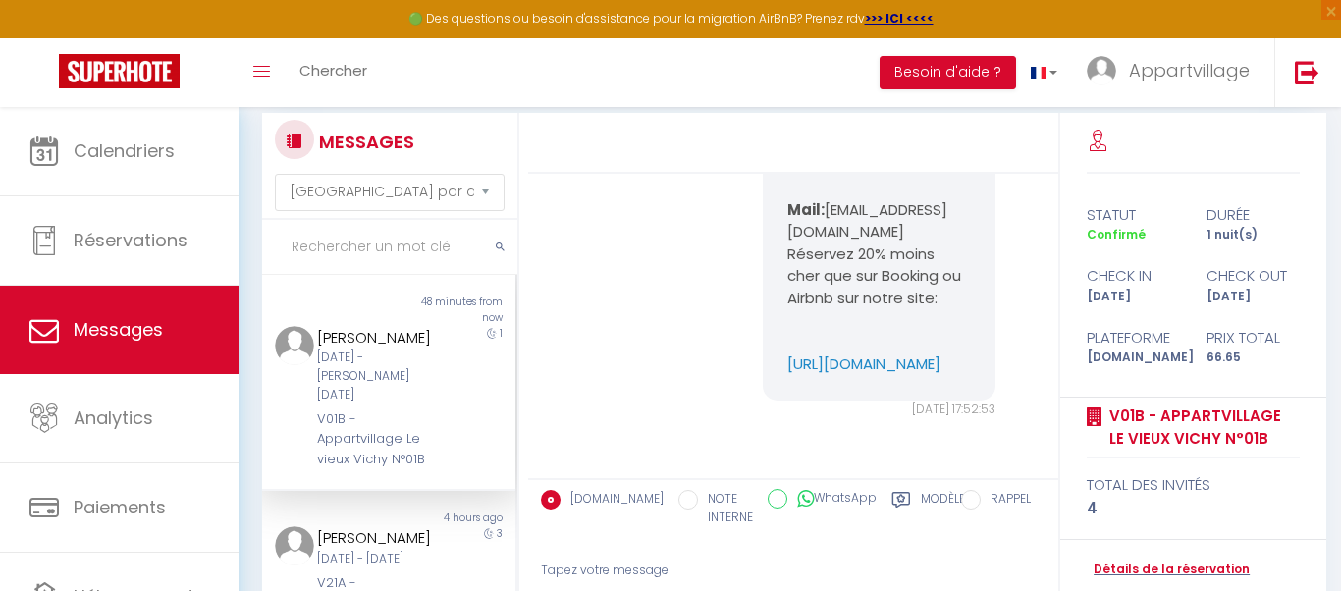
scroll to position [39, 0]
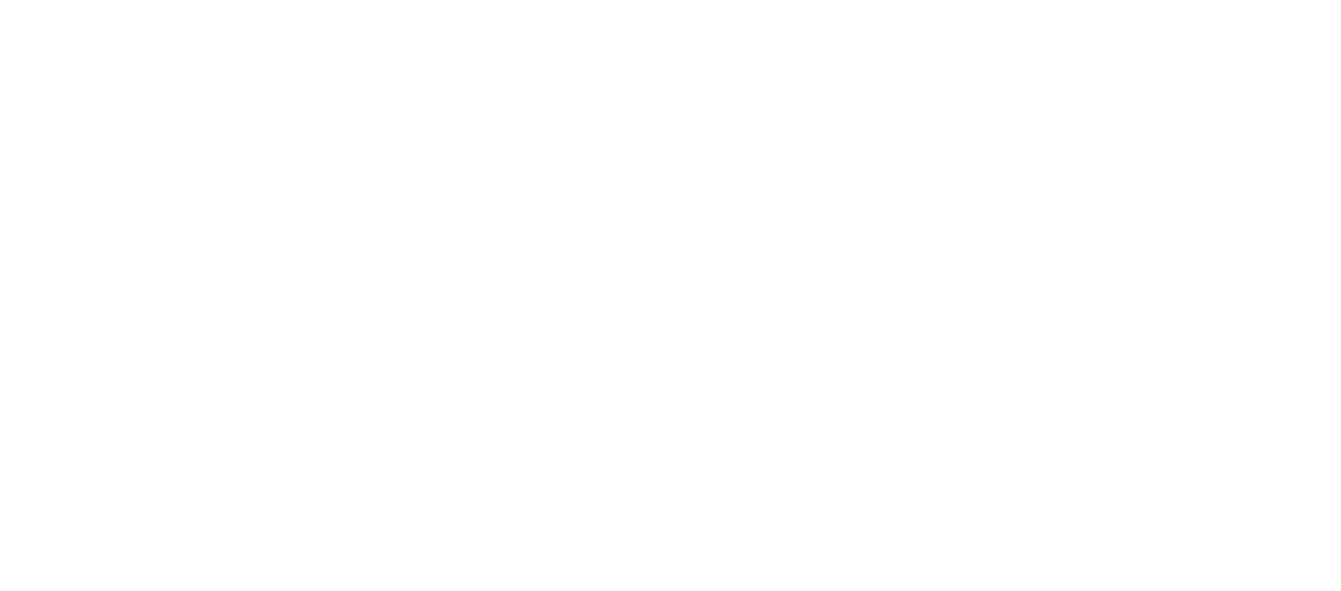
select select "message"
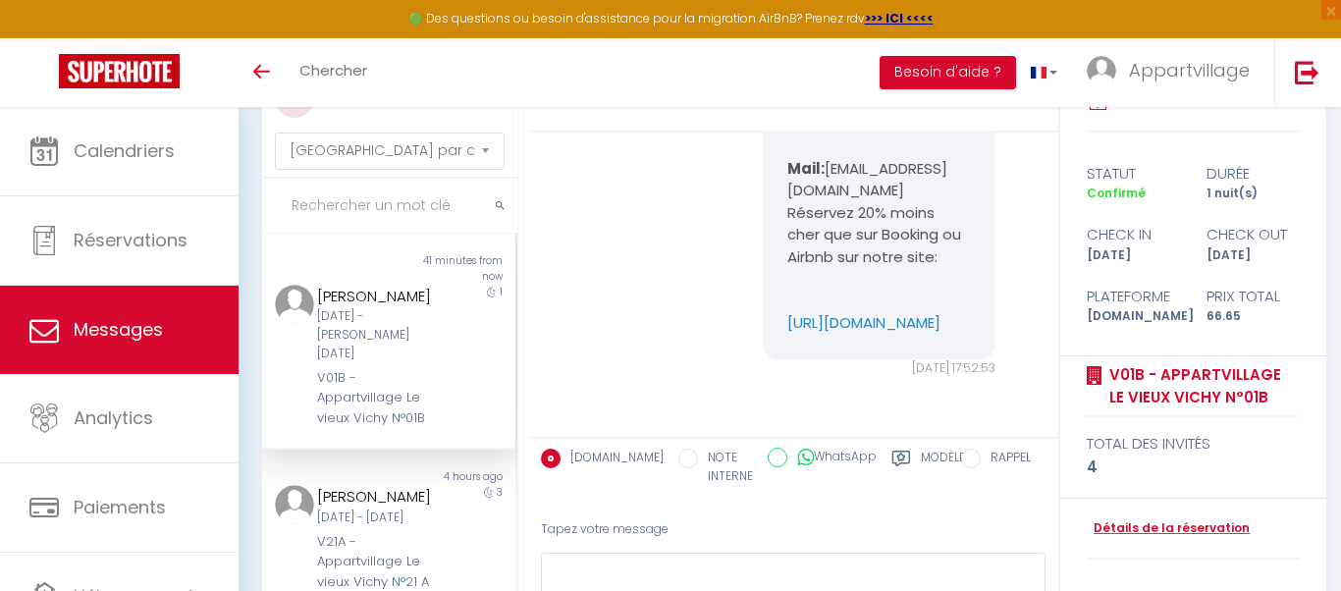
scroll to position [39, 0]
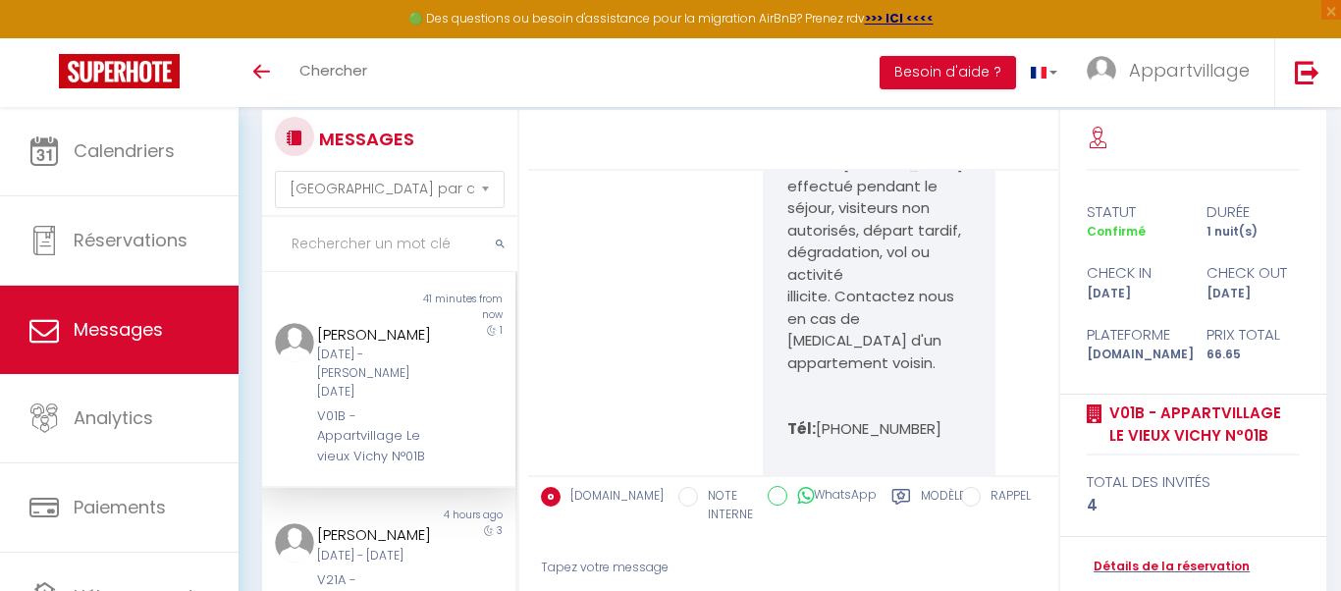
scroll to position [8583, 0]
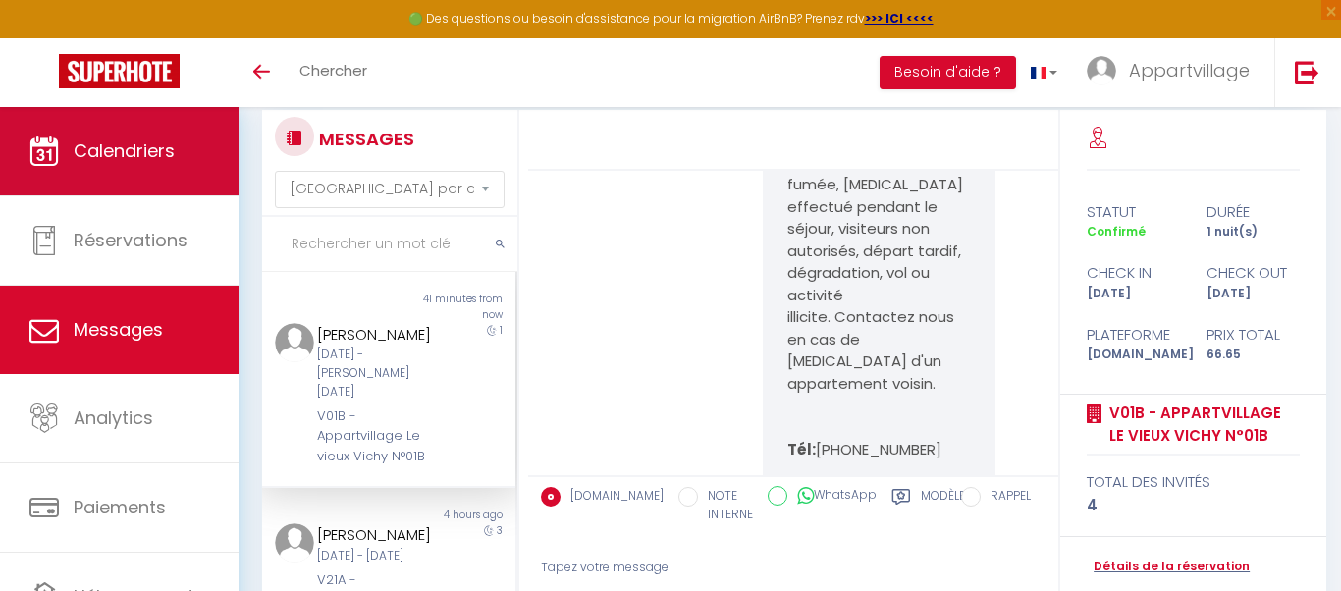
click at [142, 134] on link "Calendriers" at bounding box center [119, 151] width 239 height 88
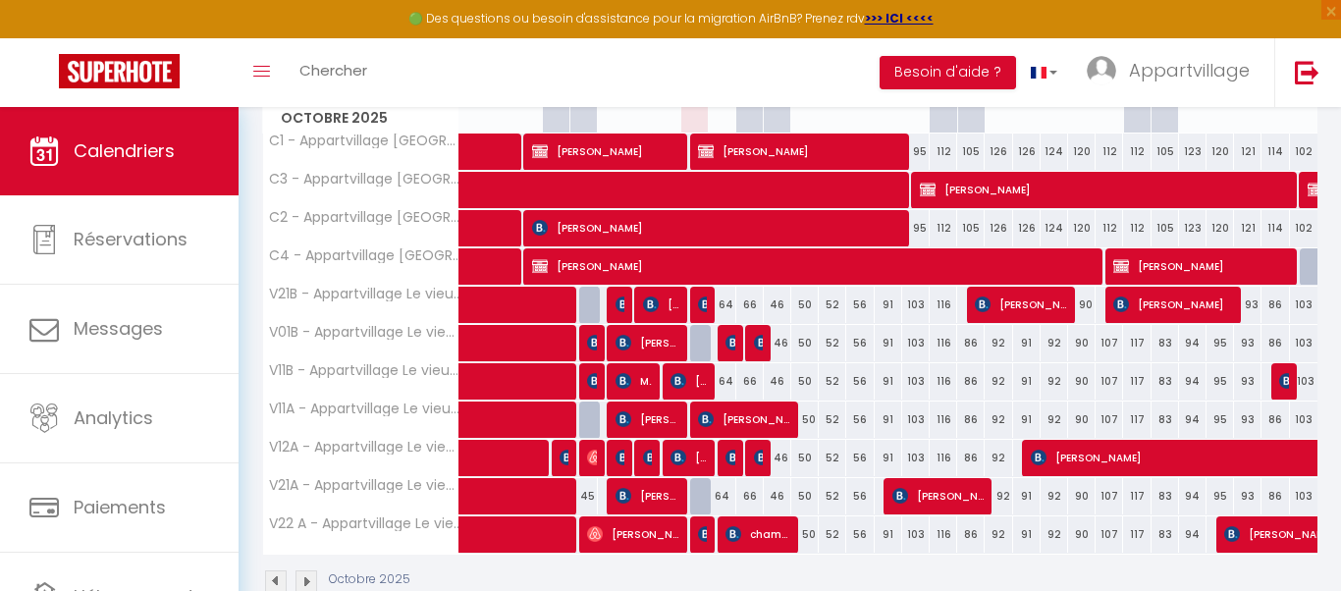
scroll to position [275, 0]
